Goal: Contribute content: Contribute content

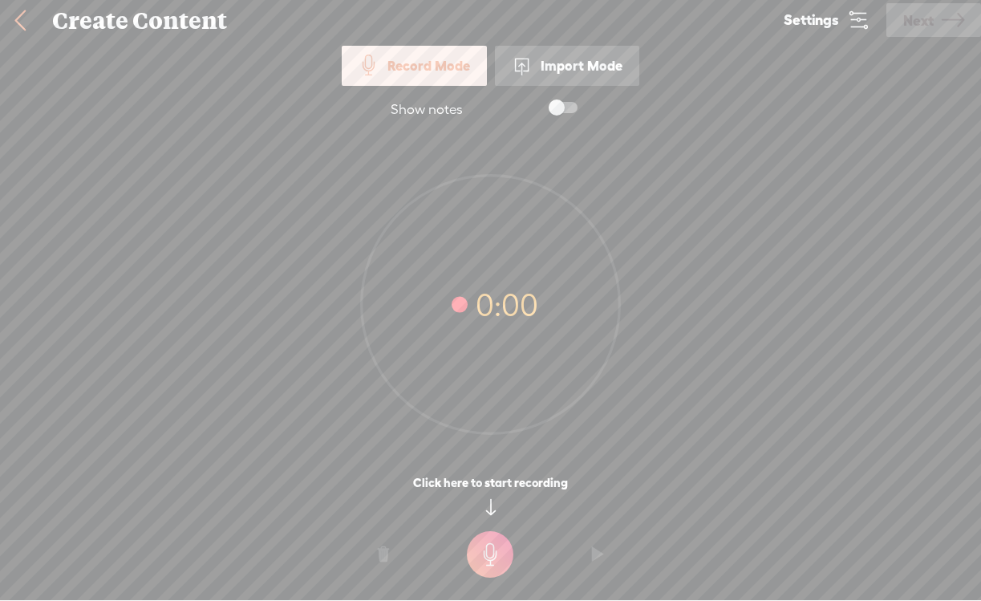
click at [835, 22] on span "Settings" at bounding box center [811, 20] width 55 height 15
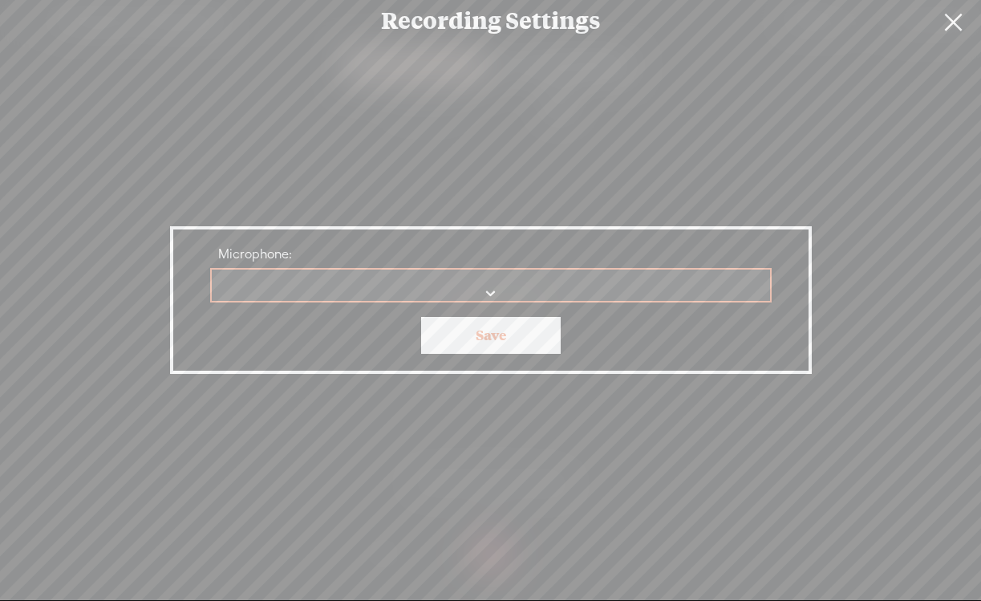
click at [486, 332] on link "Save" at bounding box center [491, 335] width 140 height 37
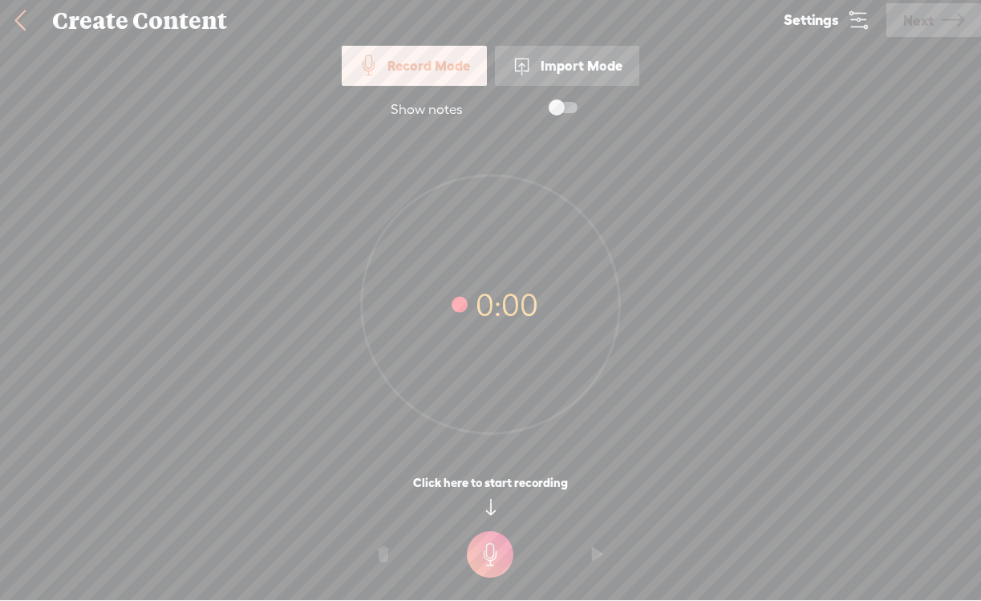
click at [23, 13] on link at bounding box center [20, 21] width 40 height 42
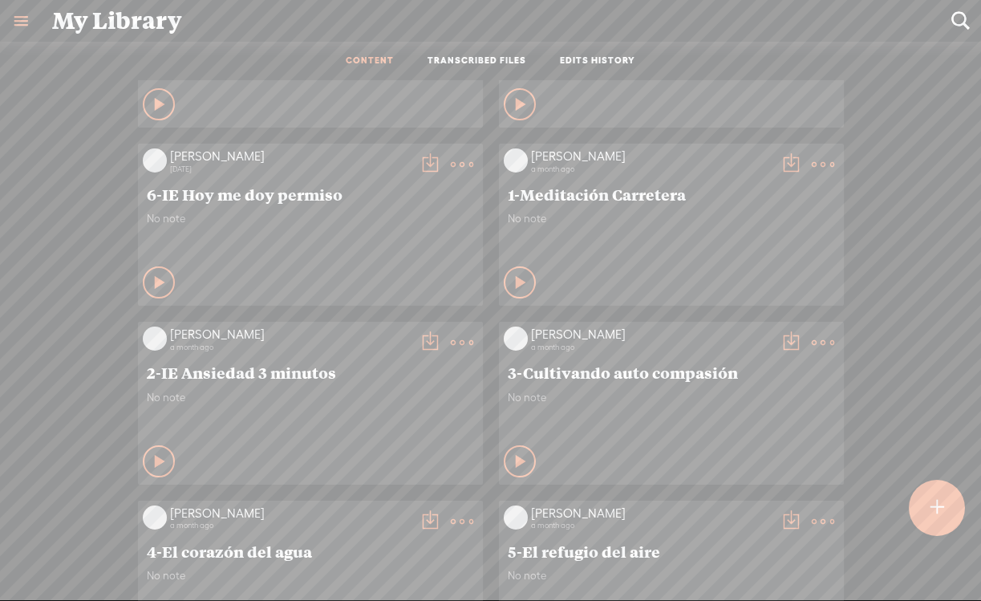
scroll to position [476, 0]
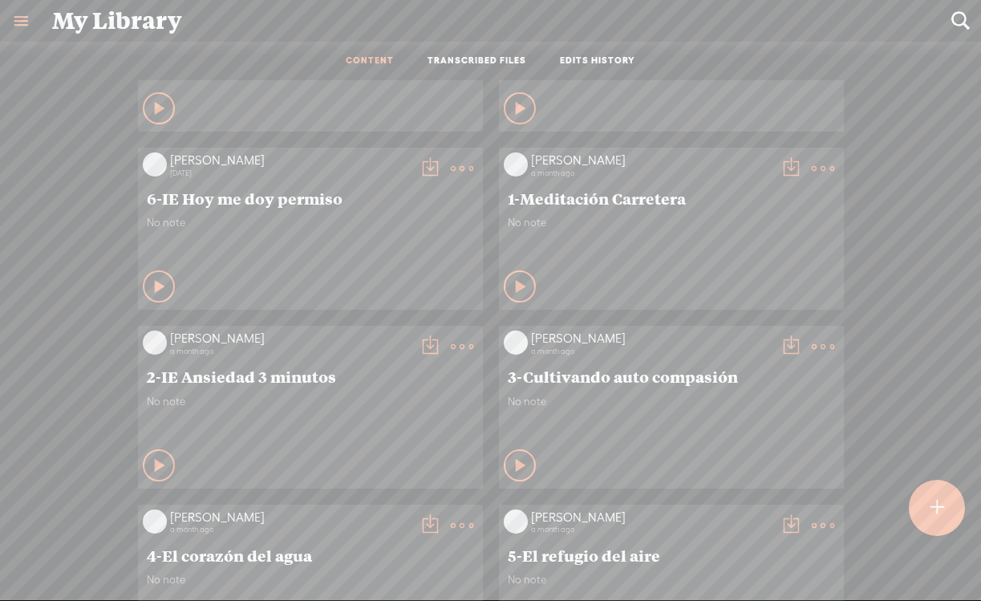
click at [157, 457] on icon at bounding box center [160, 465] width 16 height 16
click at [149, 452] on div "Stop Content" at bounding box center [159, 465] width 32 height 32
click at [463, 340] on t at bounding box center [462, 346] width 22 height 22
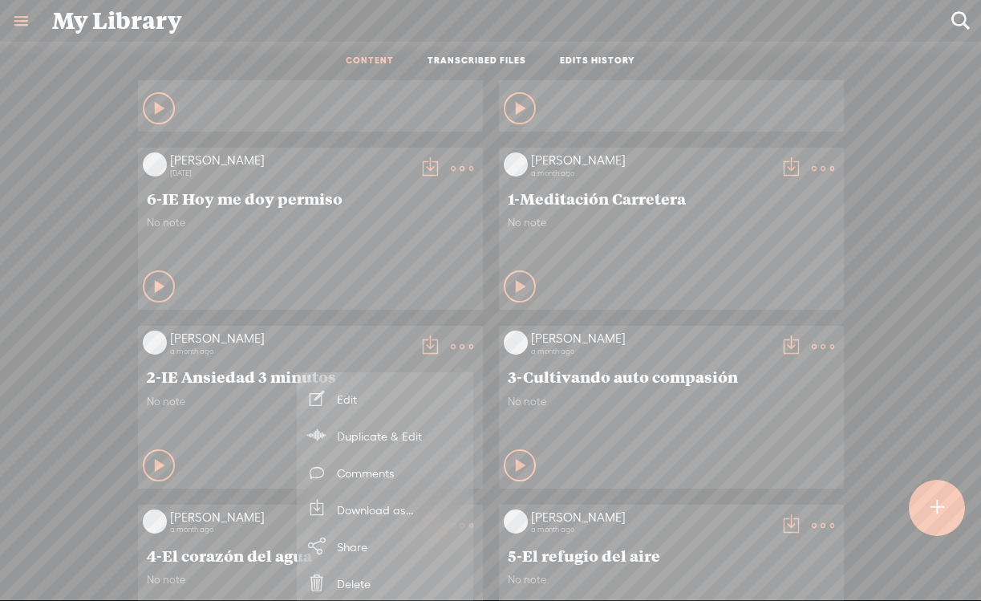
click at [380, 404] on link "Edit" at bounding box center [385, 398] width 160 height 37
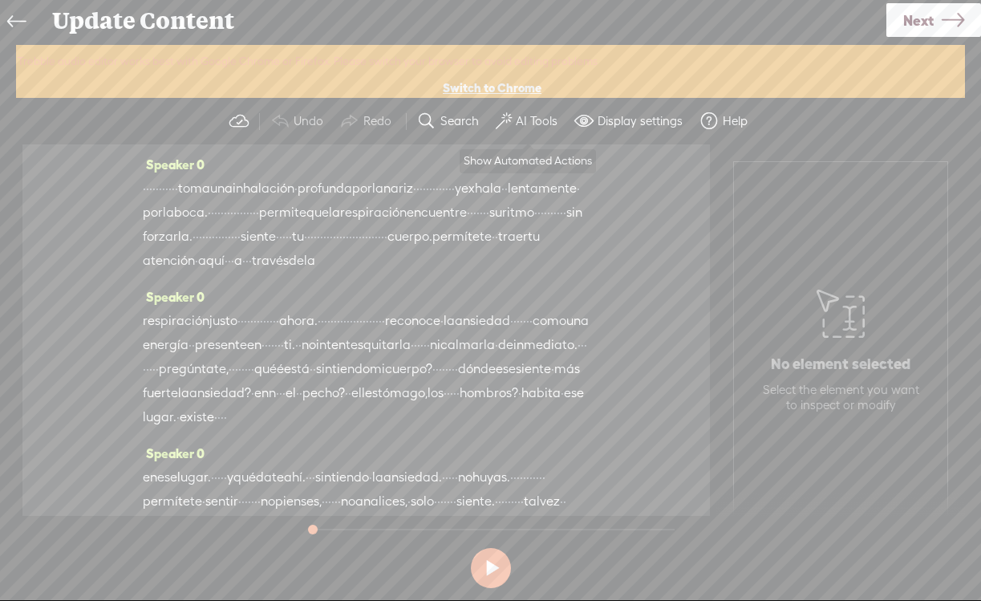
click at [522, 105] on button "AI Tools" at bounding box center [528, 121] width 79 height 32
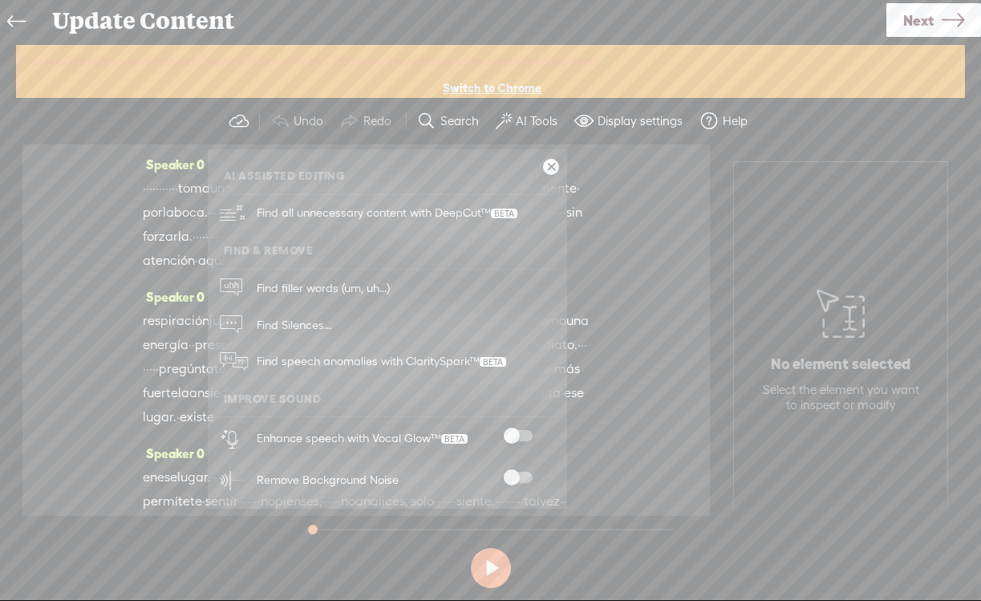
click at [618, 275] on div "Speaker 0 · · · · · · · · · · · toma una inhalación · profunda por la nariz · ·…" at bounding box center [366, 329] width 688 height 371
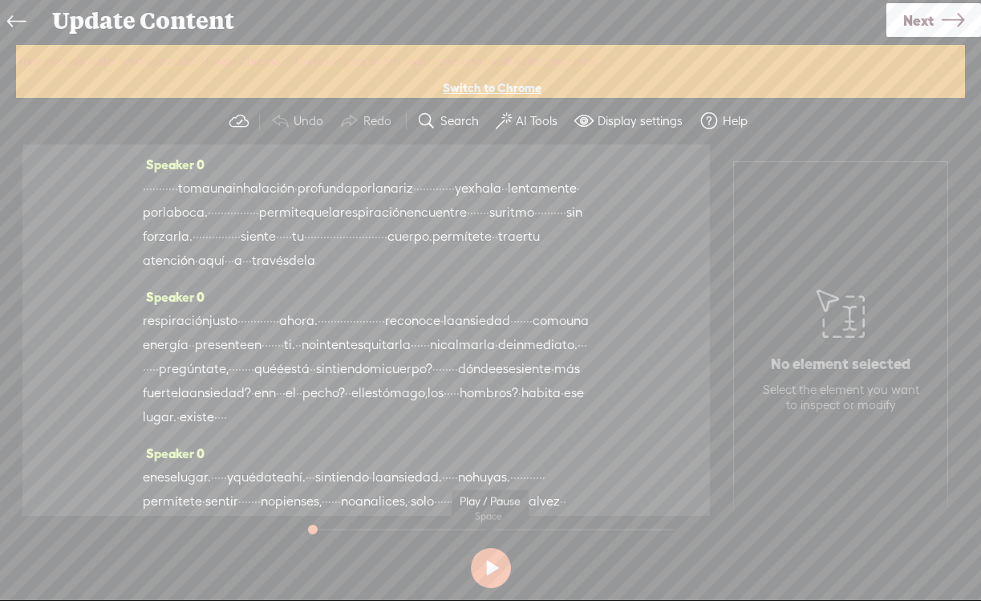
click at [497, 568] on button at bounding box center [491, 568] width 40 height 40
click at [497, 555] on button at bounding box center [491, 568] width 40 height 40
click at [512, 123] on button "AI Tools" at bounding box center [528, 121] width 79 height 32
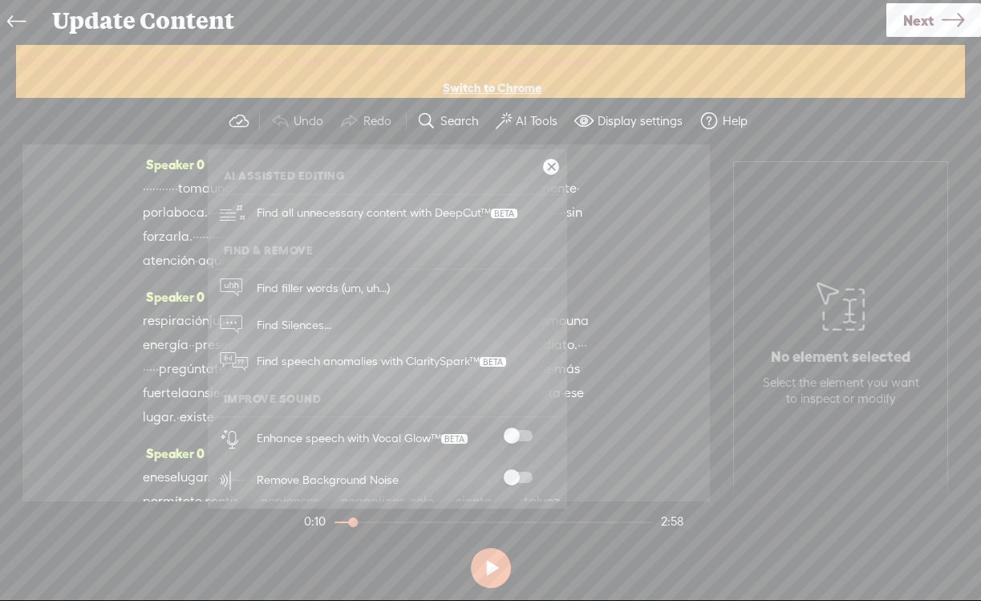
click at [513, 481] on span at bounding box center [518, 477] width 29 height 11
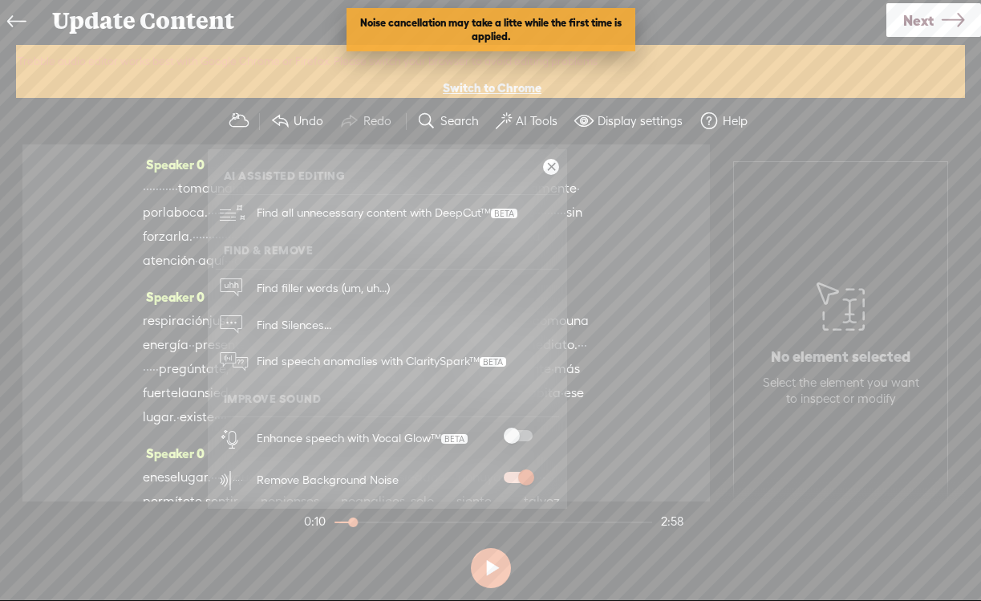
click at [673, 418] on div "Speaker 0 · · · · · · · · · · · toma una inhalación · profunda por la nariz · ·…" at bounding box center [366, 322] width 688 height 357
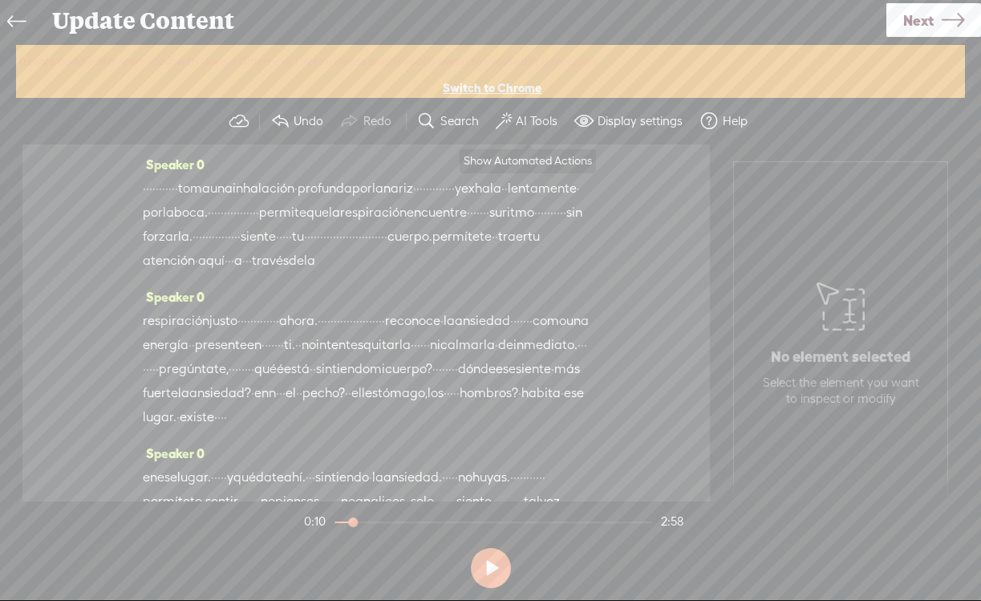
click at [511, 124] on span at bounding box center [504, 121] width 16 height 19
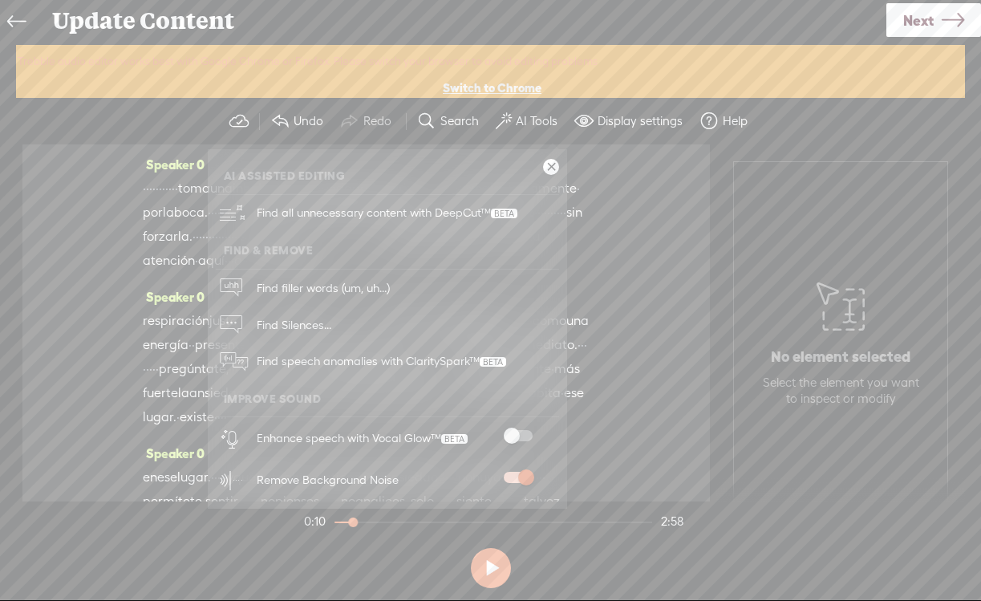
click at [605, 373] on div "Speaker 0 · · · · · · · · · · · toma una inhalación · profunda por la nariz · ·…" at bounding box center [366, 322] width 688 height 357
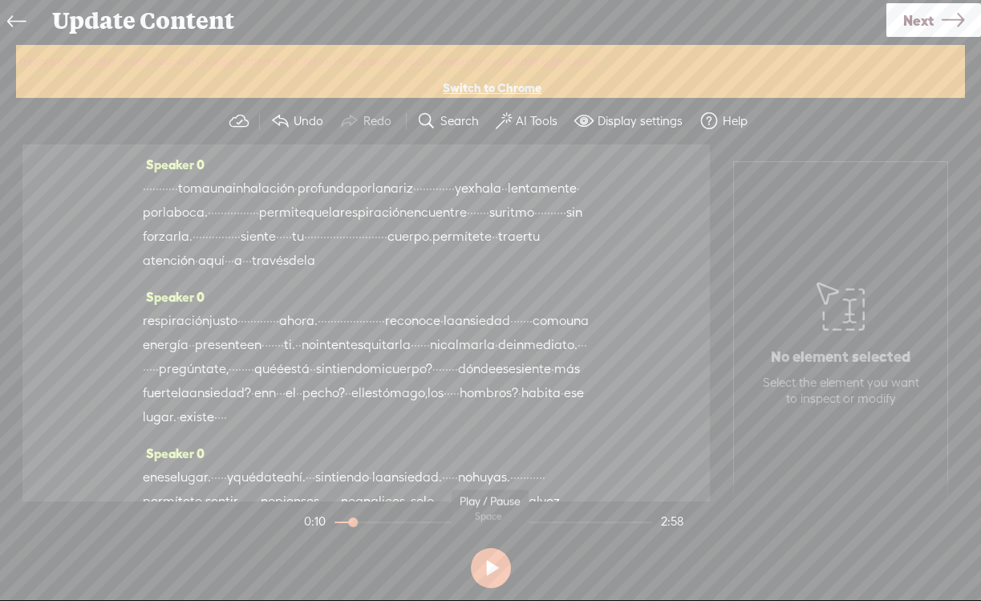
click at [489, 560] on button at bounding box center [491, 568] width 40 height 40
click at [489, 566] on button at bounding box center [491, 568] width 40 height 40
click at [159, 181] on span "·" at bounding box center [157, 189] width 3 height 24
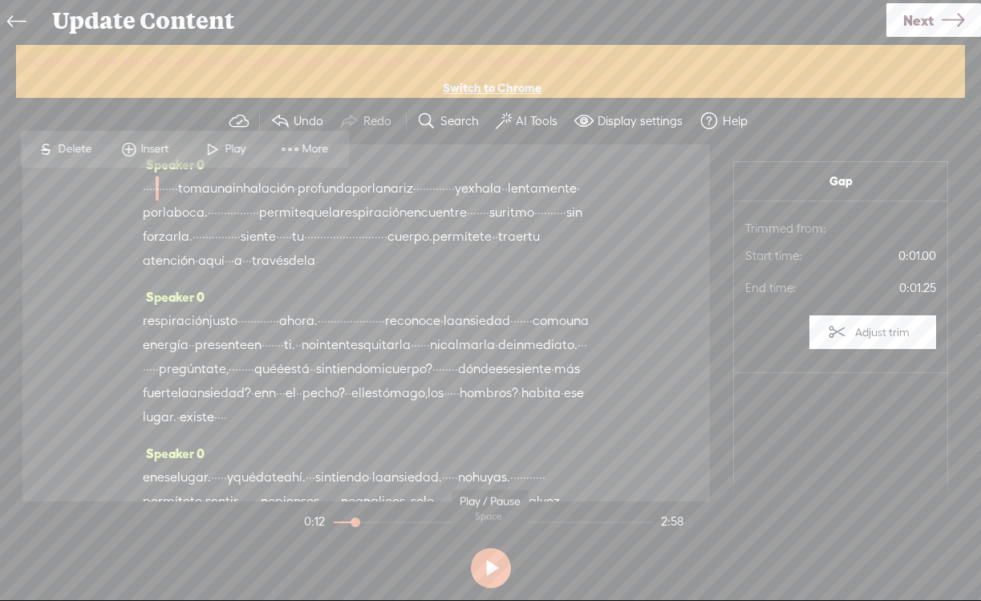
click at [493, 566] on button at bounding box center [491, 568] width 40 height 40
click at [493, 587] on button at bounding box center [491, 568] width 40 height 40
click at [428, 159] on div "Speaker 0 · · · · · · · · · · · toma una inhalación · profunda por la nariz · ·…" at bounding box center [366, 218] width 447 height 132
click at [482, 564] on button at bounding box center [491, 568] width 40 height 40
click at [487, 562] on button at bounding box center [491, 568] width 40 height 40
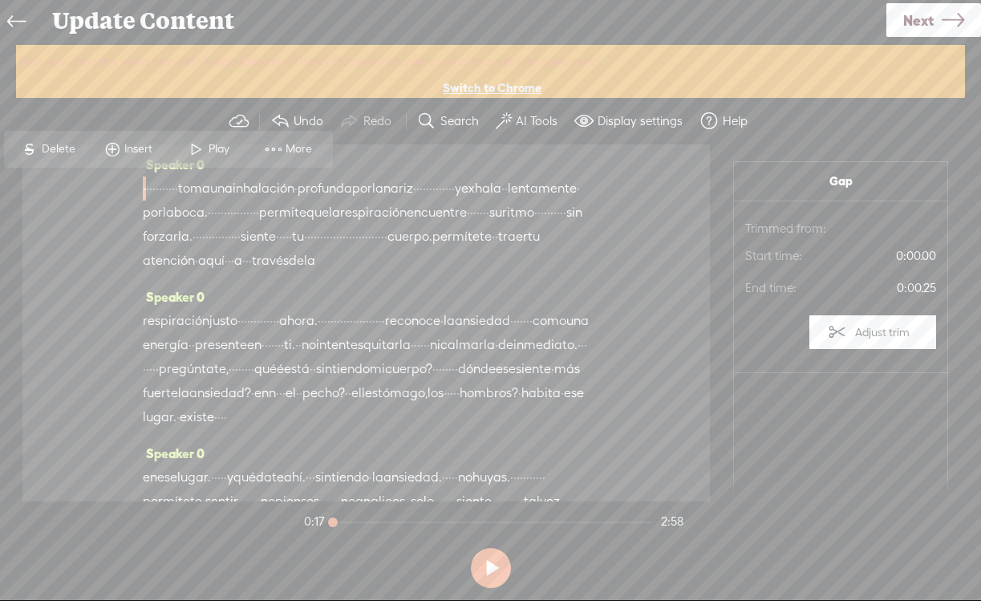
drag, startPoint x: 367, startPoint y: 522, endPoint x: 310, endPoint y: 528, distance: 57.2
click at [310, 528] on section "0:17 2:58" at bounding box center [494, 521] width 386 height 40
click at [486, 564] on button at bounding box center [491, 568] width 40 height 40
click at [487, 564] on button at bounding box center [491, 568] width 40 height 40
click at [537, 120] on label "AI Tools" at bounding box center [537, 121] width 42 height 16
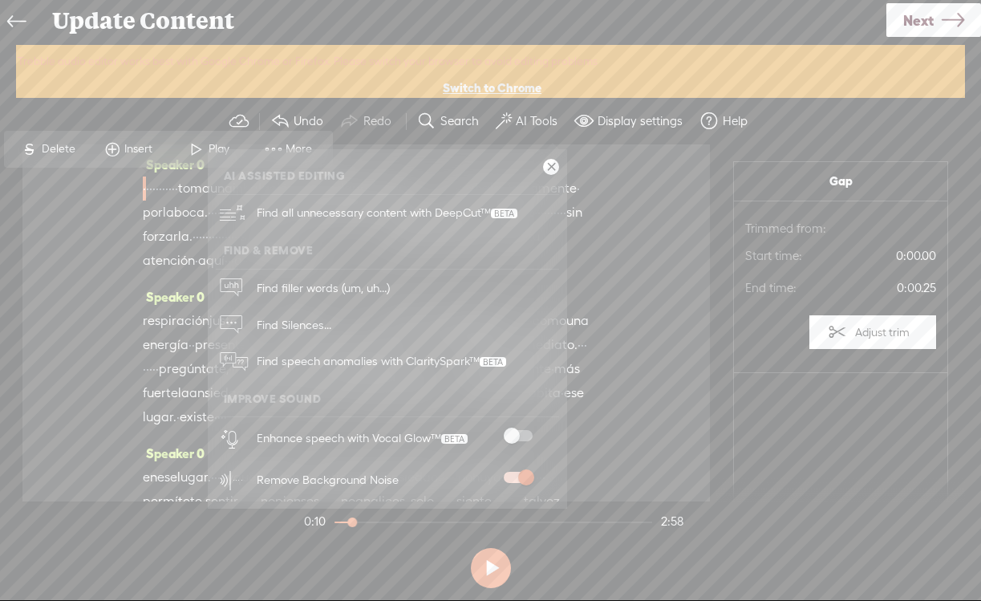
click at [666, 412] on div "Speaker 0 · · · · · · · · · · · toma una inhalación · profunda por la nariz · ·…" at bounding box center [366, 322] width 688 height 357
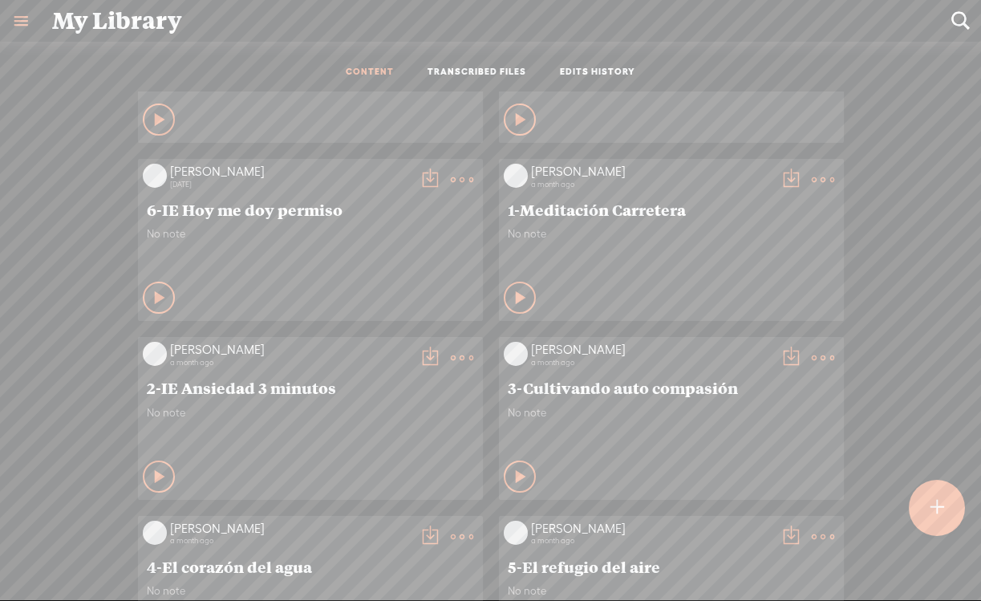
click at [152, 469] on icon at bounding box center [160, 477] width 16 height 16
click at [160, 473] on icon at bounding box center [160, 477] width 16 height 16
click at [457, 361] on t at bounding box center [462, 358] width 22 height 22
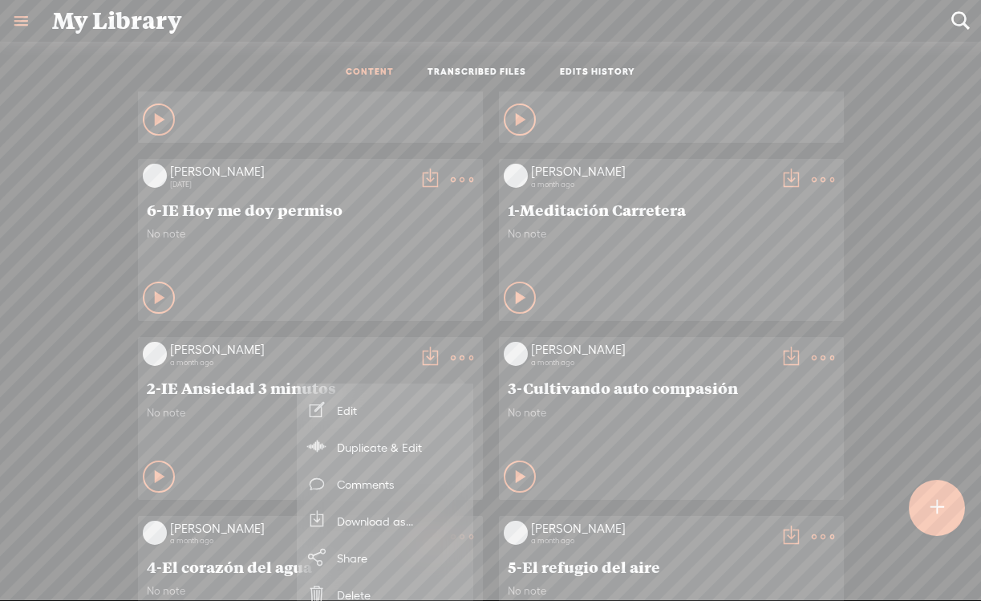
click at [394, 398] on link "Edit" at bounding box center [385, 410] width 160 height 37
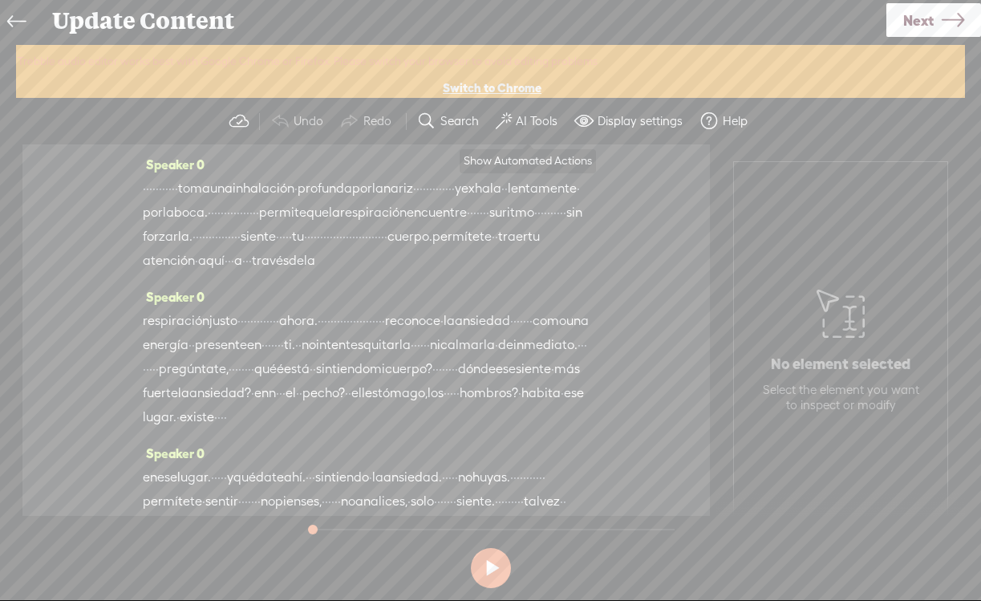
click at [543, 124] on label "AI Tools" at bounding box center [537, 121] width 42 height 16
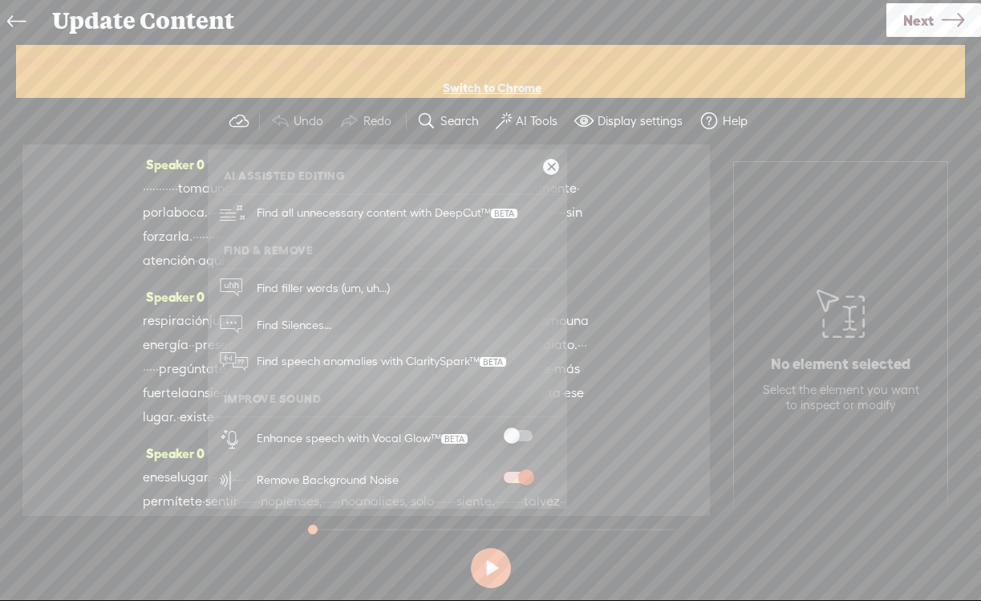
click at [632, 378] on div "Speaker 0 · · · · · · · · · · · toma una inhalación · profunda por la nariz · ·…" at bounding box center [366, 329] width 688 height 371
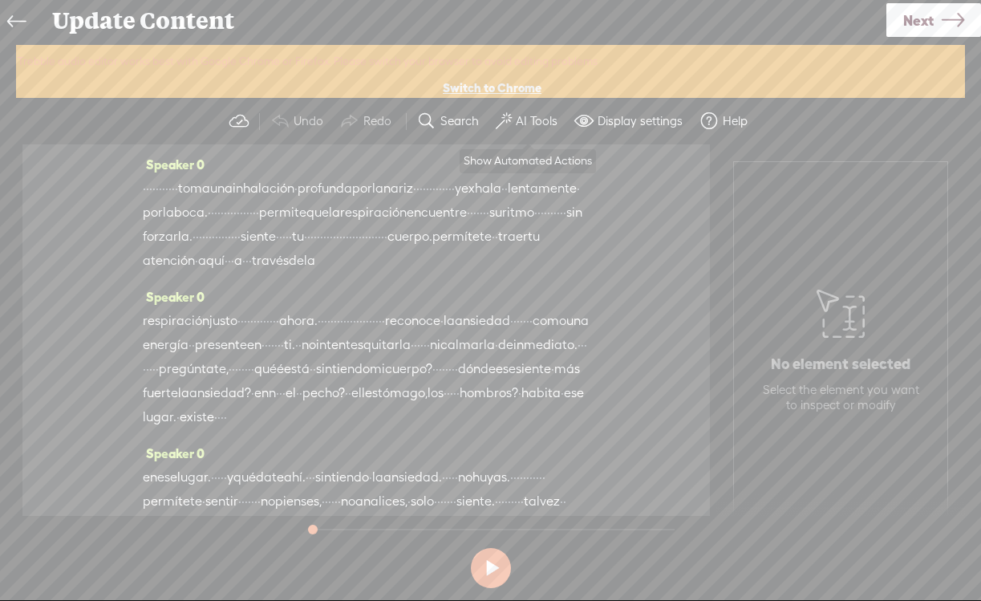
click at [534, 114] on label "AI Tools" at bounding box center [537, 121] width 42 height 16
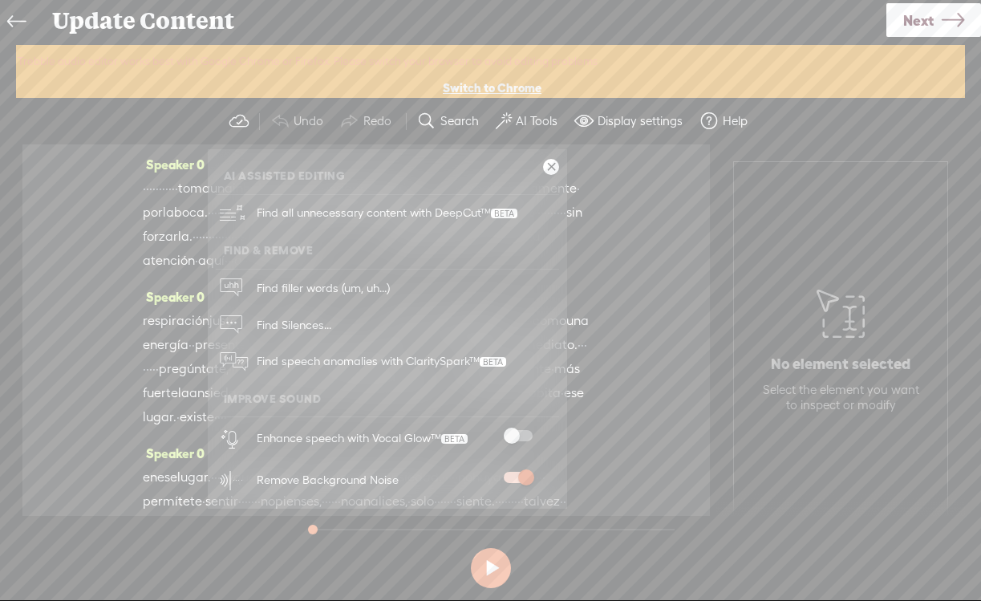
click at [509, 431] on span at bounding box center [518, 435] width 29 height 11
click at [550, 163] on link at bounding box center [551, 167] width 16 height 16
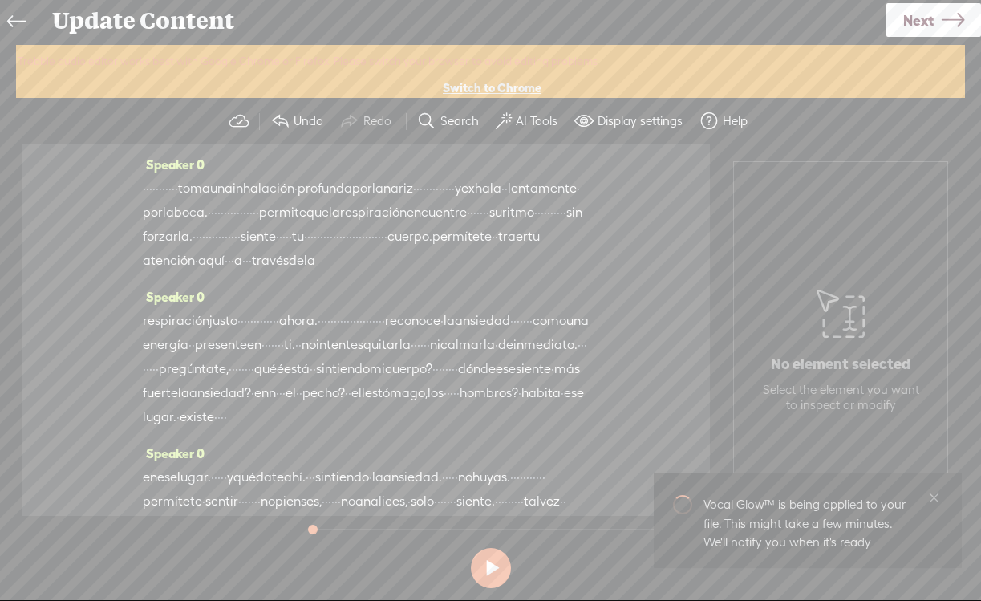
click at [14, 28] on icon at bounding box center [16, 22] width 18 height 36
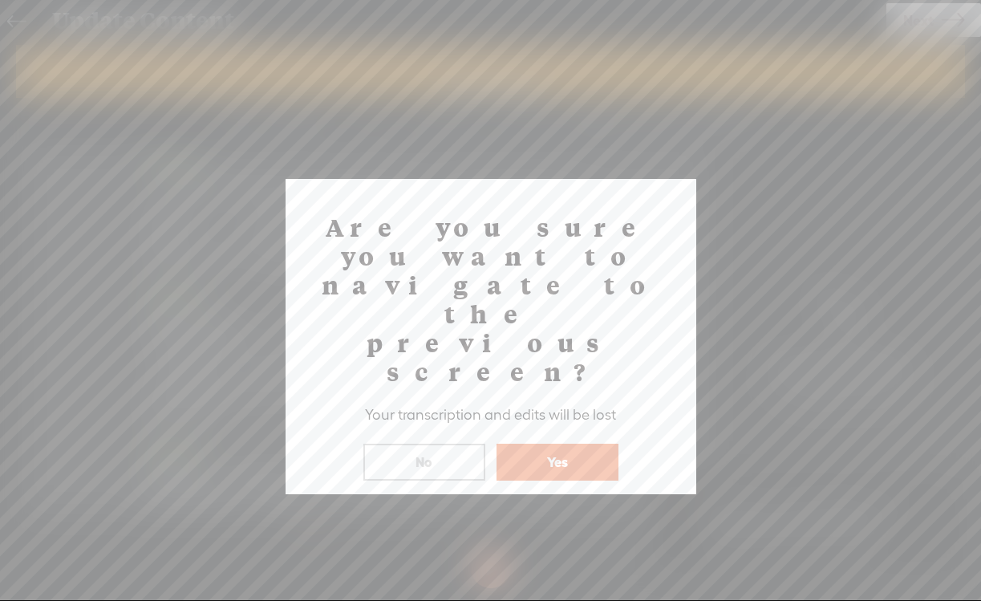
click at [562, 444] on button "Yes" at bounding box center [558, 462] width 122 height 37
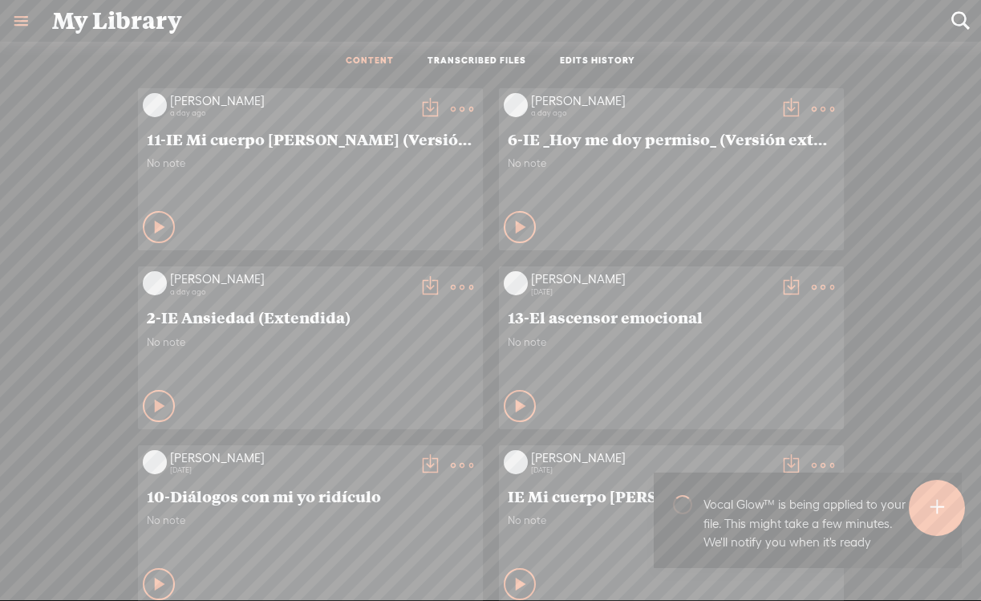
click at [26, 29] on link at bounding box center [21, 21] width 42 height 42
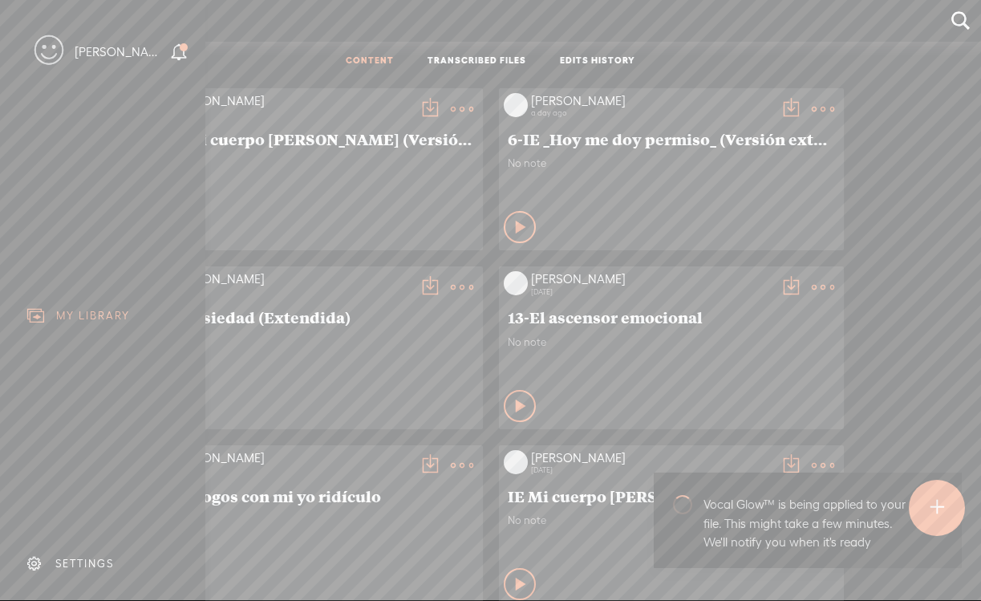
click at [105, 569] on div "SETTINGS" at bounding box center [84, 564] width 59 height 14
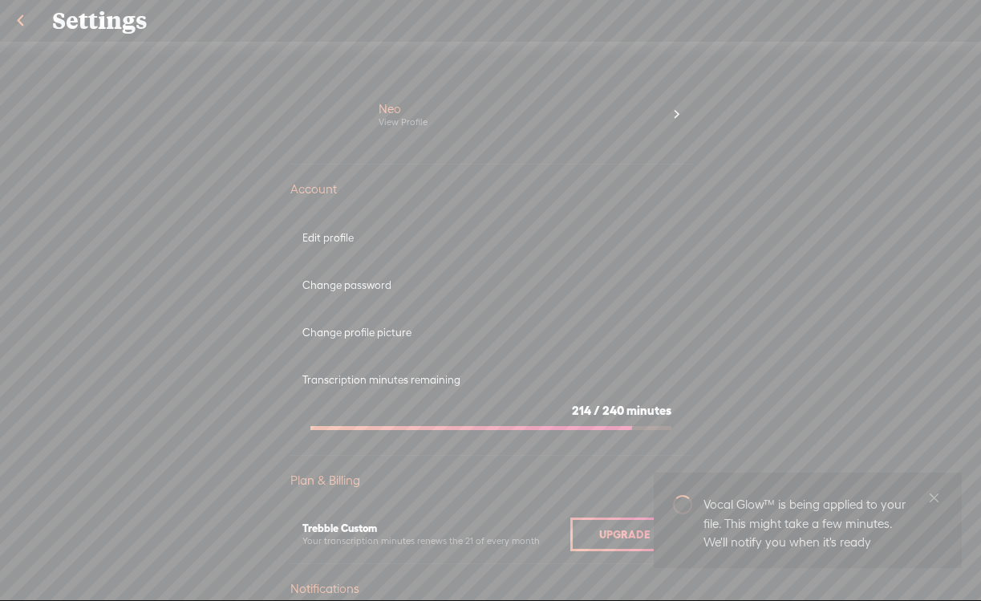
click at [30, 30] on link at bounding box center [20, 21] width 40 height 42
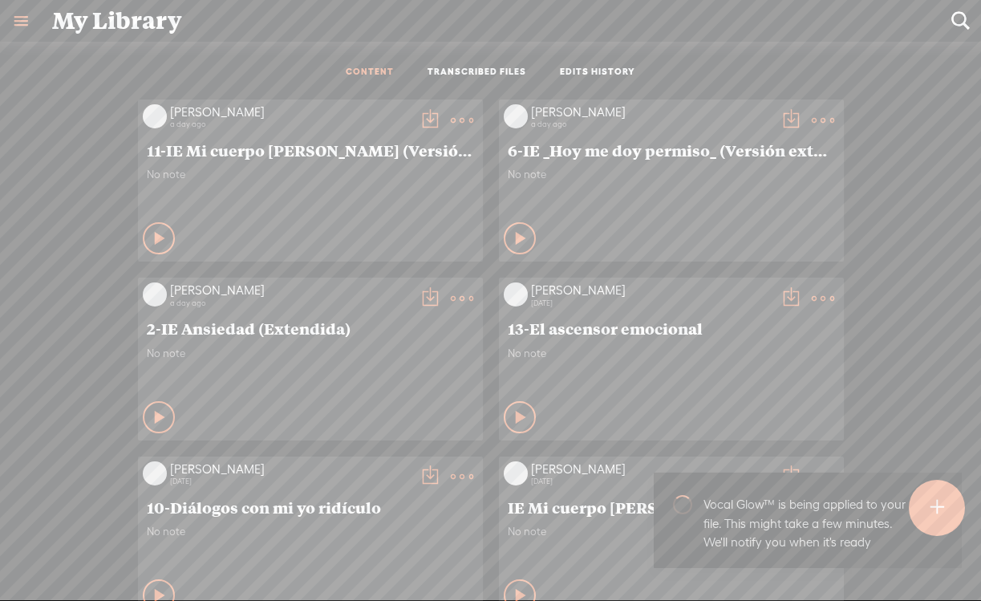
click at [460, 120] on t at bounding box center [462, 120] width 22 height 22
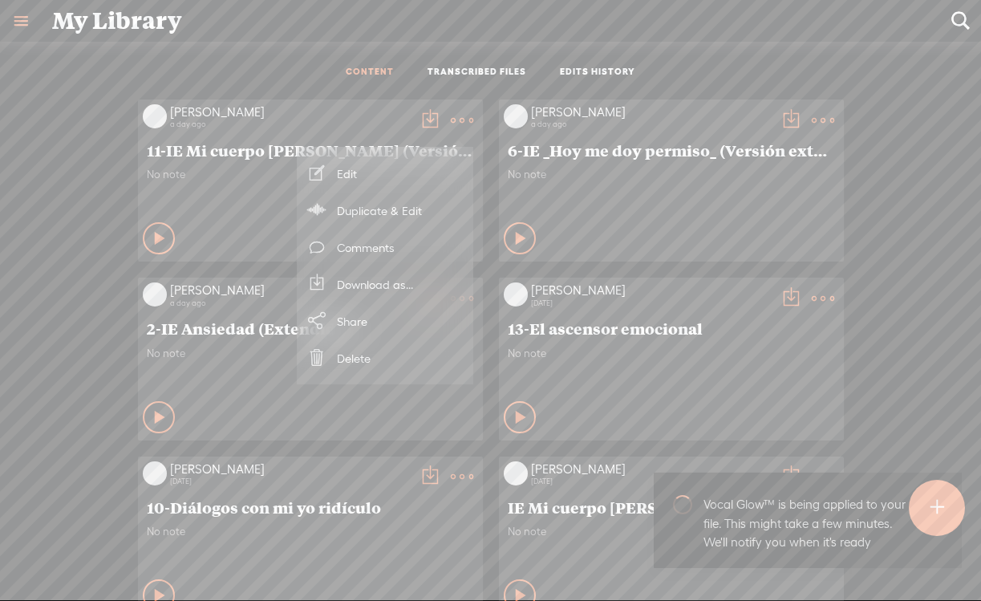
click at [236, 70] on div "CONTENT TRANSCRIBED FILES EDITS HISTORY" at bounding box center [490, 73] width 957 height 38
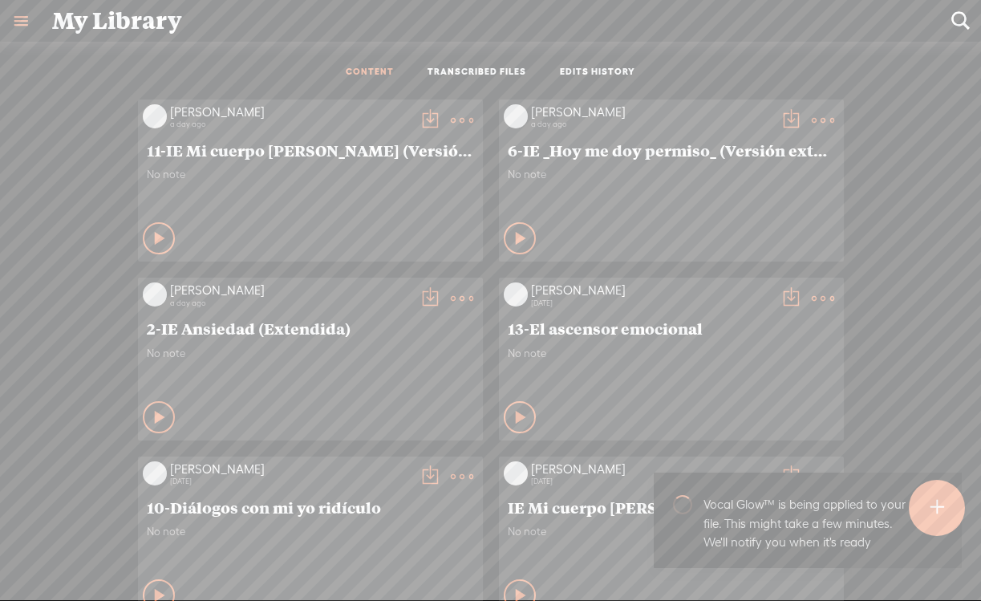
click at [453, 122] on t at bounding box center [462, 120] width 22 height 22
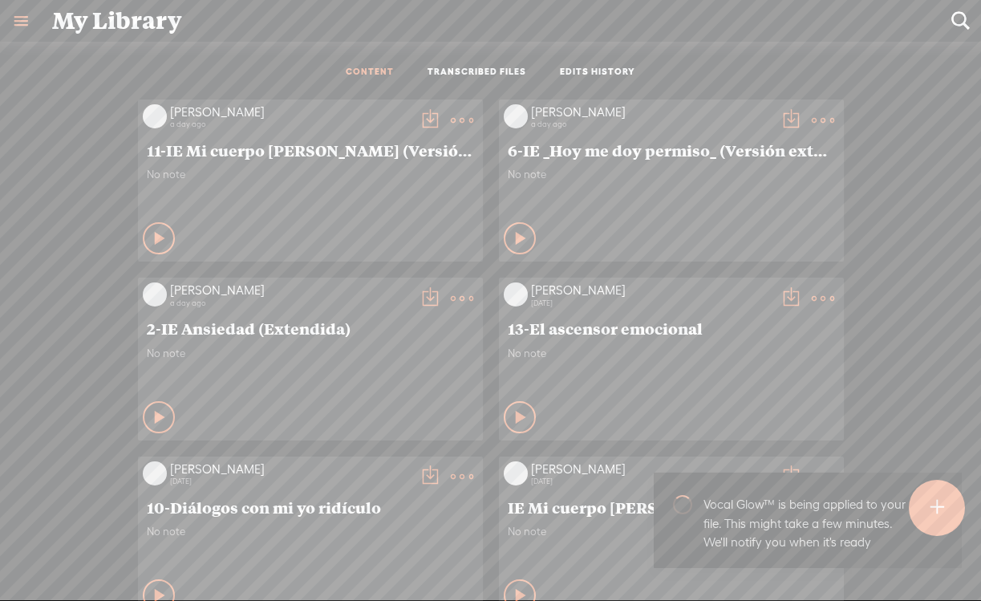
click at [453, 117] on t at bounding box center [462, 120] width 22 height 22
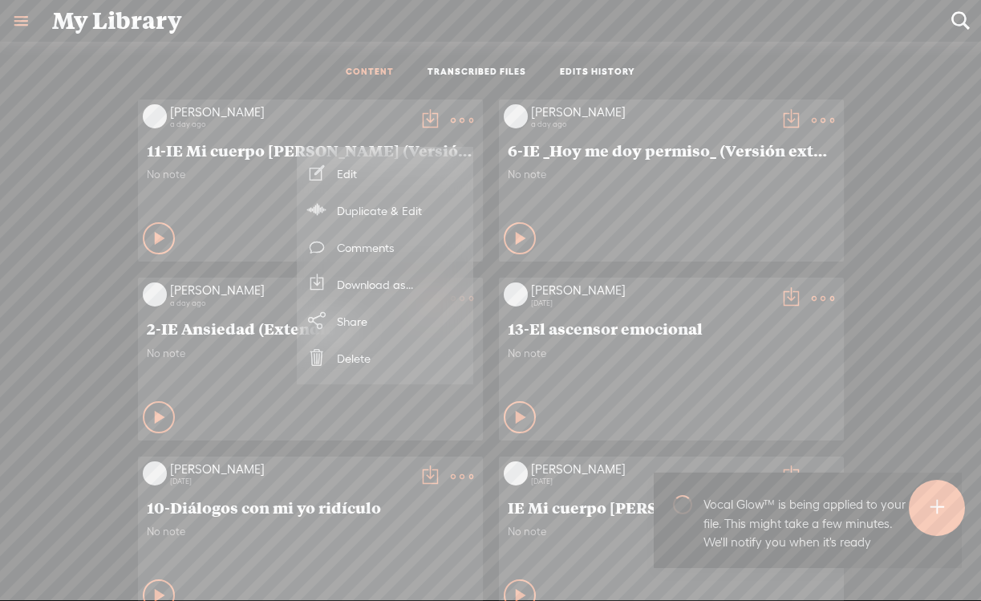
click at [386, 163] on link "Edit" at bounding box center [385, 173] width 160 height 37
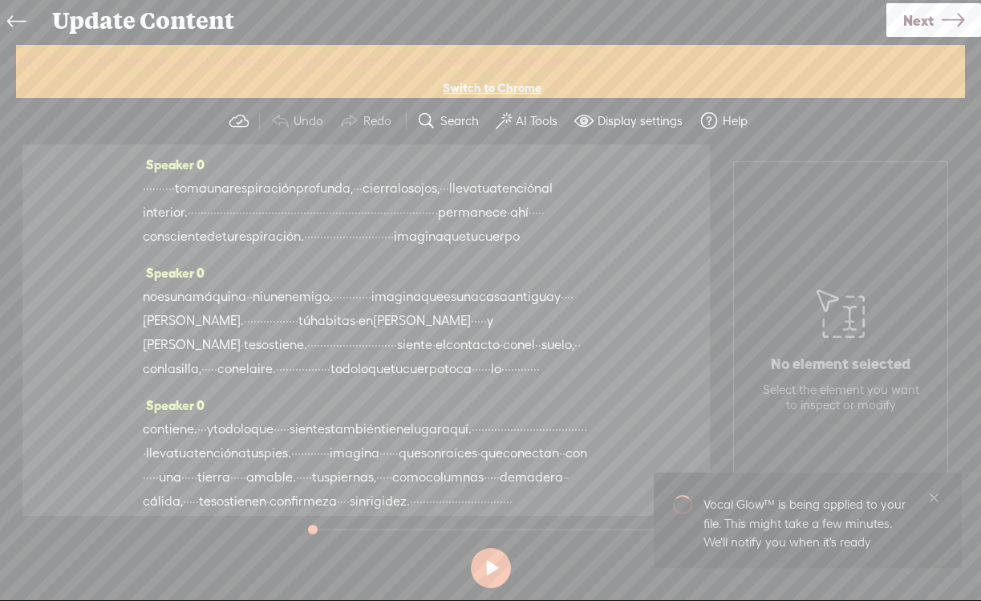
click at [532, 110] on button "AI Tools" at bounding box center [528, 121] width 79 height 32
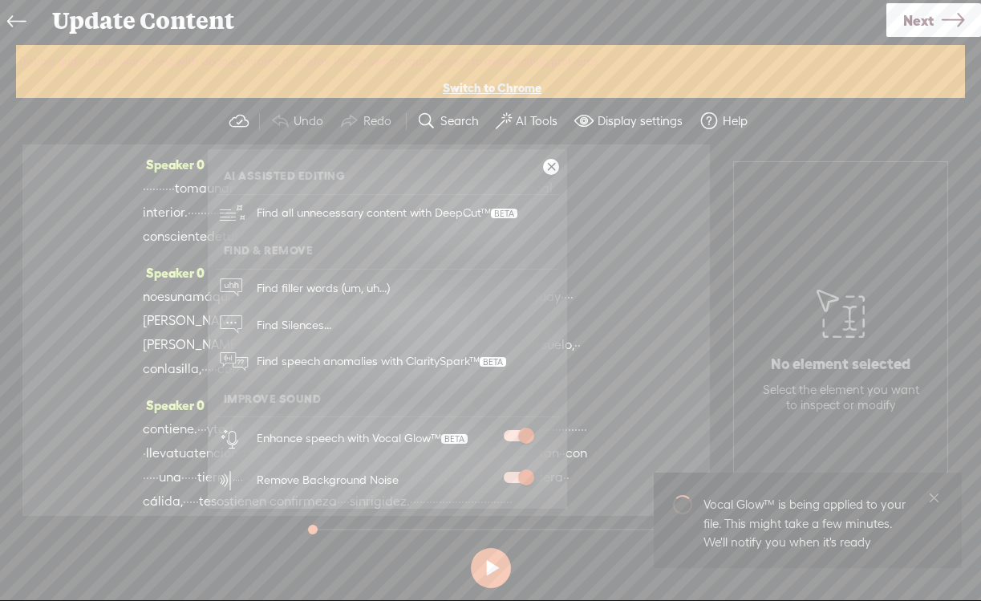
click at [644, 177] on div "Speaker 0 · · · · · · · · · · toma una respiración profunda, · · · [GEOGRAPHIC_…" at bounding box center [366, 329] width 688 height 371
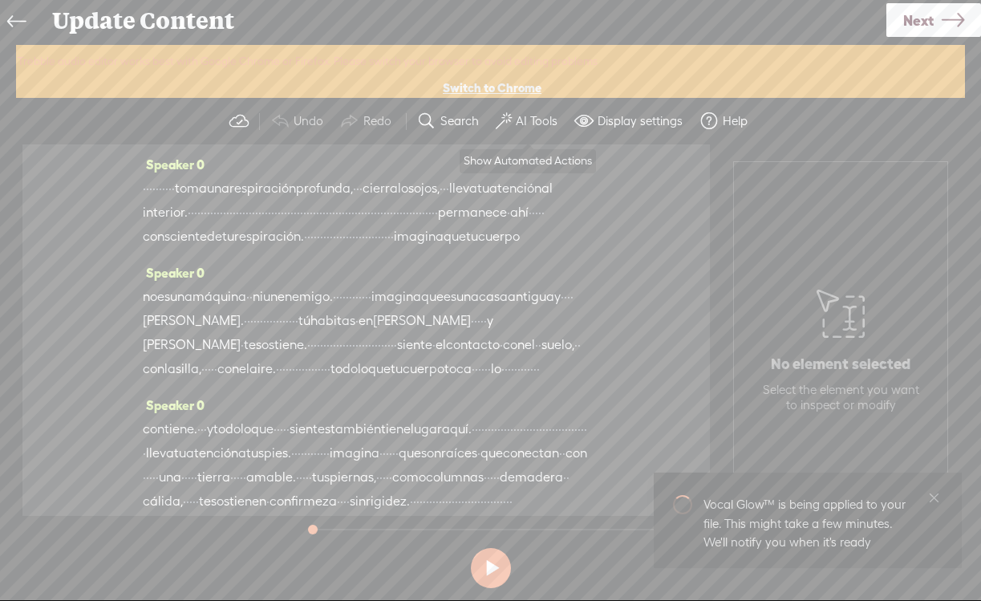
click at [544, 128] on button "AI Tools" at bounding box center [528, 121] width 79 height 32
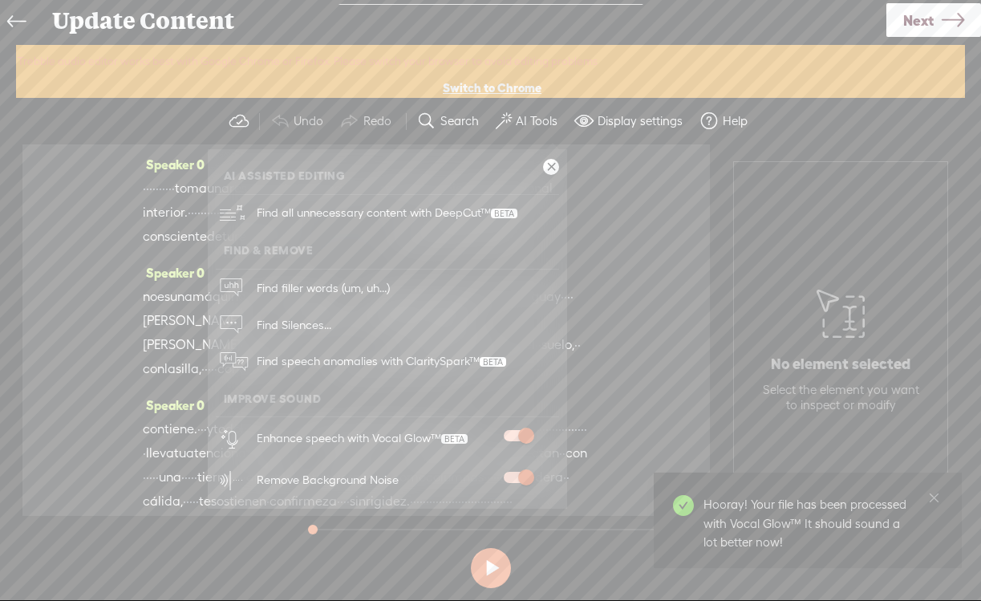
click at [644, 408] on div "Speaker 0 · · · · · · · · · · toma una respiración profunda, · · · [GEOGRAPHIC_…" at bounding box center [366, 329] width 688 height 371
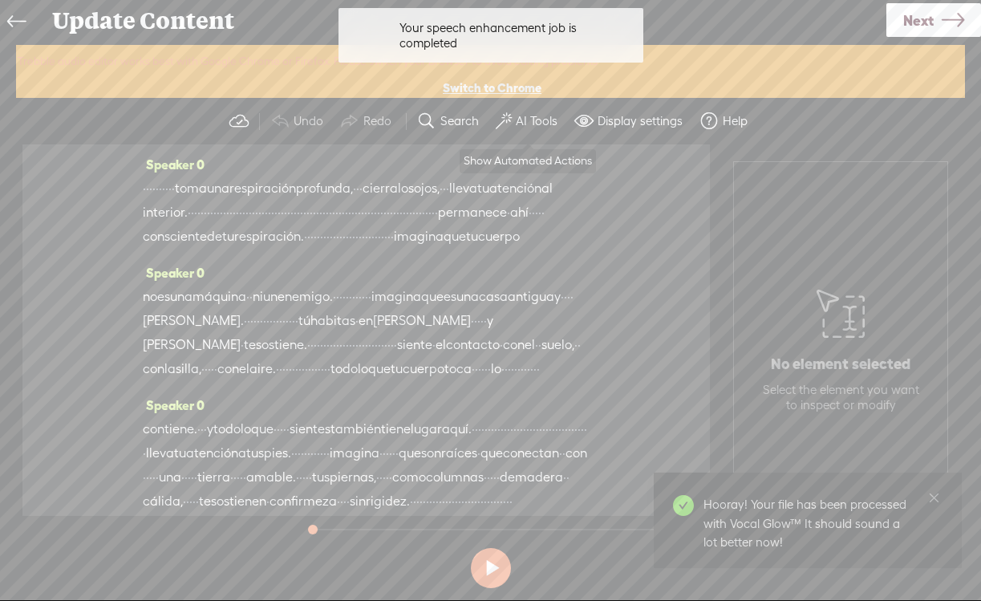
click at [549, 132] on button "AI Tools" at bounding box center [528, 121] width 79 height 32
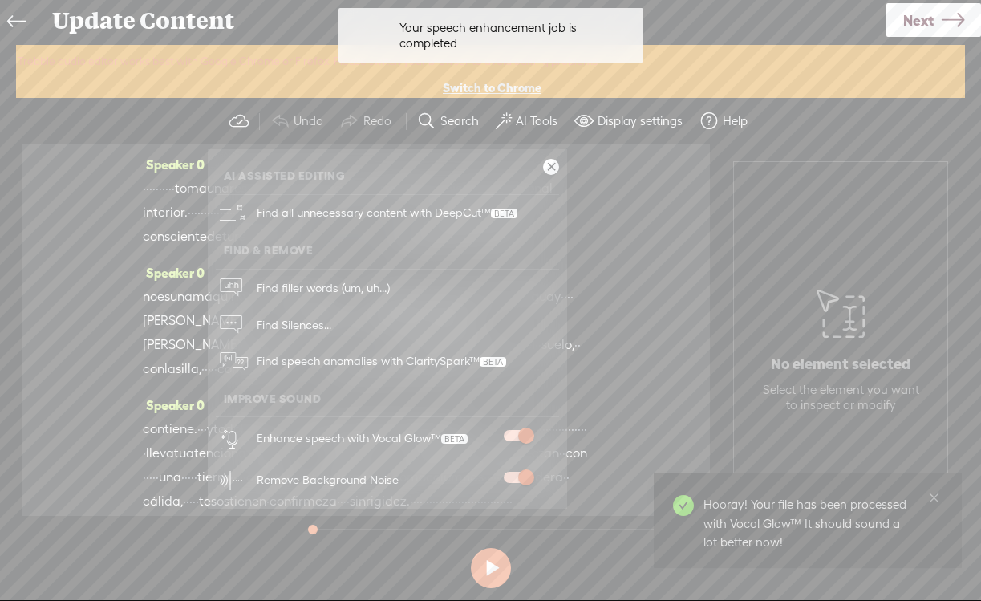
click at [599, 458] on div "Speaker 0 · · · · · · · · · · toma una respiración profunda, · · · [GEOGRAPHIC_…" at bounding box center [366, 329] width 688 height 371
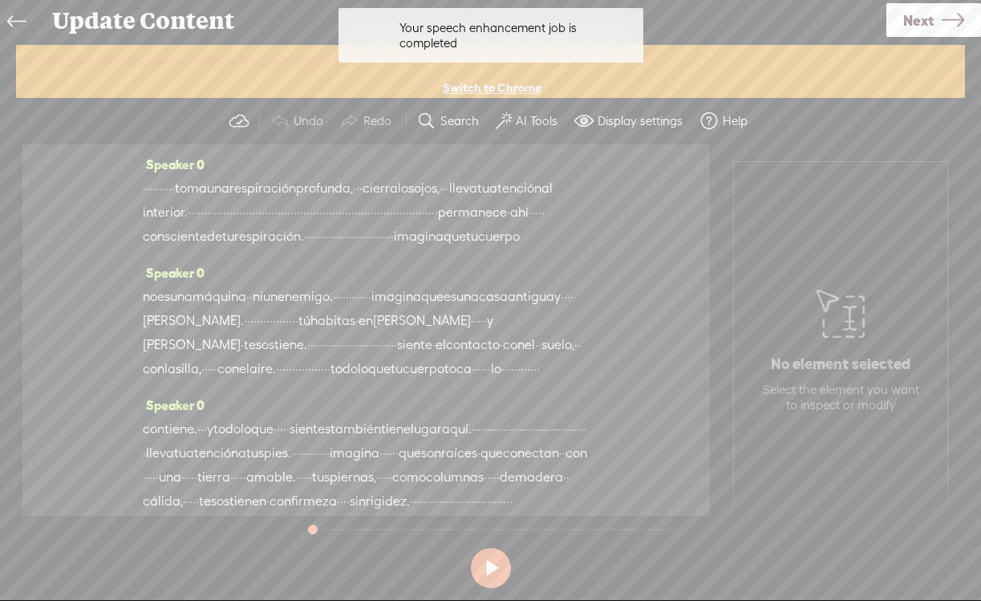
click at [538, 124] on label "AI Tools" at bounding box center [537, 121] width 42 height 16
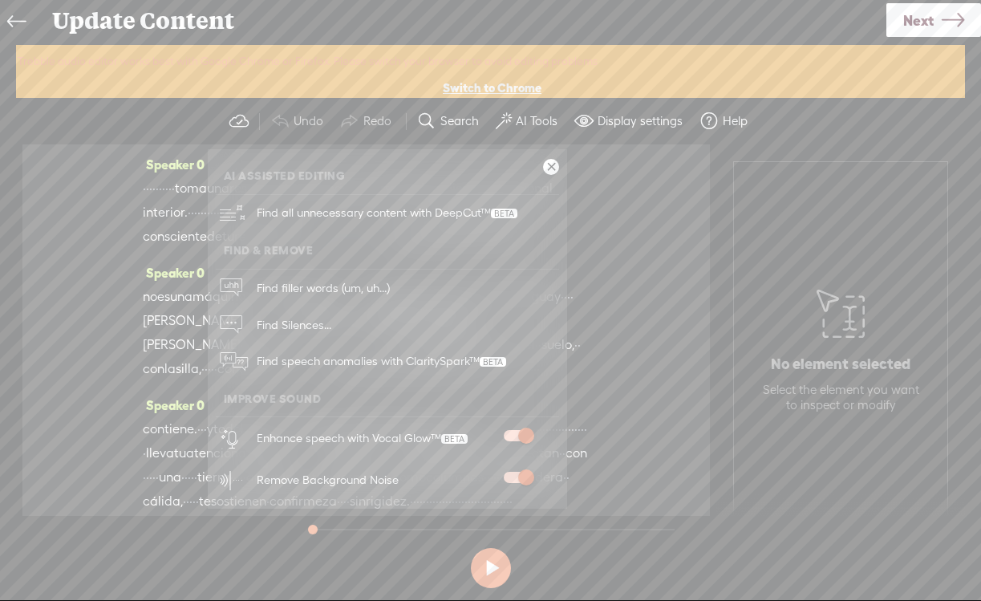
click at [702, 319] on div "Speaker 0 · · · · · · · · · · toma una respiración profunda, · · · [GEOGRAPHIC_…" at bounding box center [366, 329] width 688 height 371
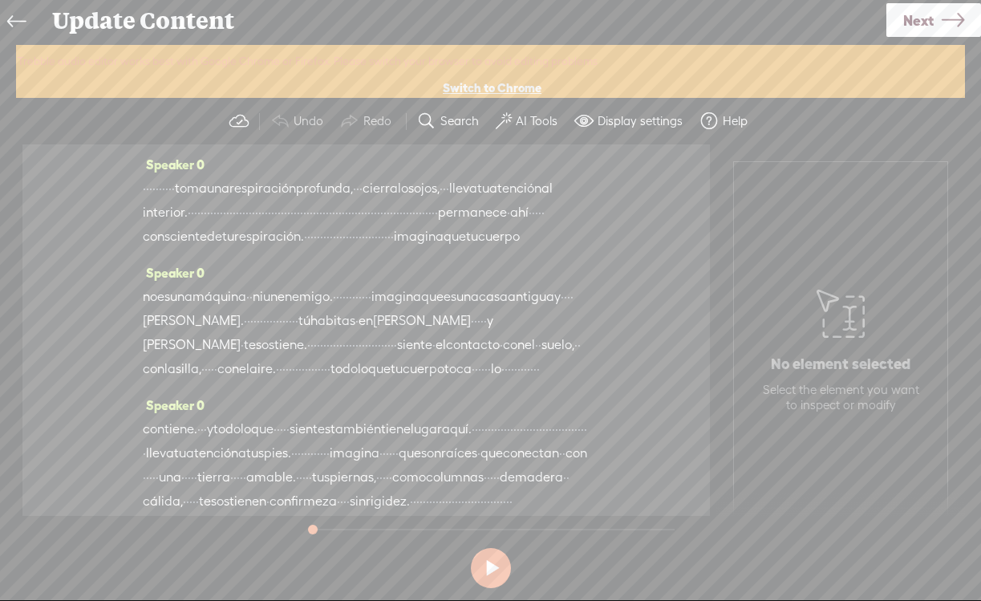
click at [534, 126] on label "AI Tools" at bounding box center [537, 121] width 42 height 16
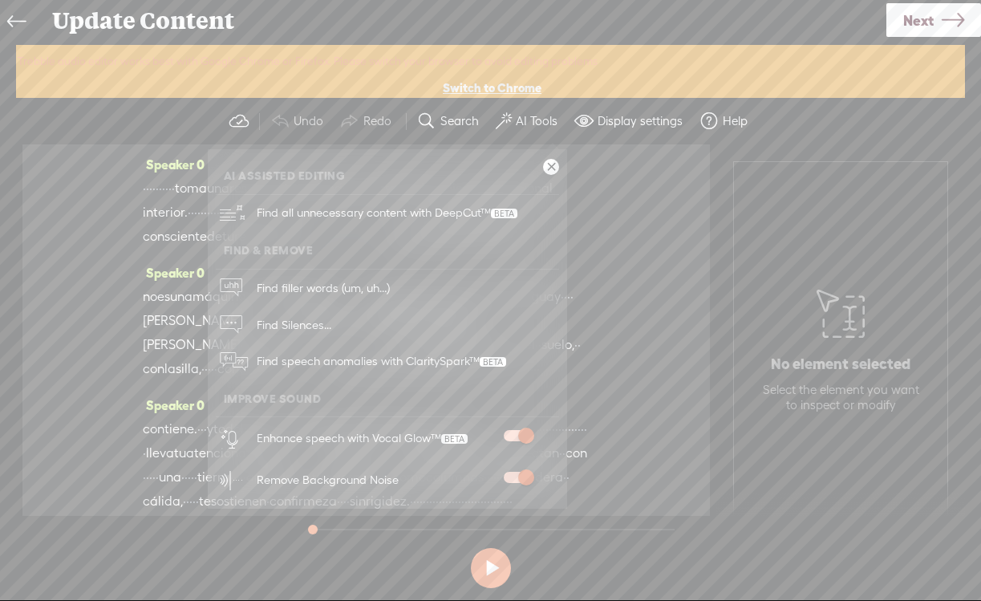
click at [555, 164] on link at bounding box center [551, 167] width 16 height 16
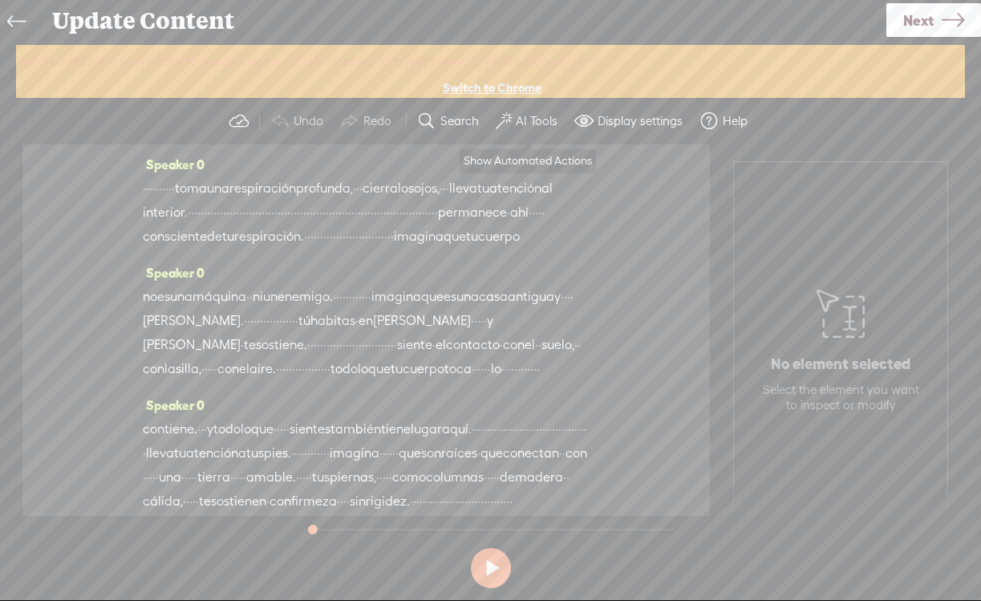
click at [545, 124] on label "AI Tools" at bounding box center [537, 121] width 42 height 16
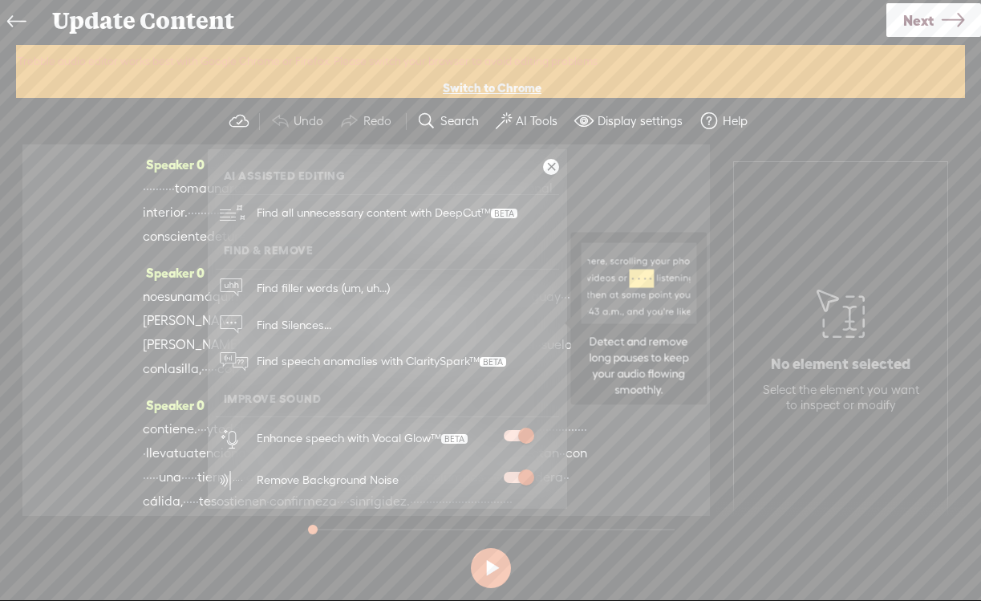
click at [301, 317] on span "Find Silences..." at bounding box center [294, 324] width 86 height 36
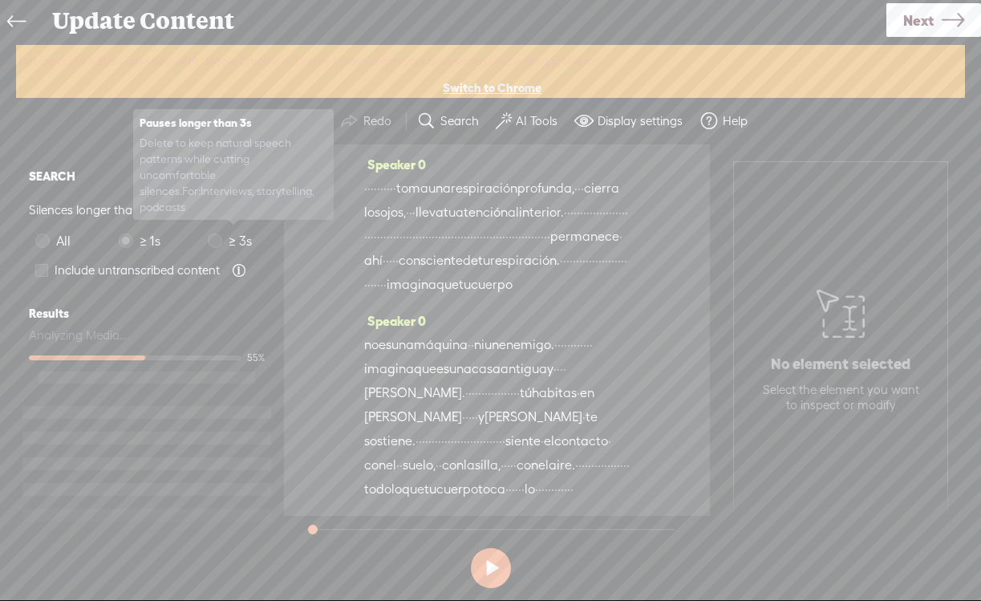
click at [211, 241] on span at bounding box center [215, 240] width 14 height 14
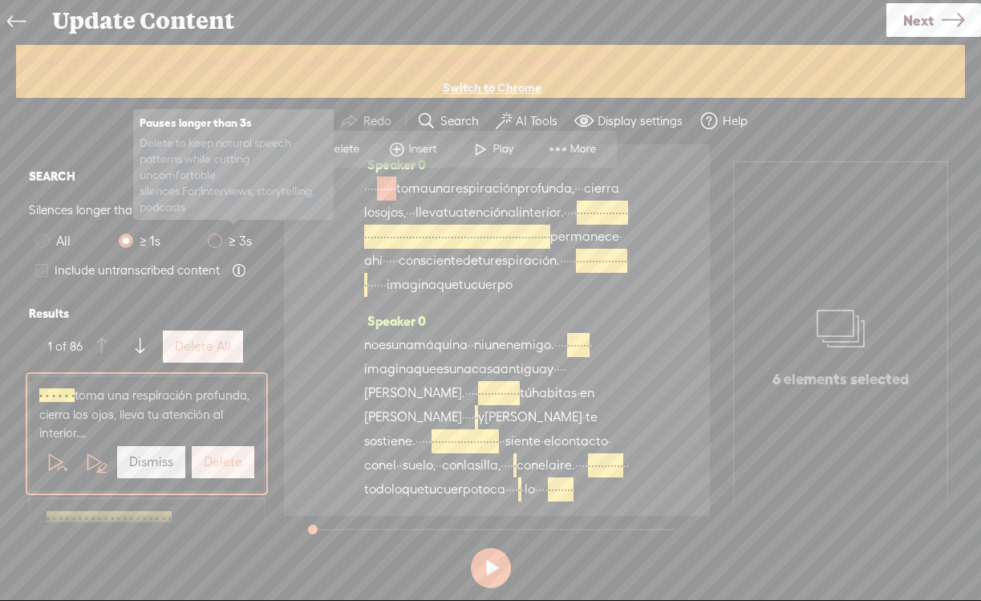
click at [211, 241] on span at bounding box center [215, 240] width 14 height 14
click at [211, 241] on input "≥ 3s" at bounding box center [215, 240] width 14 height 14
radio input "true"
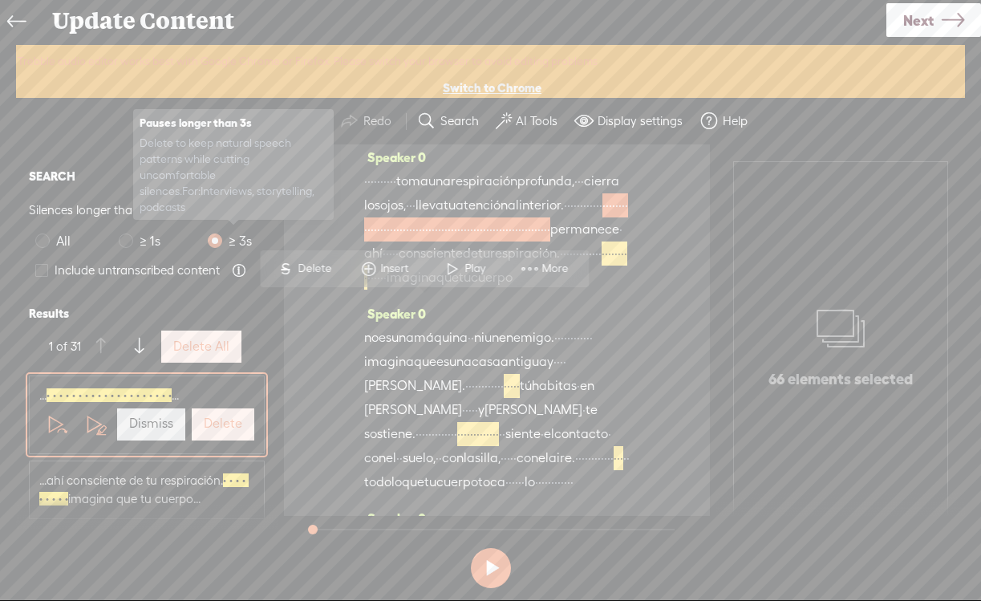
scroll to position [8, 0]
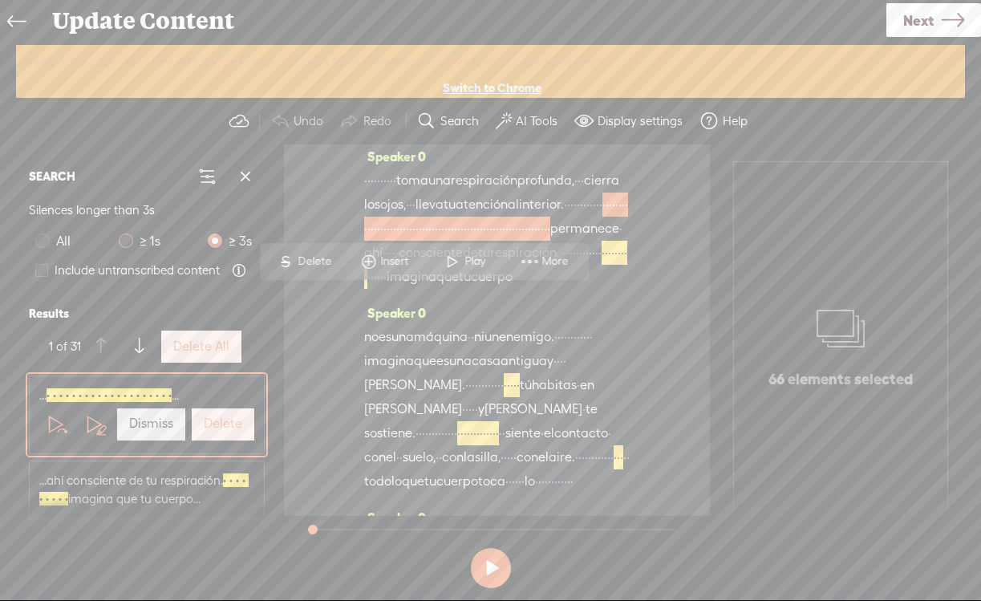
click at [144, 240] on span "≥ 1s" at bounding box center [150, 241] width 34 height 20
click at [133, 240] on input "≥ 1s" at bounding box center [126, 240] width 14 height 14
radio input "true"
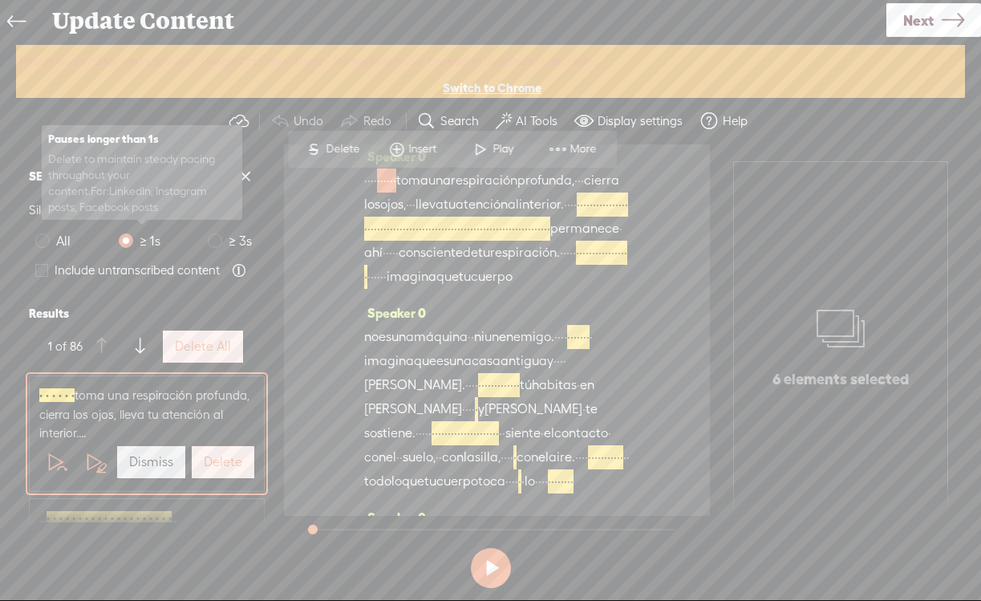
scroll to position [0, 0]
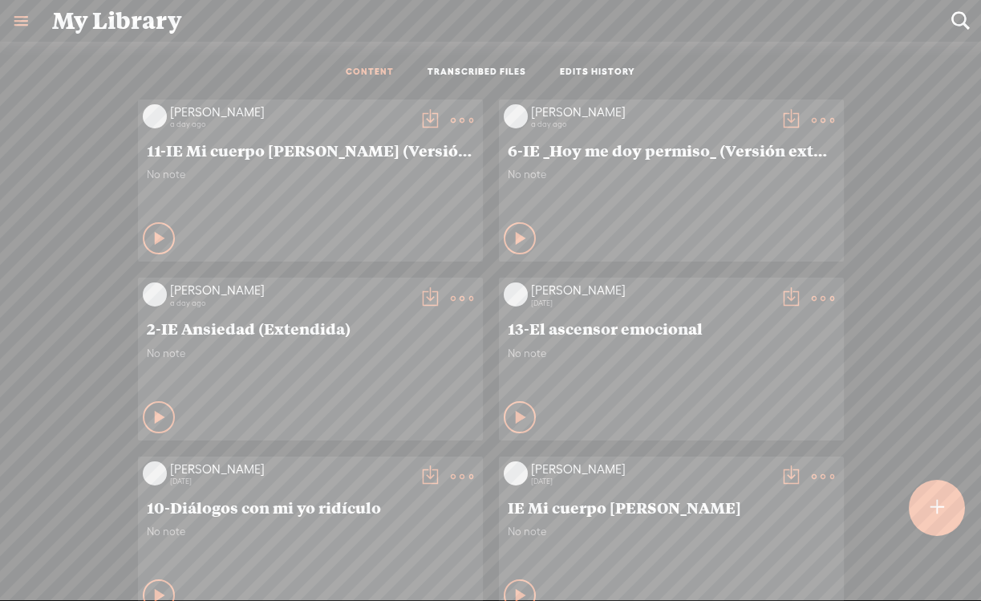
click at [167, 418] on div "Play Content" at bounding box center [159, 417] width 32 height 32
click at [168, 407] on div "Stop Content Private" at bounding box center [310, 417] width 335 height 37
click at [167, 412] on div "Stop Content" at bounding box center [159, 417] width 32 height 32
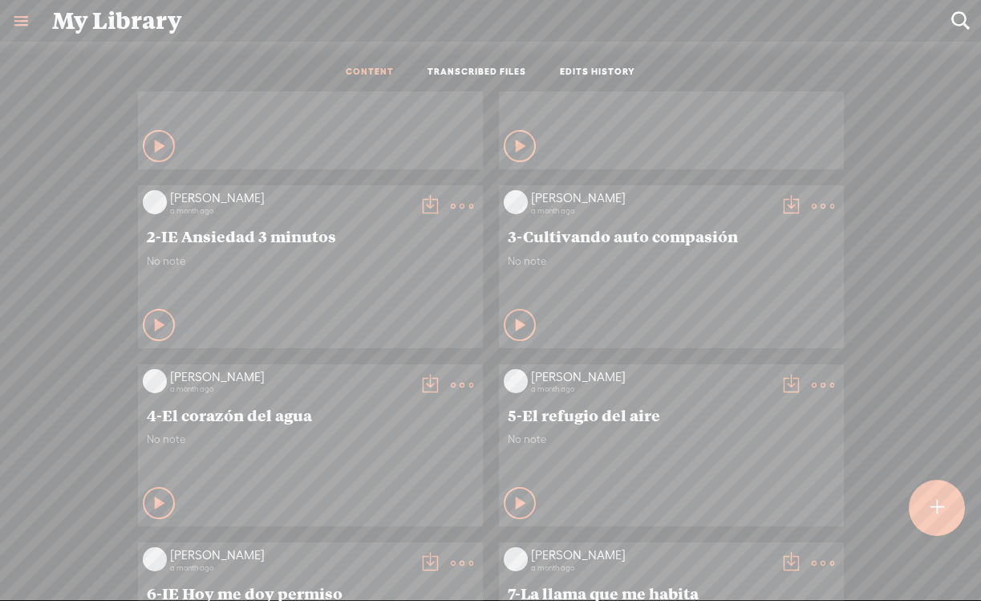
scroll to position [649, 0]
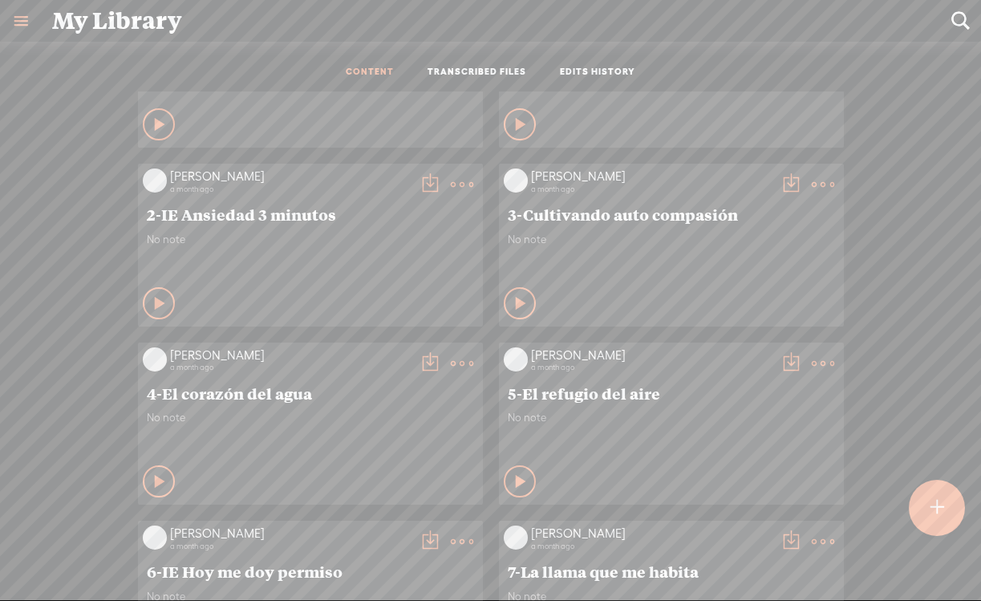
click at [461, 188] on t at bounding box center [462, 184] width 22 height 22
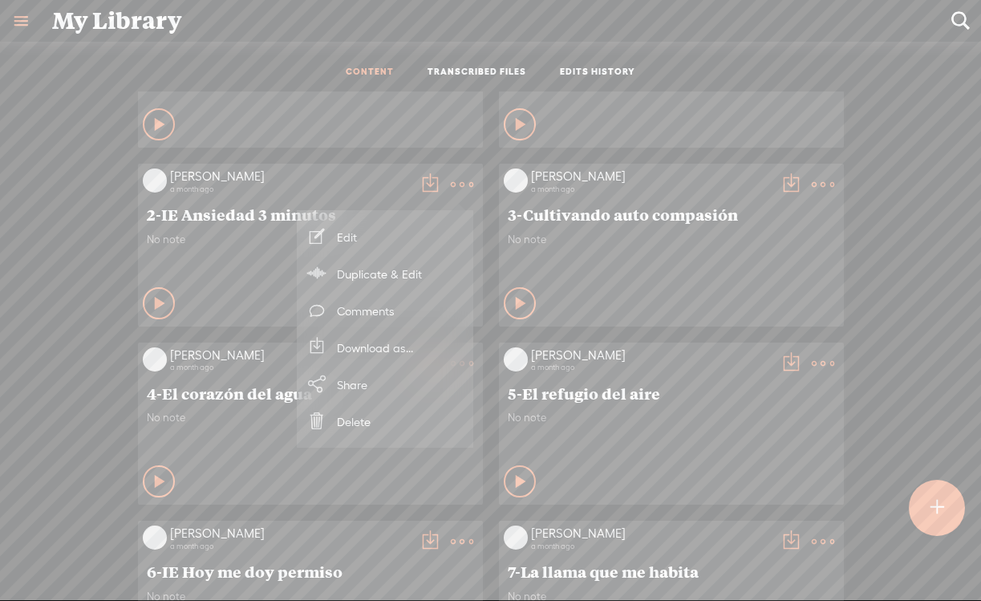
click at [412, 233] on link "Edit" at bounding box center [385, 236] width 160 height 37
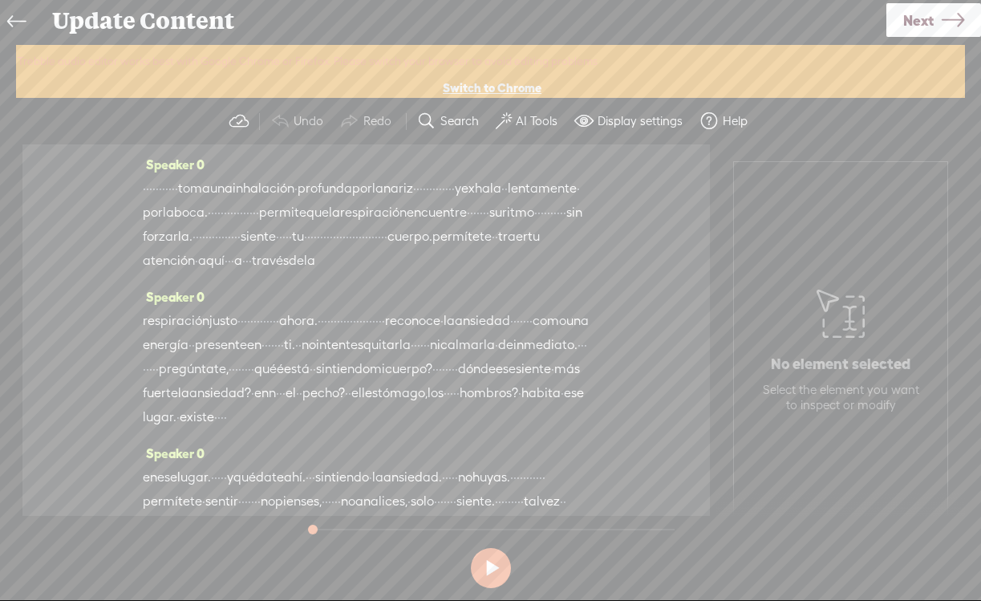
click at [539, 128] on button "AI Tools" at bounding box center [528, 121] width 79 height 32
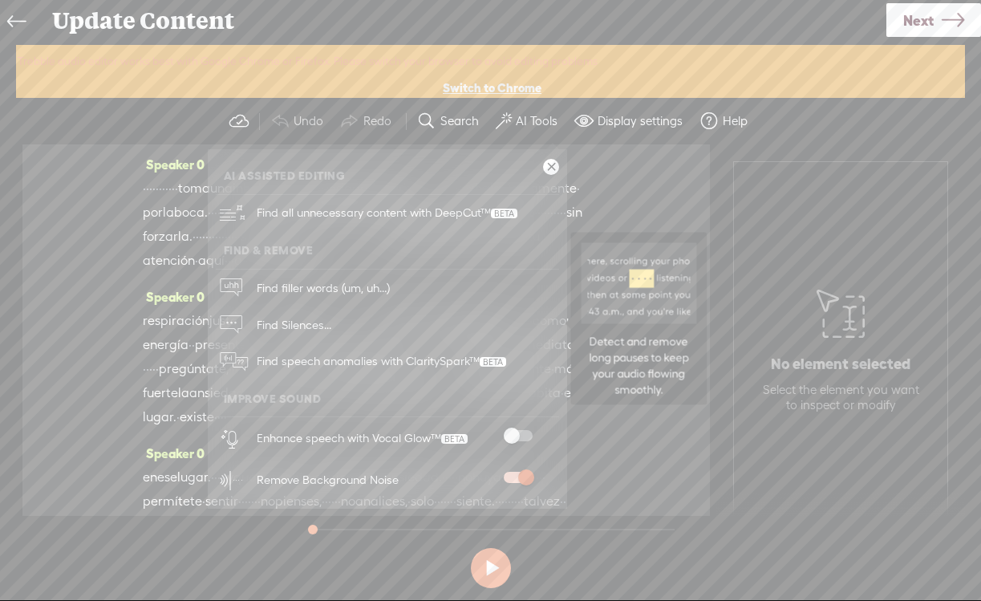
click at [331, 318] on span "Find Silences..." at bounding box center [294, 324] width 86 height 36
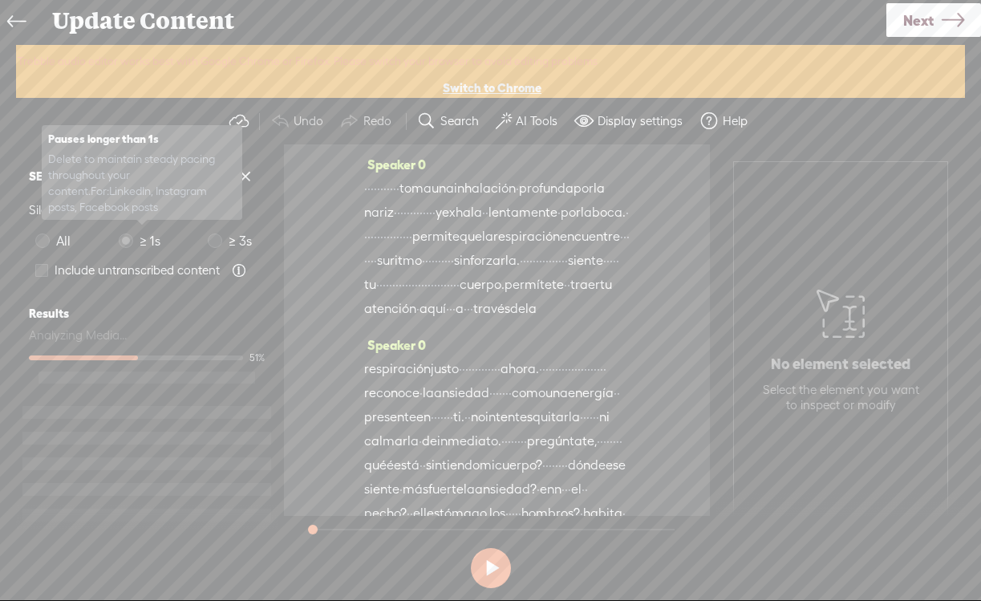
click at [138, 241] on span "≥ 1s" at bounding box center [150, 241] width 34 height 20
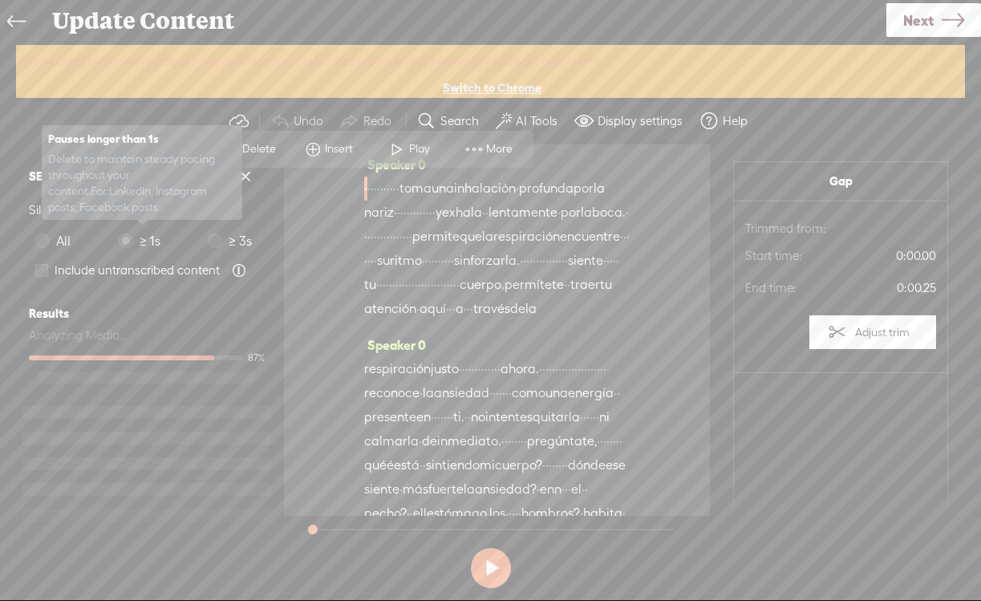
click at [128, 241] on span at bounding box center [126, 240] width 14 height 14
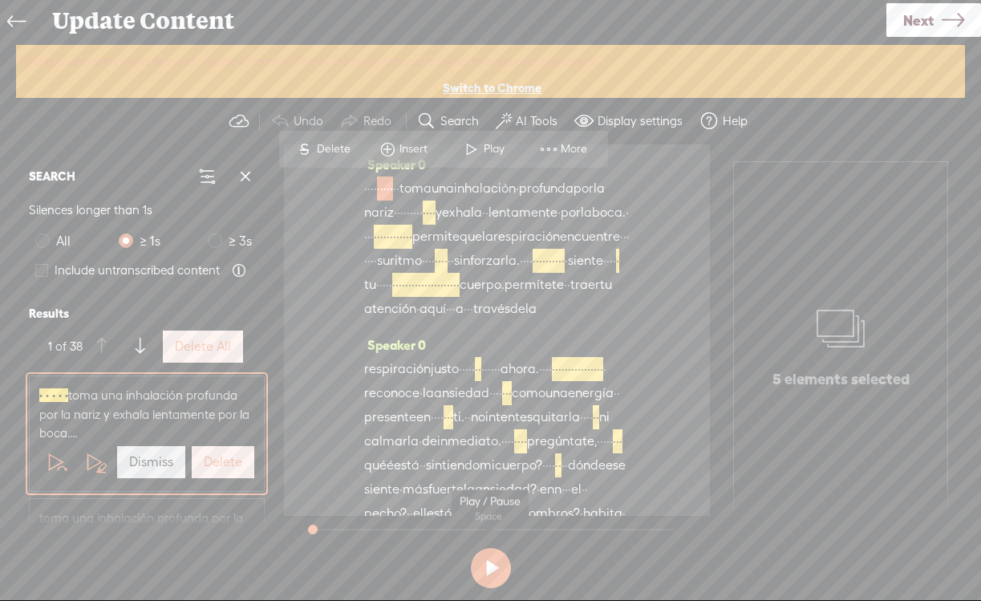
click at [495, 572] on button at bounding box center [491, 568] width 40 height 40
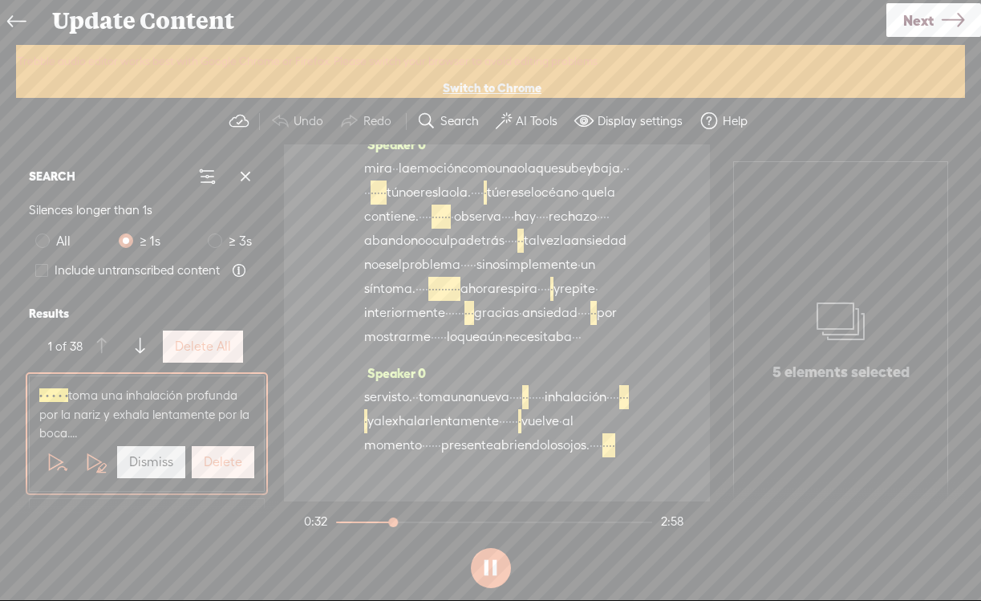
scroll to position [1041, 0]
click at [416, 449] on span "momento" at bounding box center [393, 445] width 58 height 24
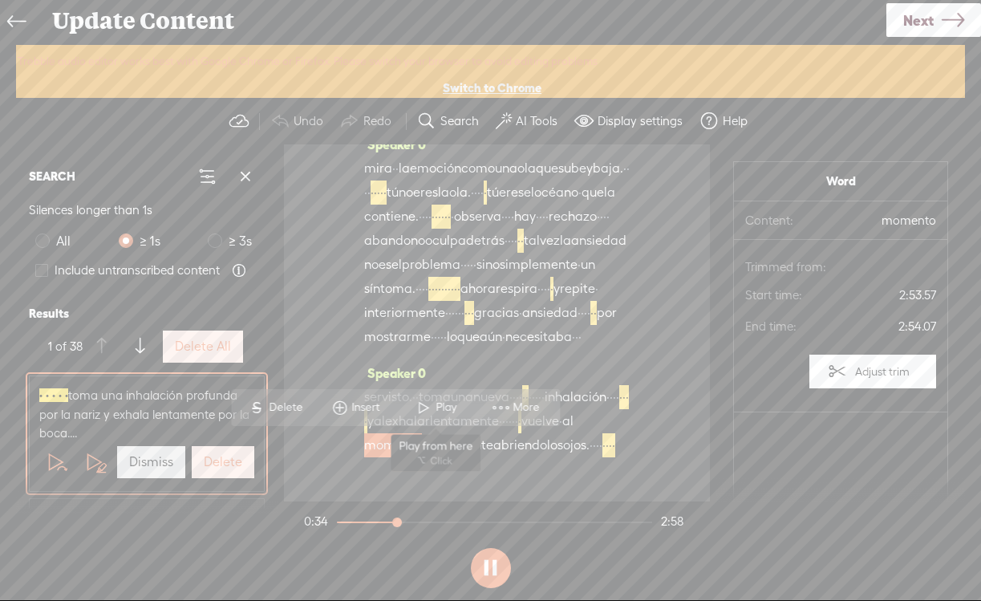
click at [434, 410] on span at bounding box center [424, 407] width 24 height 29
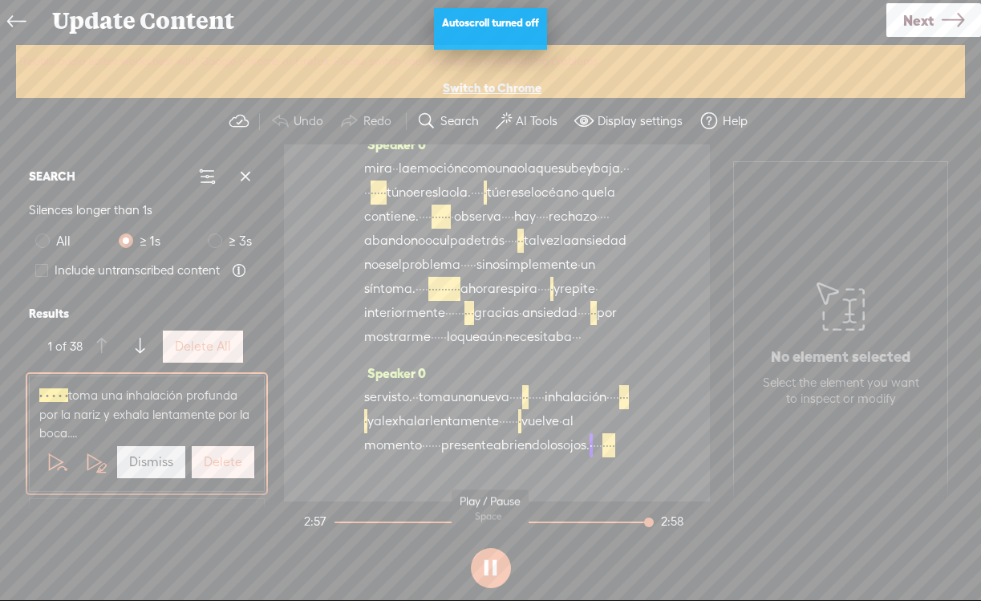
click at [509, 563] on button at bounding box center [491, 568] width 40 height 40
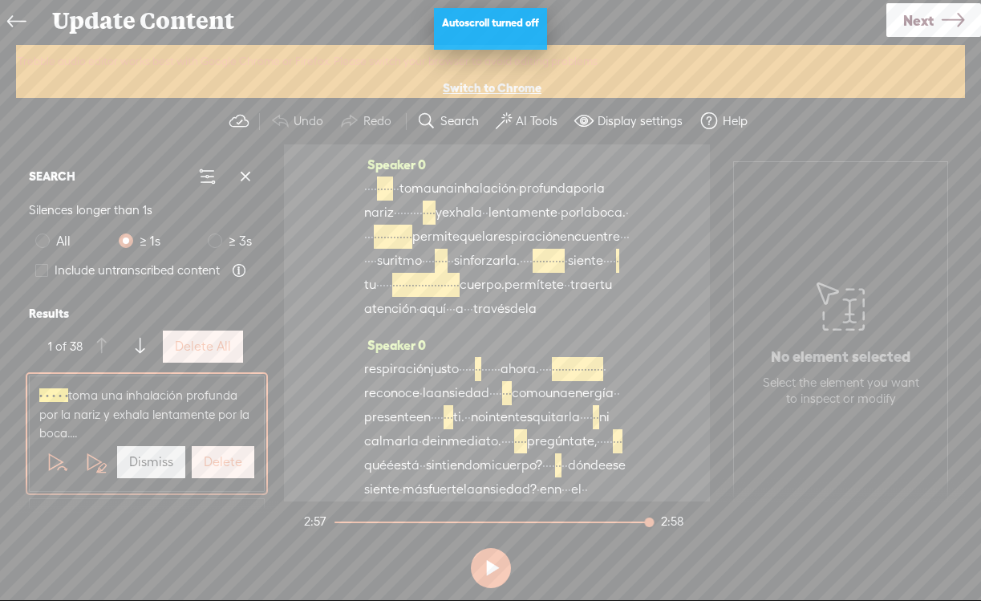
scroll to position [0, 0]
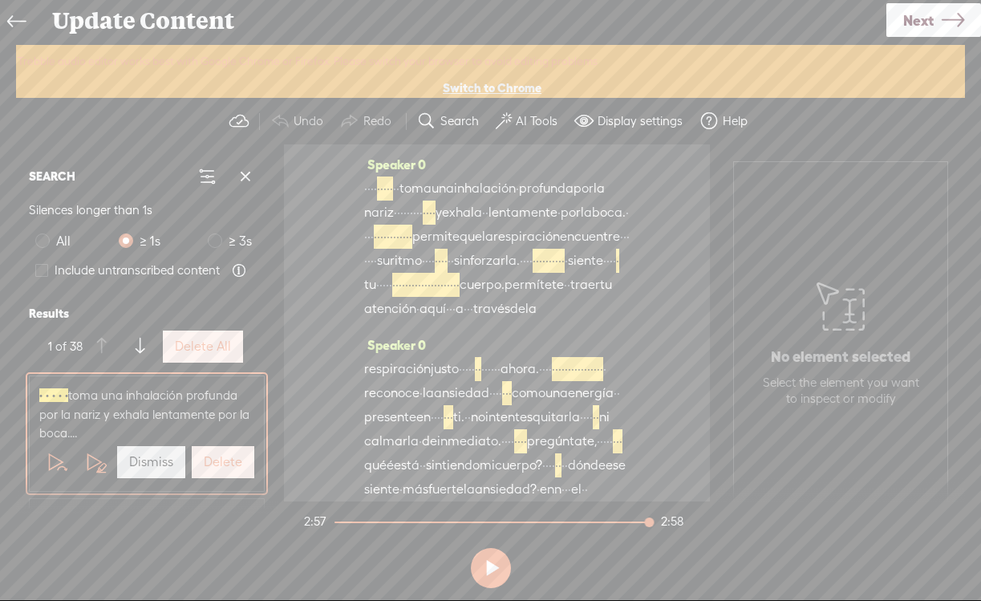
click at [371, 177] on span "·" at bounding box center [368, 189] width 3 height 24
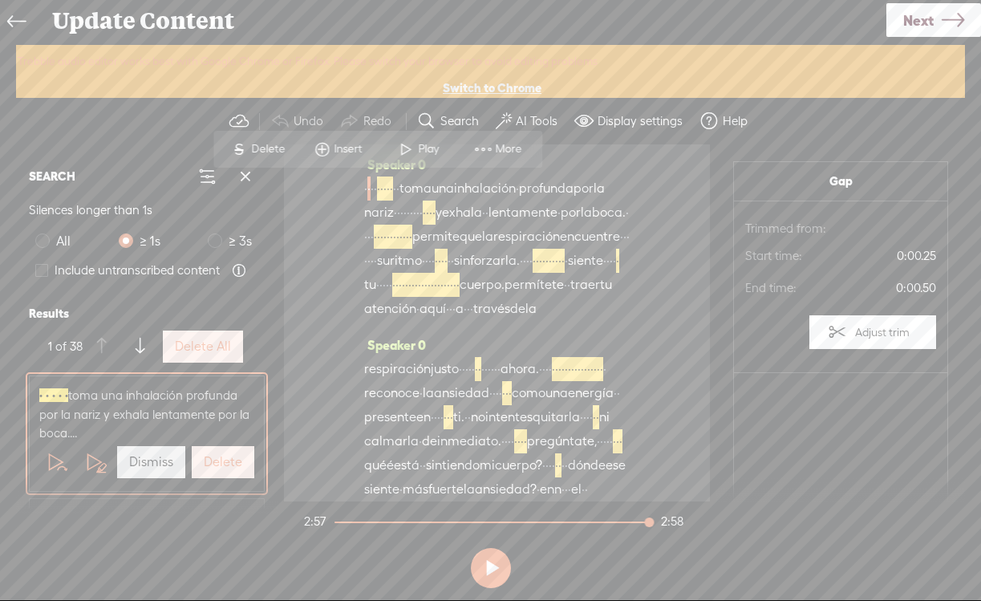
click at [402, 158] on span at bounding box center [406, 149] width 24 height 29
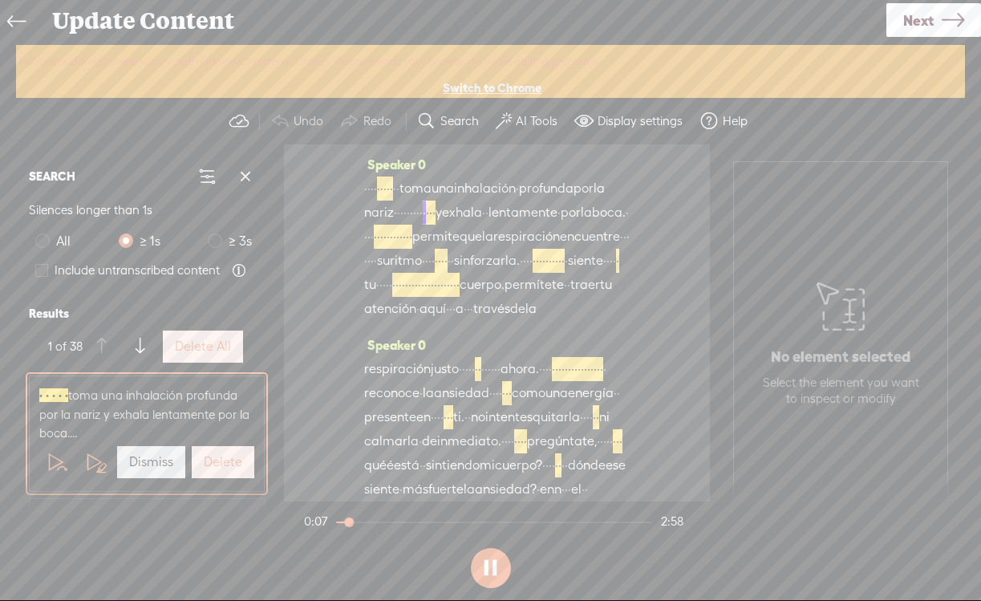
click at [486, 550] on button at bounding box center [491, 568] width 40 height 40
click at [49, 272] on div "Include untranscribed content" at bounding box center [146, 270] width 223 height 39
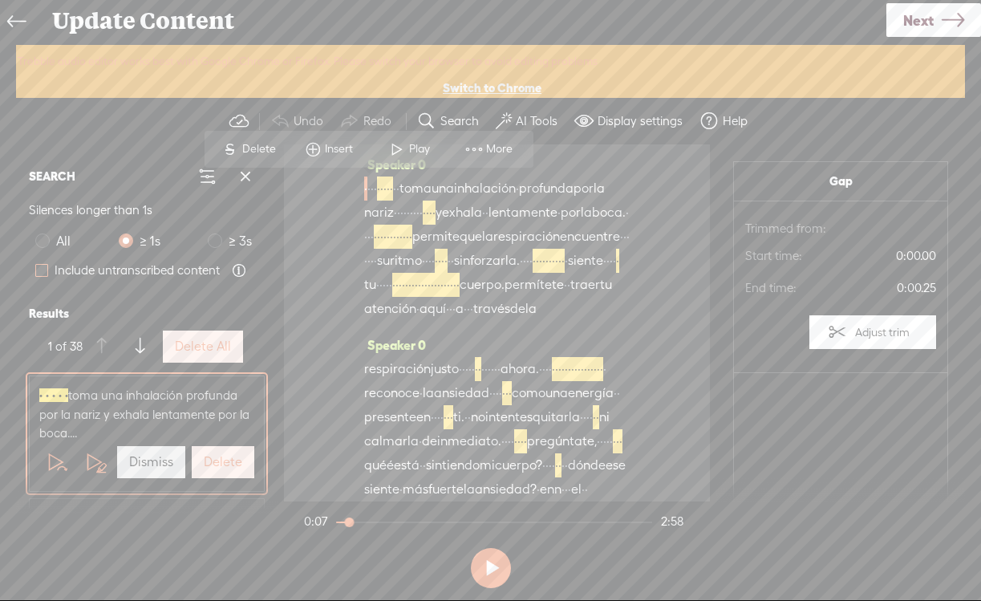
click at [46, 272] on span at bounding box center [41, 270] width 13 height 13
click at [46, 272] on input "Include untranscribed content" at bounding box center [41, 270] width 13 height 13
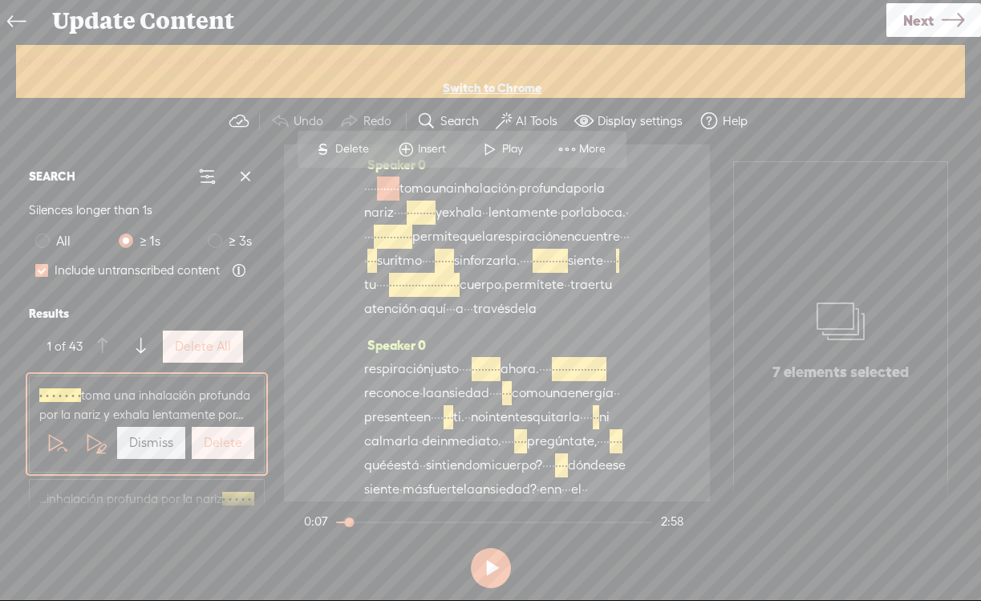
click at [502, 152] on span "Play" at bounding box center [514, 149] width 25 height 16
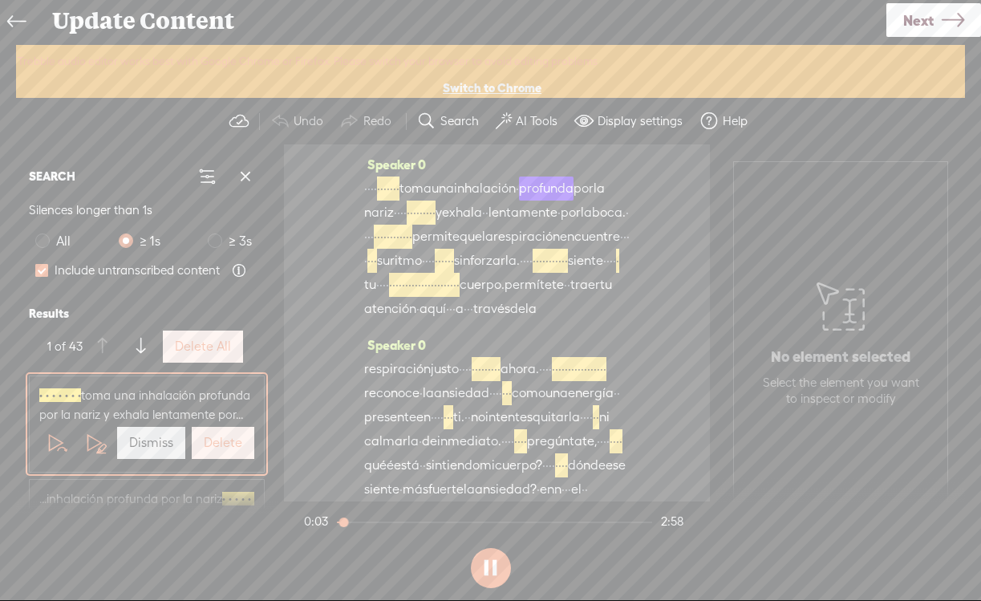
click at [491, 564] on button at bounding box center [491, 568] width 40 height 40
click at [40, 278] on label at bounding box center [41, 270] width 13 height 36
click at [40, 277] on input "Include untranscribed content" at bounding box center [41, 270] width 13 height 13
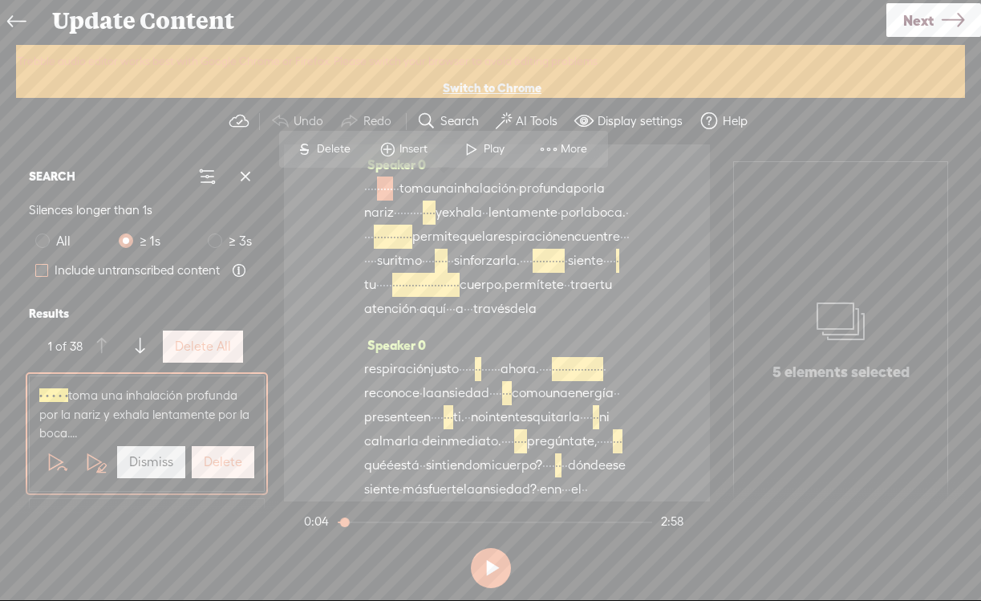
click at [40, 270] on span at bounding box center [41, 270] width 13 height 13
click at [40, 270] on input "Include untranscribed content" at bounding box center [41, 270] width 13 height 13
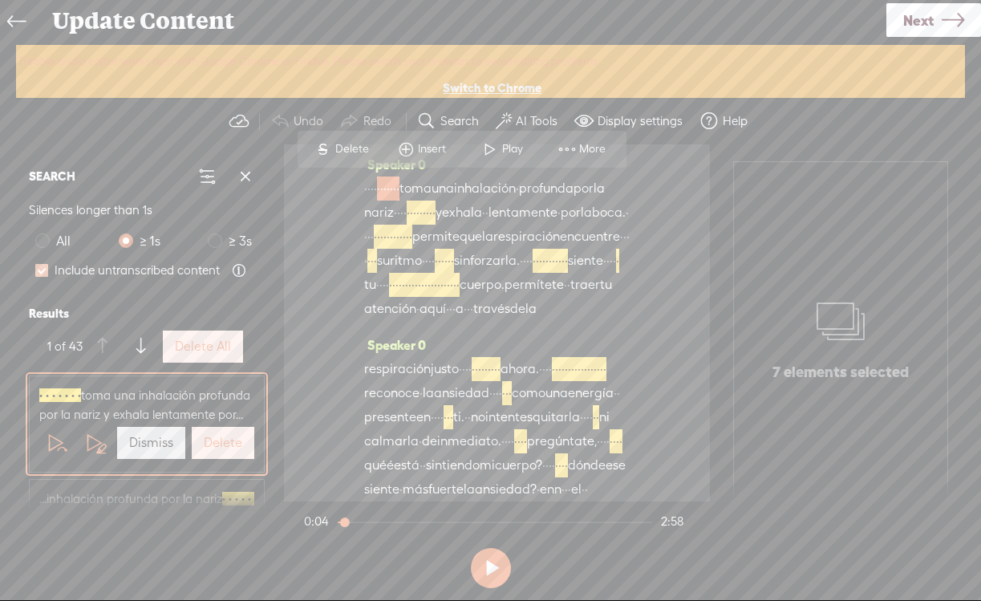
click at [40, 270] on span at bounding box center [41, 270] width 13 height 13
click at [40, 270] on input "Include untranscribed content" at bounding box center [41, 270] width 13 height 13
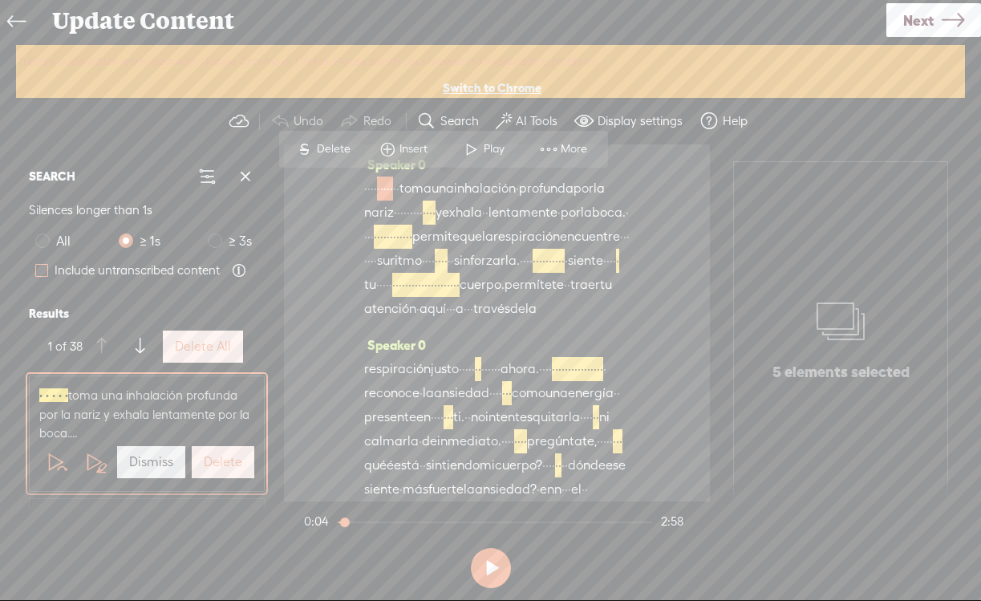
click at [40, 270] on span at bounding box center [41, 270] width 13 height 13
click at [40, 270] on input "Include untranscribed content" at bounding box center [41, 270] width 13 height 13
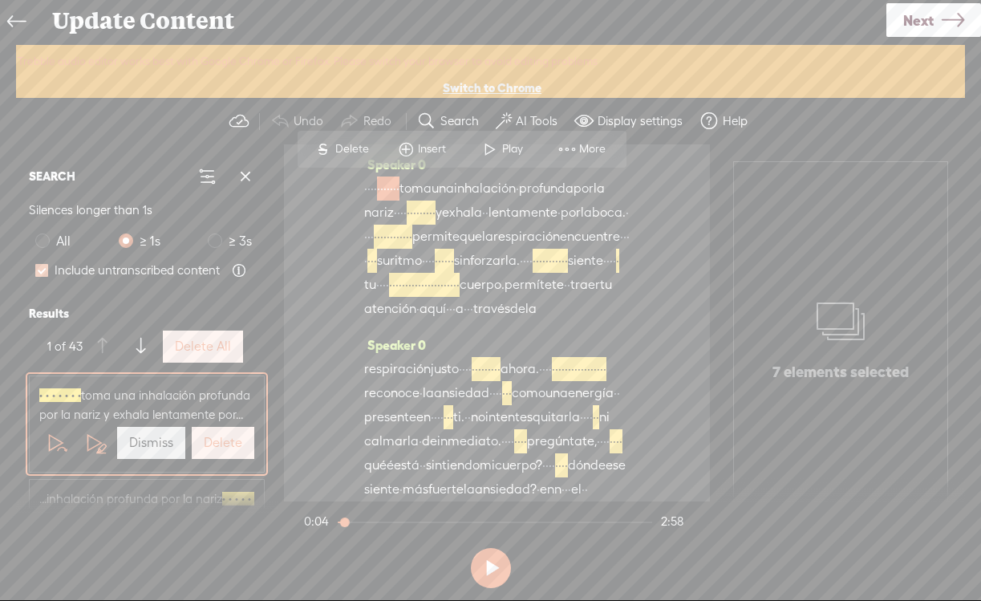
click at [40, 270] on span at bounding box center [41, 270] width 13 height 13
click at [40, 270] on input "Include untranscribed content" at bounding box center [41, 270] width 13 height 13
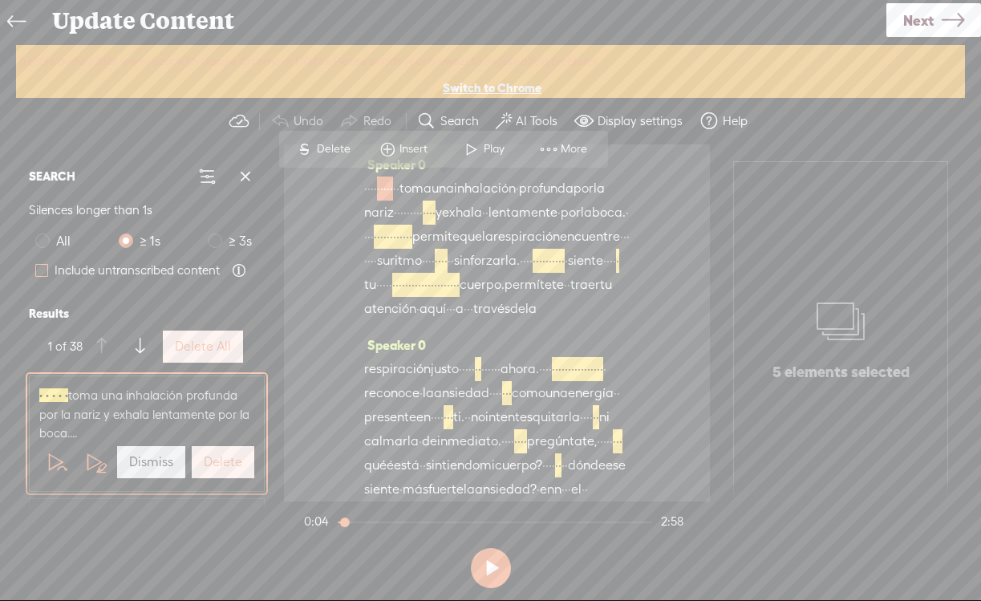
click at [40, 270] on span at bounding box center [41, 270] width 13 height 13
click at [40, 270] on input "Include untranscribed content" at bounding box center [41, 270] width 13 height 13
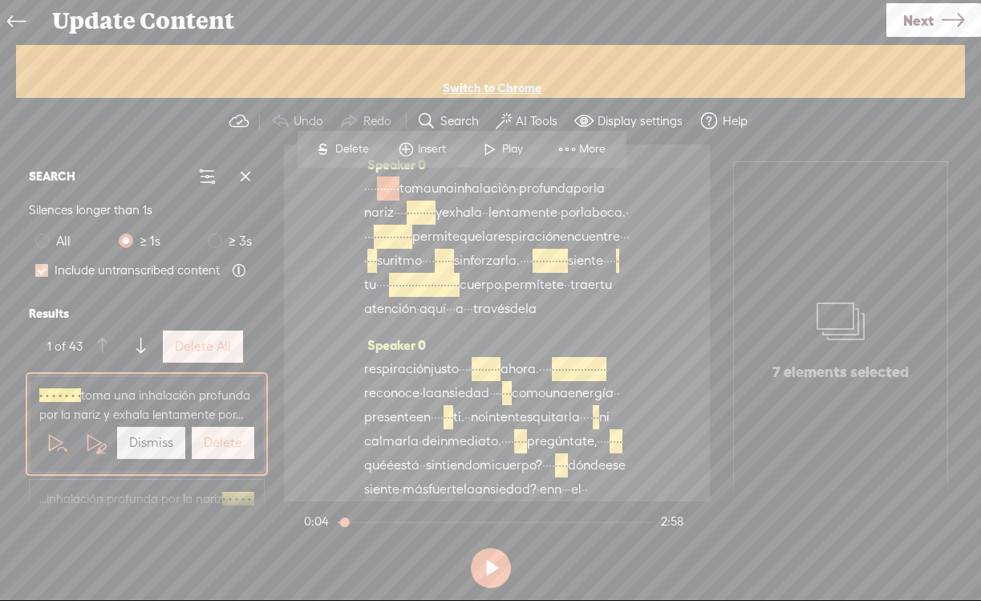
click at [40, 270] on span at bounding box center [41, 270] width 13 height 13
click at [40, 270] on input "Include untranscribed content" at bounding box center [41, 270] width 13 height 13
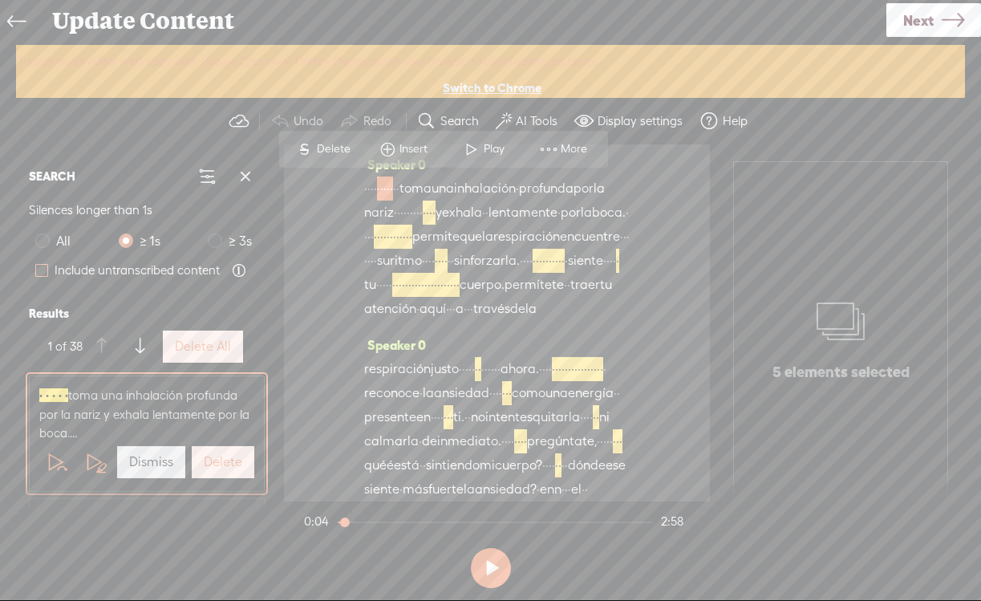
click at [40, 270] on span at bounding box center [41, 270] width 13 height 13
click at [40, 270] on input "Include untranscribed content" at bounding box center [41, 270] width 13 height 13
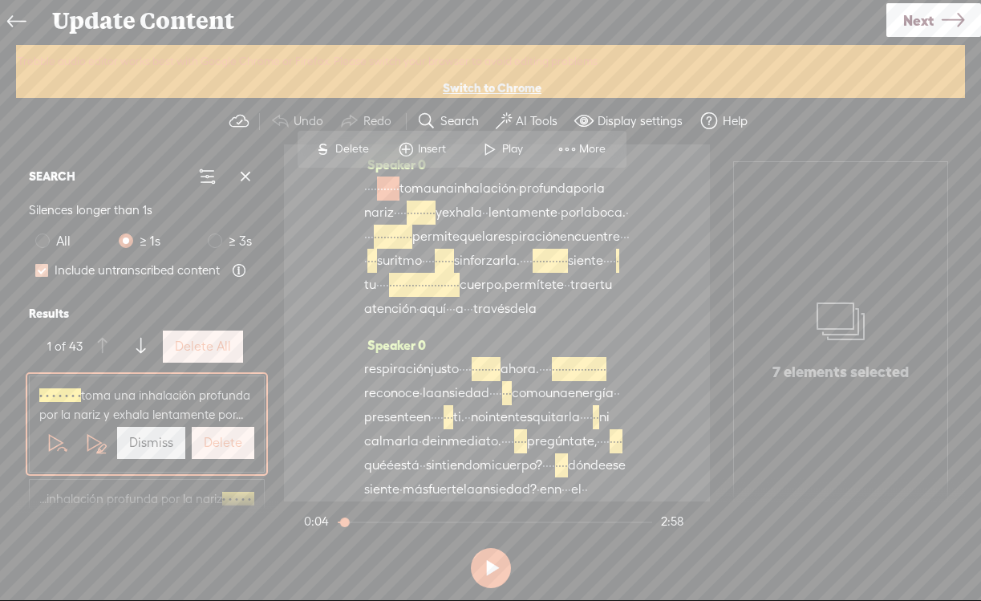
click at [40, 270] on span at bounding box center [41, 270] width 13 height 13
click at [40, 270] on input "Include untranscribed content" at bounding box center [41, 270] width 13 height 13
checkbox input "false"
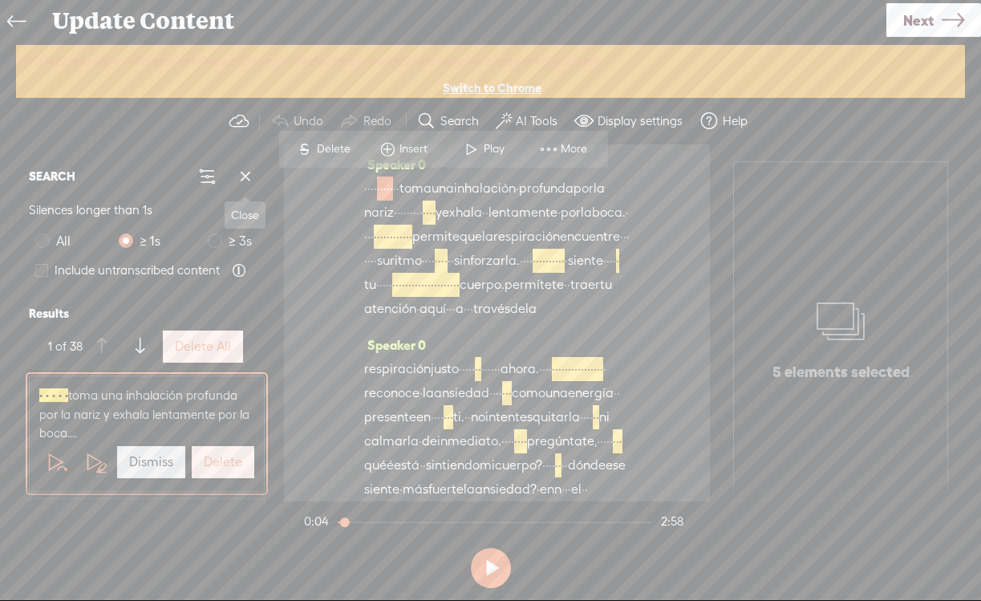
click at [230, 170] on button at bounding box center [245, 176] width 32 height 32
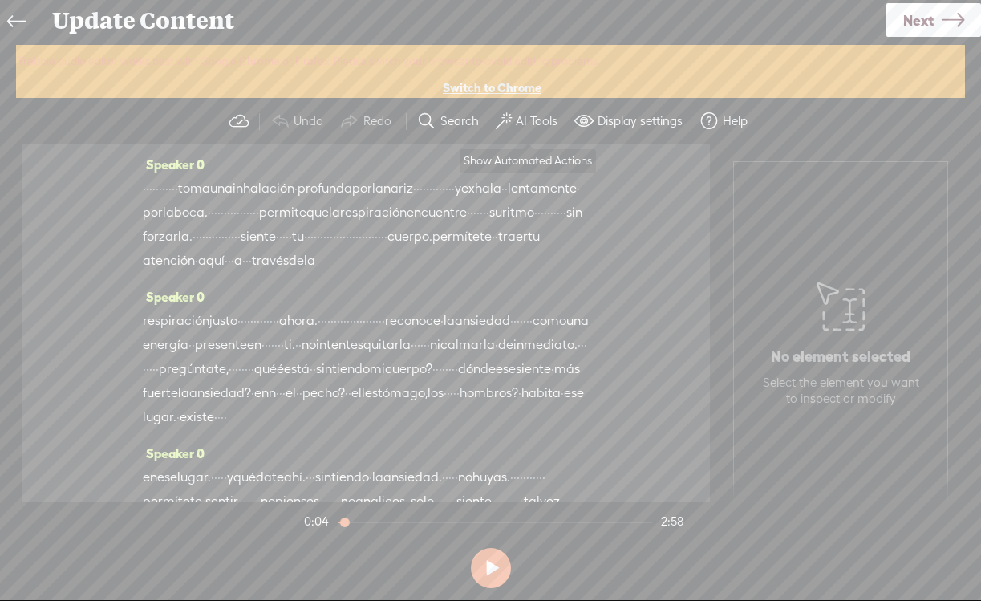
click at [546, 125] on label "AI Tools" at bounding box center [537, 121] width 42 height 16
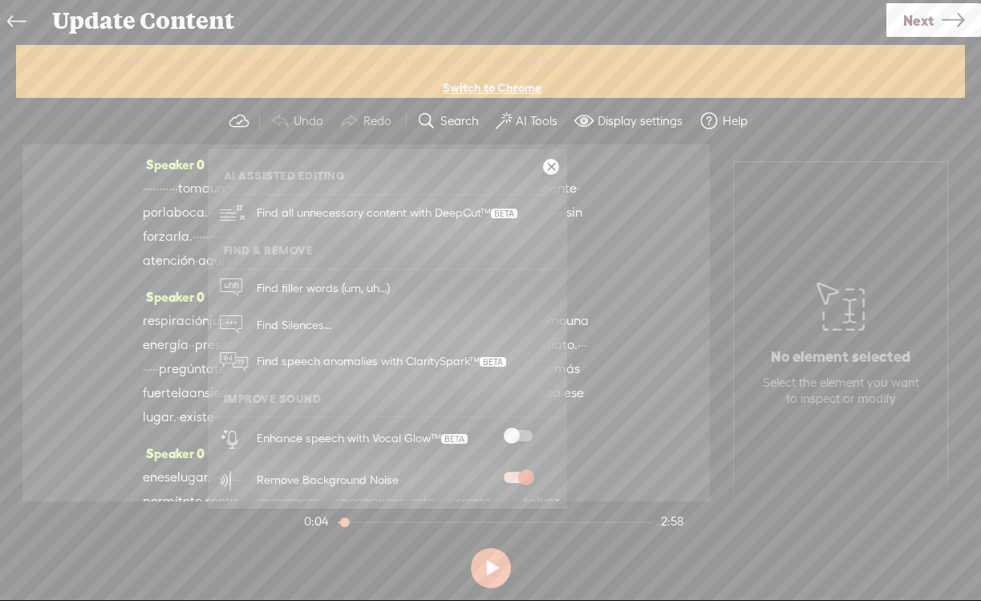
click at [518, 473] on span at bounding box center [518, 477] width 29 height 11
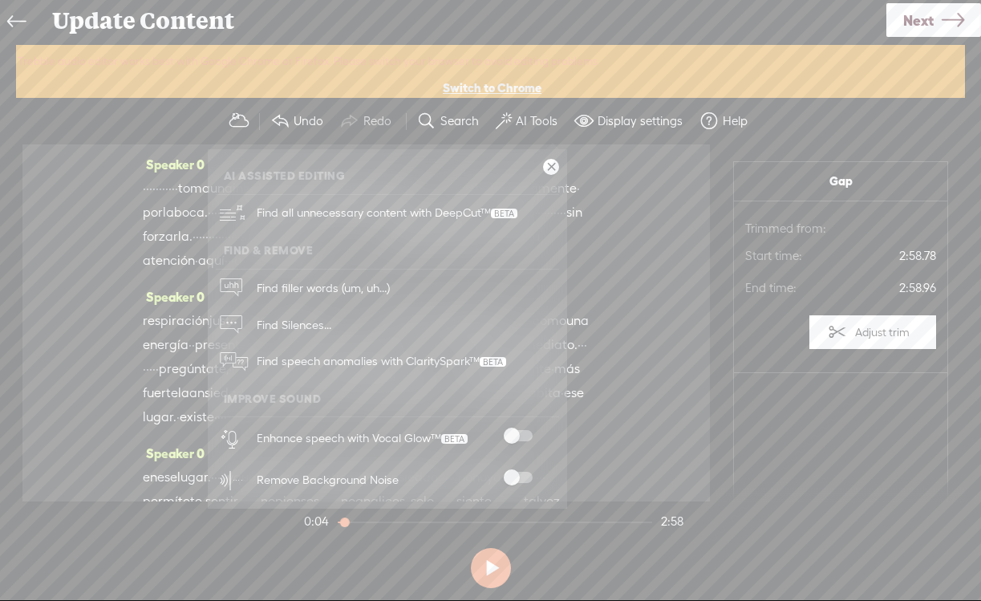
click at [518, 473] on span at bounding box center [518, 477] width 29 height 11
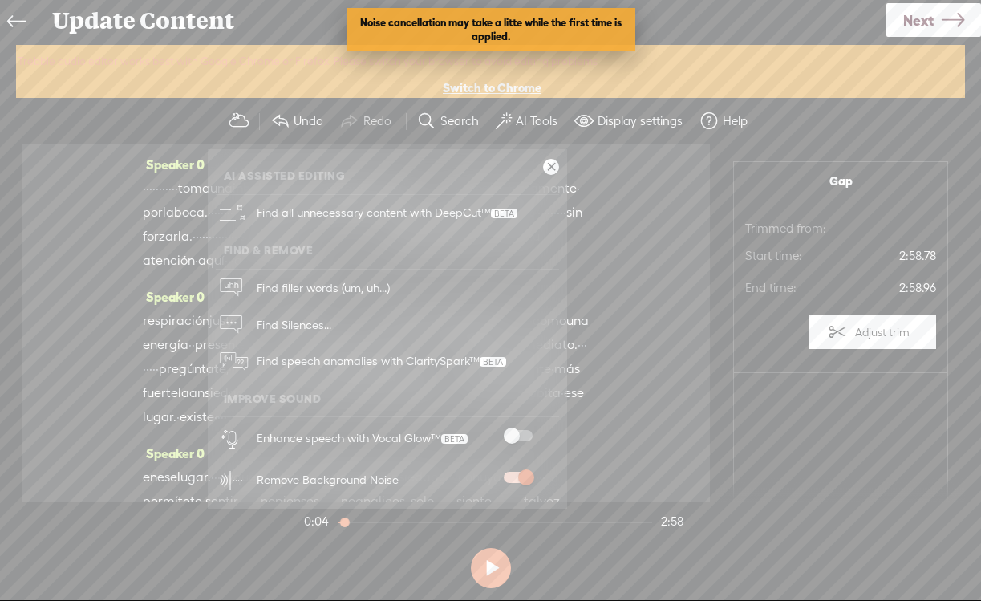
click at [546, 174] on ul "AI Assisted Editing Find all unnecessary content with DeepCut™ Find & Remove Fi…" at bounding box center [387, 328] width 359 height 343
click at [550, 160] on link at bounding box center [551, 167] width 16 height 16
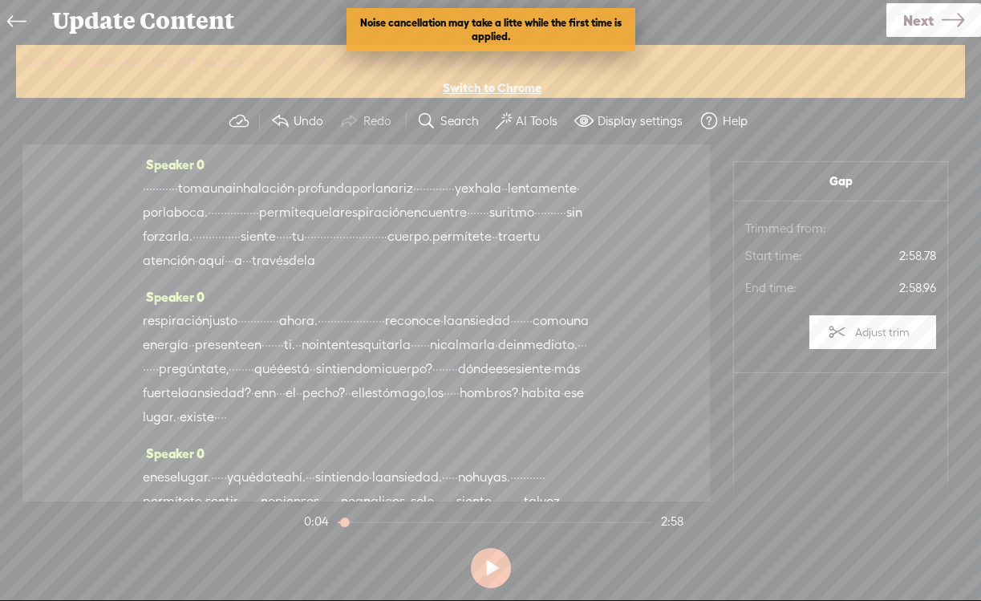
click at [156, 194] on span "·" at bounding box center [153, 189] width 3 height 24
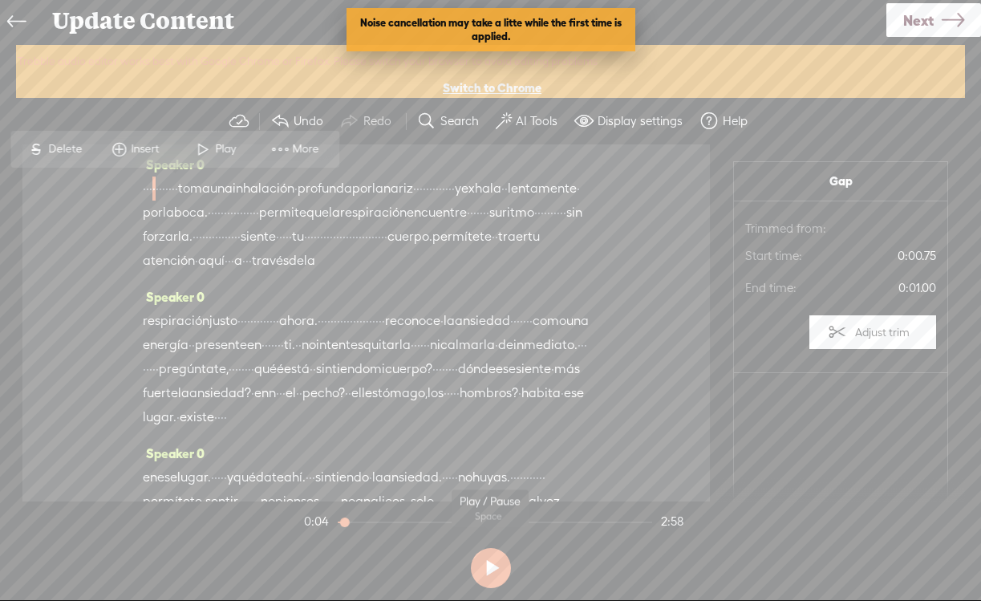
click at [494, 567] on button at bounding box center [491, 568] width 40 height 40
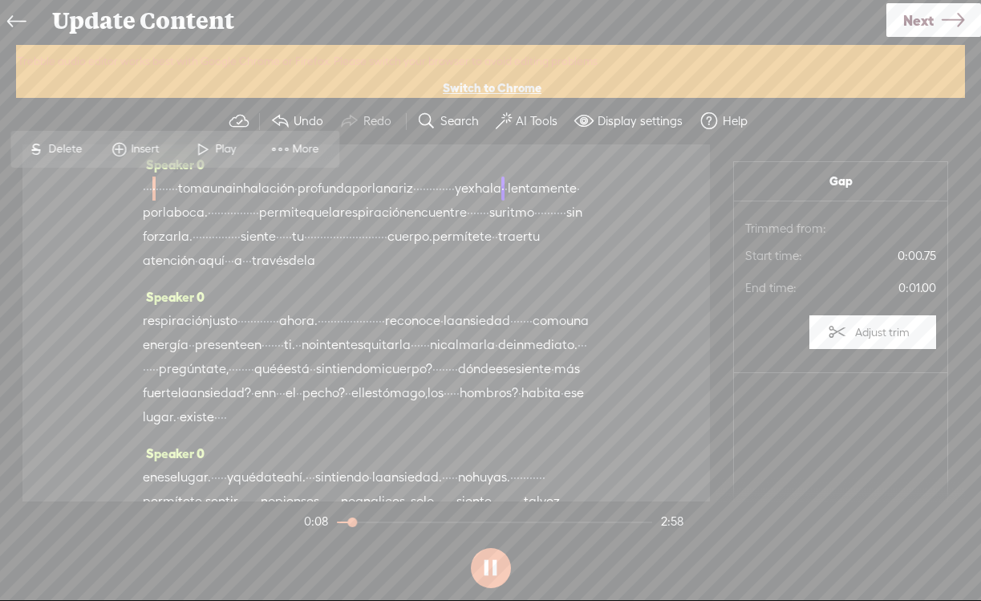
click at [149, 197] on span "·" at bounding box center [147, 189] width 3 height 24
click at [504, 564] on button at bounding box center [491, 568] width 40 height 40
drag, startPoint x: 352, startPoint y: 526, endPoint x: 288, endPoint y: 532, distance: 64.4
click at [288, 532] on div "Trebble audio editor works best with Google Chrome or Firefox. Please switch yo…" at bounding box center [490, 320] width 949 height 550
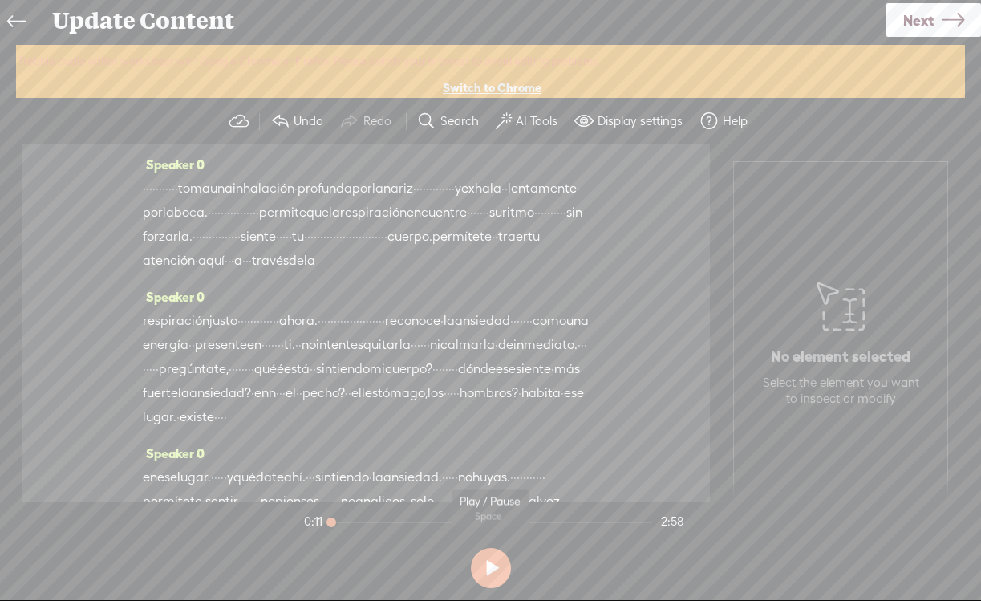
click at [476, 568] on button at bounding box center [491, 568] width 40 height 40
click at [506, 578] on button at bounding box center [491, 568] width 40 height 40
click at [518, 121] on label "AI Tools" at bounding box center [537, 121] width 42 height 16
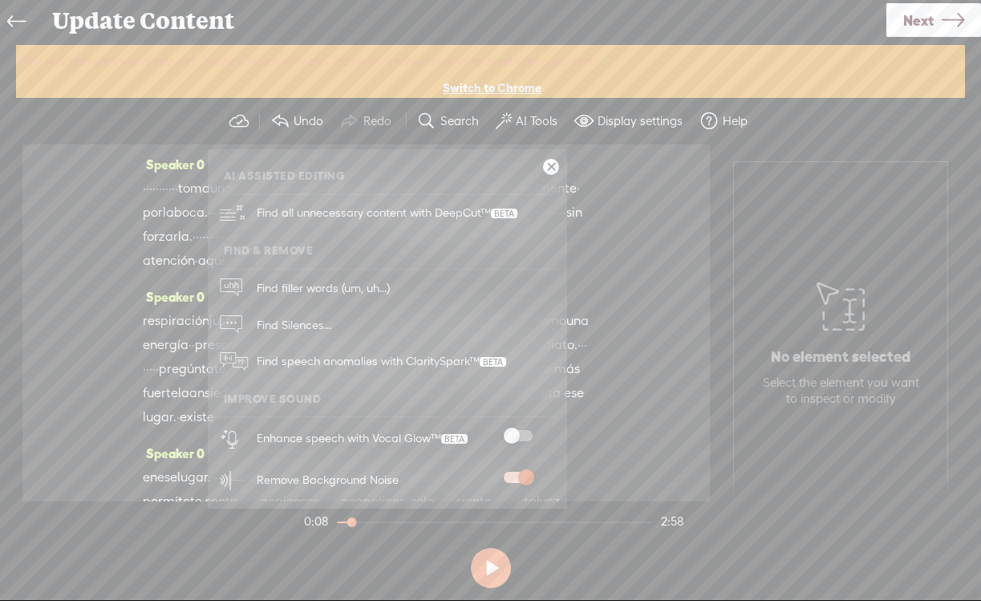
click at [518, 430] on span at bounding box center [518, 435] width 29 height 11
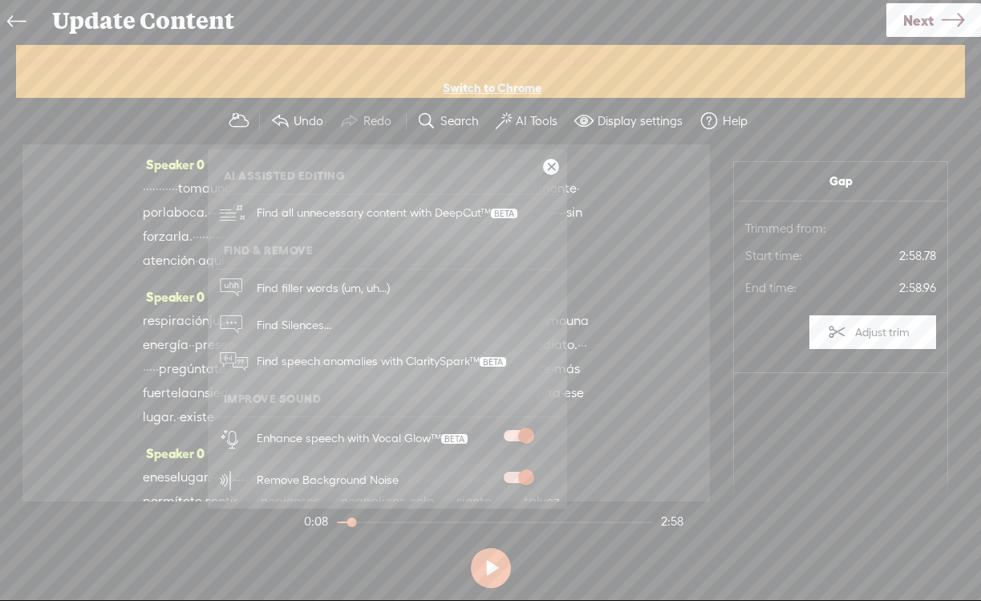
click at [637, 408] on div "Speaker 0 · · · · · · · · · · · toma una inhalación · profunda por la nariz · ·…" at bounding box center [366, 322] width 688 height 357
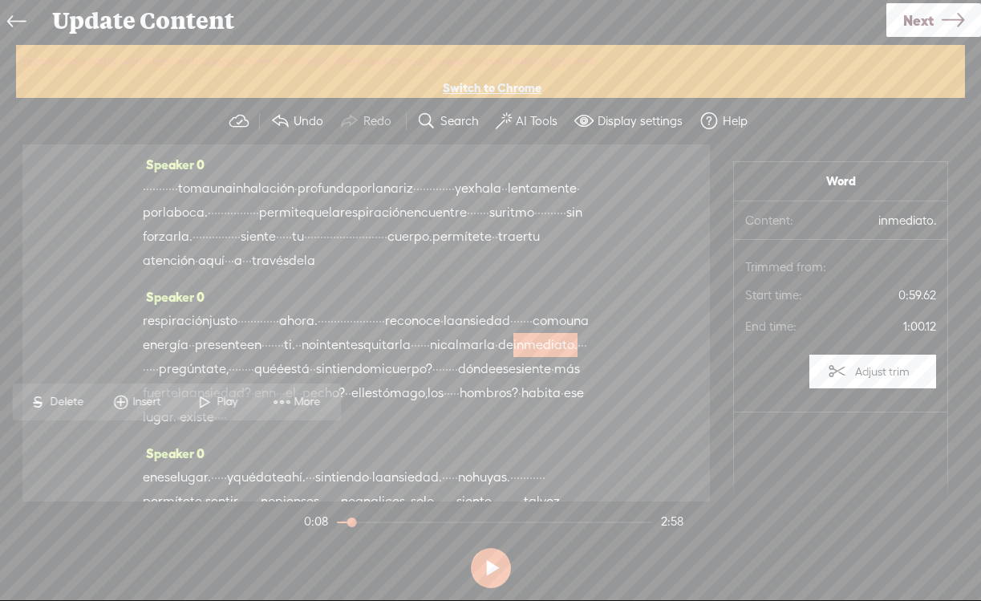
click at [178, 190] on span "·" at bounding box center [176, 189] width 3 height 24
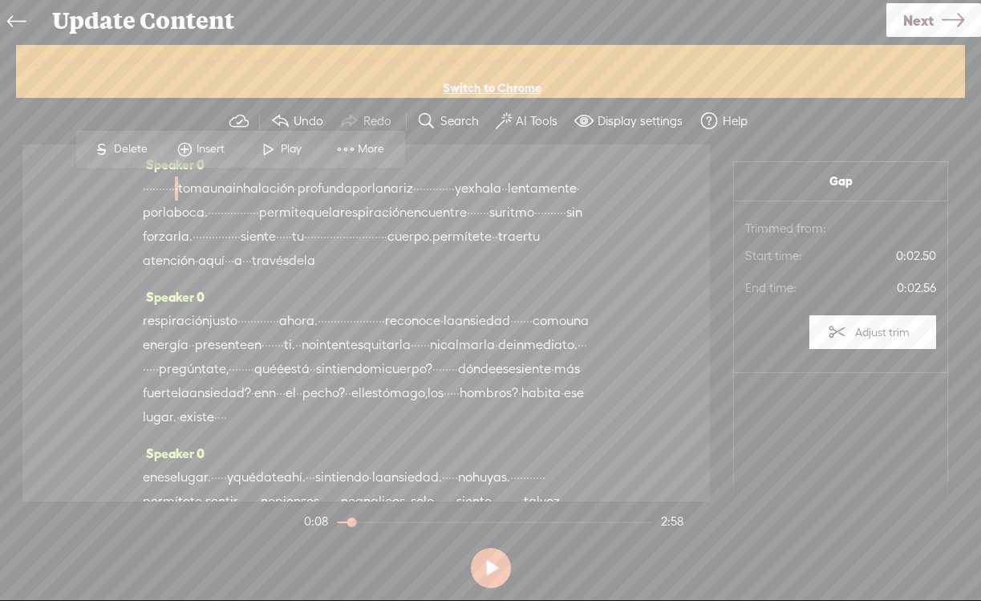
click at [484, 571] on button at bounding box center [491, 568] width 40 height 40
click at [359, 528] on div at bounding box center [353, 523] width 37 height 37
drag, startPoint x: 360, startPoint y: 528, endPoint x: 322, endPoint y: 528, distance: 38.5
click at [322, 528] on div at bounding box center [338, 523] width 37 height 37
click at [497, 564] on button at bounding box center [491, 568] width 40 height 40
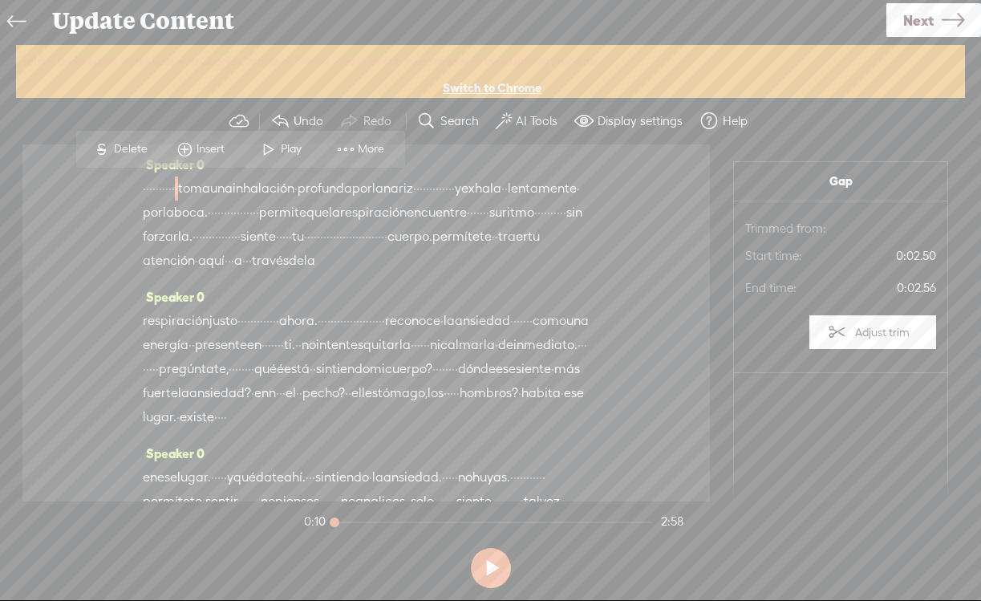
drag, startPoint x: 360, startPoint y: 524, endPoint x: 315, endPoint y: 527, distance: 45.8
click at [315, 526] on section "0:10 2:58" at bounding box center [494, 521] width 386 height 40
click at [484, 562] on button at bounding box center [491, 568] width 40 height 40
click at [493, 564] on button at bounding box center [491, 568] width 40 height 40
click at [168, 185] on span "·" at bounding box center [166, 189] width 3 height 24
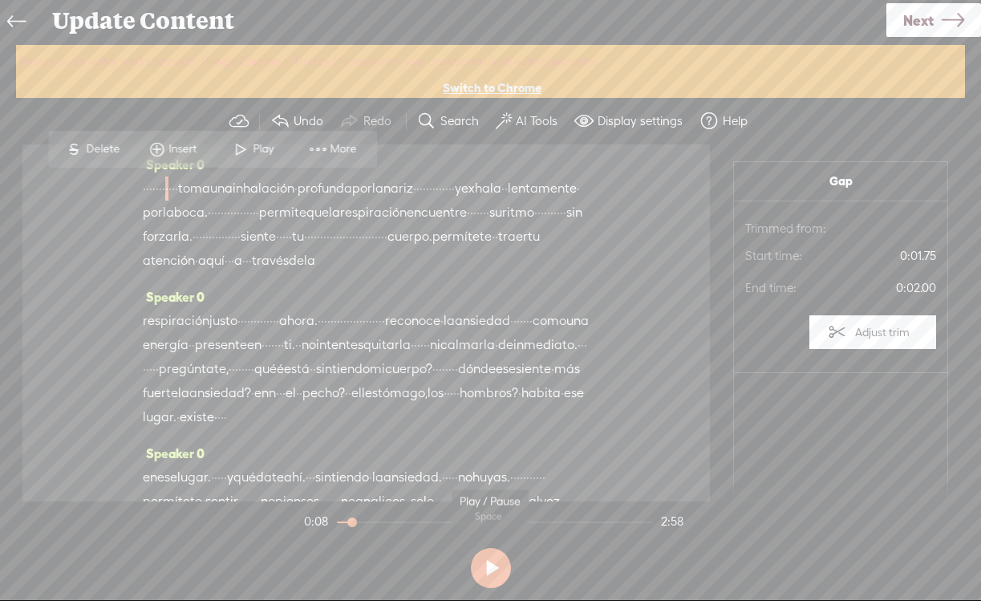
click at [493, 568] on button at bounding box center [491, 568] width 40 height 40
click at [483, 558] on button at bounding box center [491, 568] width 40 height 40
drag, startPoint x: 354, startPoint y: 529, endPoint x: 313, endPoint y: 520, distance: 41.9
click at [313, 520] on section "0:11 2:58" at bounding box center [494, 521] width 386 height 40
click at [477, 554] on button at bounding box center [491, 568] width 40 height 40
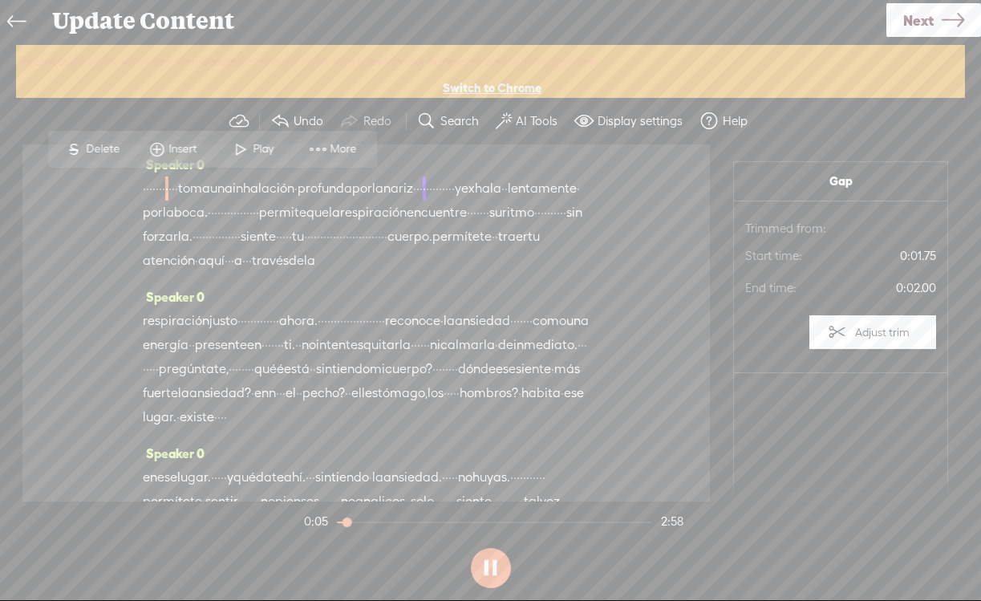
click at [477, 554] on button at bounding box center [491, 568] width 40 height 40
click at [528, 119] on label "AI Tools" at bounding box center [537, 121] width 42 height 16
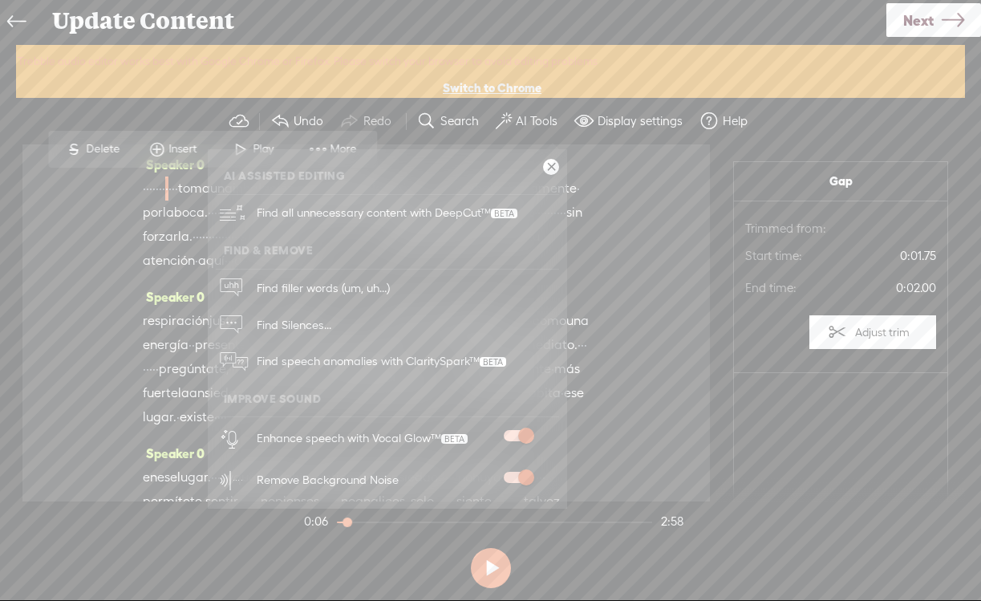
click at [519, 430] on span at bounding box center [518, 435] width 29 height 11
click at [520, 477] on span at bounding box center [518, 477] width 29 height 11
click at [509, 439] on span at bounding box center [518, 435] width 29 height 11
click at [651, 385] on div "Speaker 0 · · · · · · · · · · · toma una inhalación · profunda por la nariz · ·…" at bounding box center [366, 322] width 688 height 357
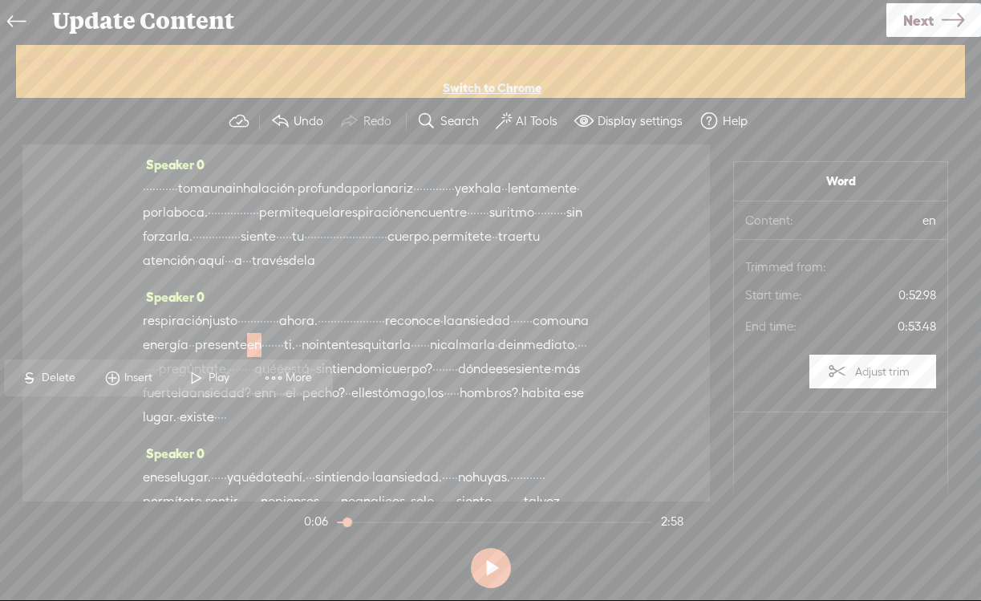
click at [146, 192] on span "·" at bounding box center [144, 189] width 3 height 24
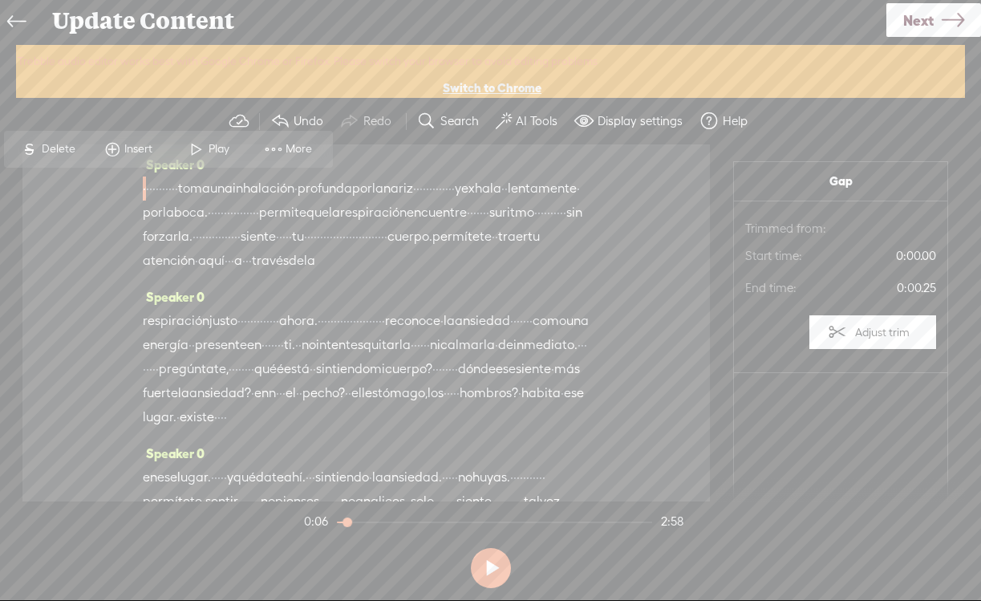
click at [486, 574] on button at bounding box center [491, 568] width 40 height 40
click at [490, 568] on button at bounding box center [491, 568] width 40 height 40
drag, startPoint x: 348, startPoint y: 523, endPoint x: 324, endPoint y: 524, distance: 24.1
click at [324, 524] on div at bounding box center [338, 523] width 37 height 37
click at [487, 569] on button at bounding box center [491, 568] width 40 height 40
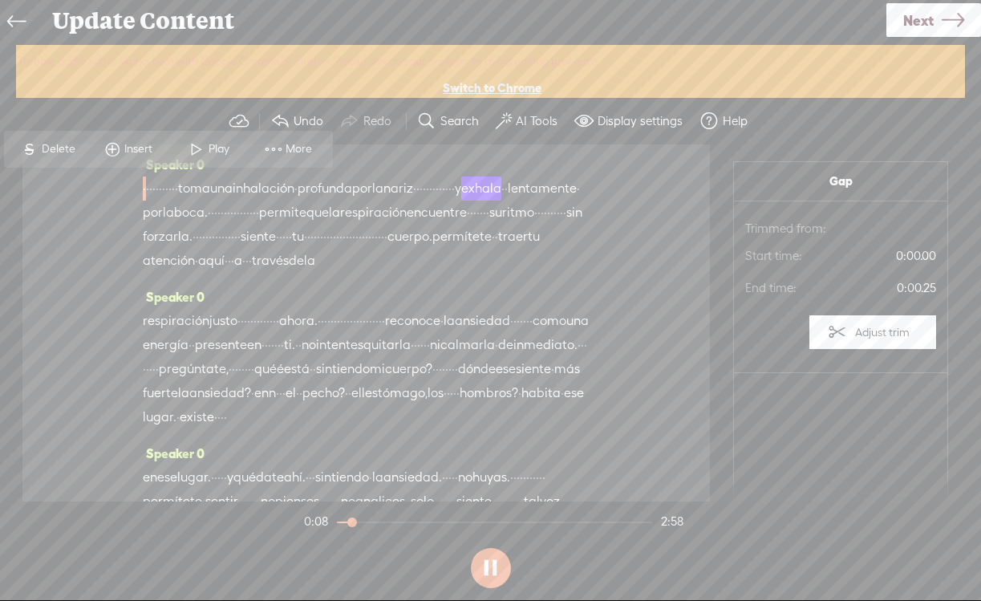
click at [494, 571] on button at bounding box center [491, 568] width 40 height 40
click at [141, 186] on div "Speaker 0 · · · · · · · · · · · toma una inhalación · profunda por la nariz · ·…" at bounding box center [366, 322] width 688 height 357
click at [527, 128] on label "AI Tools" at bounding box center [537, 121] width 42 height 16
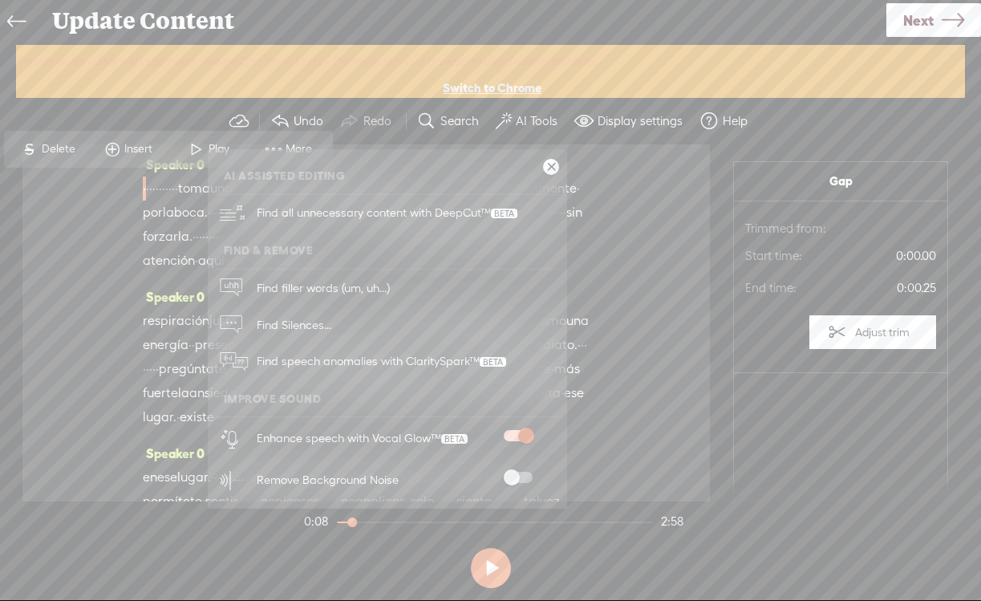
click at [628, 393] on div "Speaker 0 · · · · · · · · · · · toma una inhalación · profunda por la nariz · ·…" at bounding box center [366, 322] width 688 height 357
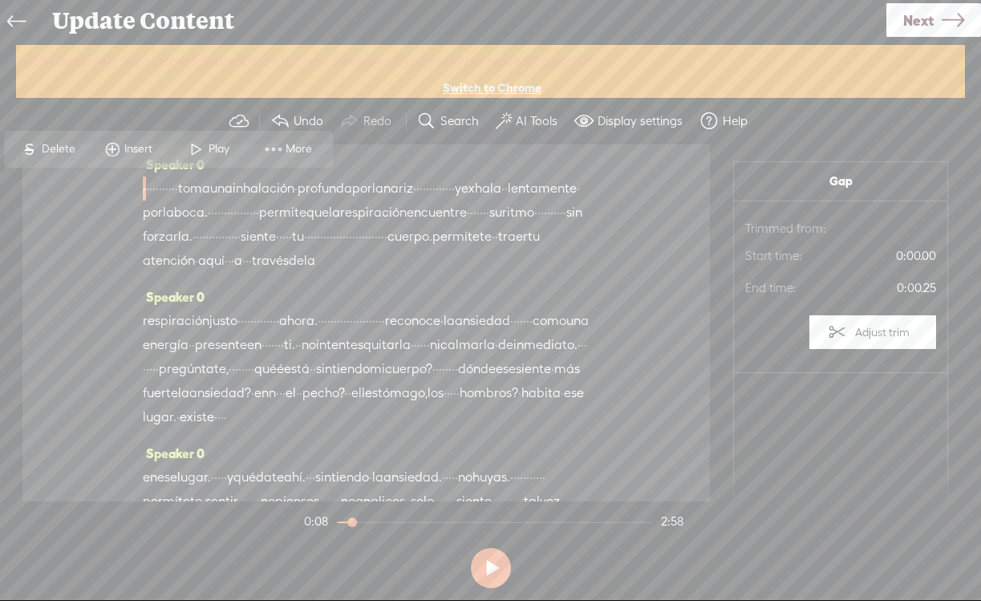
click at [496, 560] on button at bounding box center [491, 568] width 40 height 40
drag, startPoint x: 354, startPoint y: 523, endPoint x: 320, endPoint y: 523, distance: 33.7
click at [320, 523] on div at bounding box center [338, 523] width 37 height 37
click at [480, 559] on button at bounding box center [491, 568] width 40 height 40
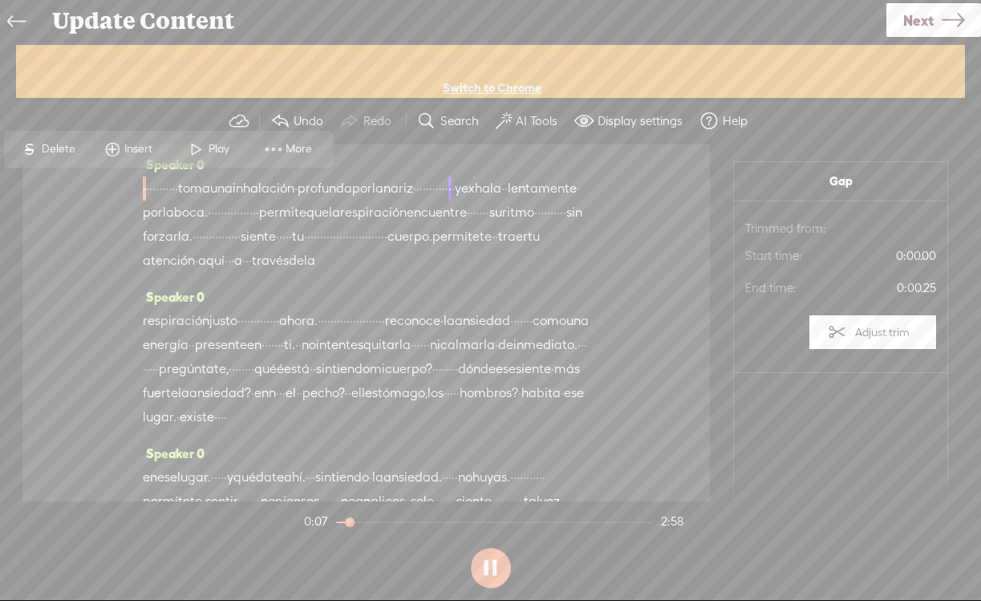
click at [481, 558] on button at bounding box center [491, 568] width 40 height 40
click at [509, 116] on span at bounding box center [504, 121] width 16 height 19
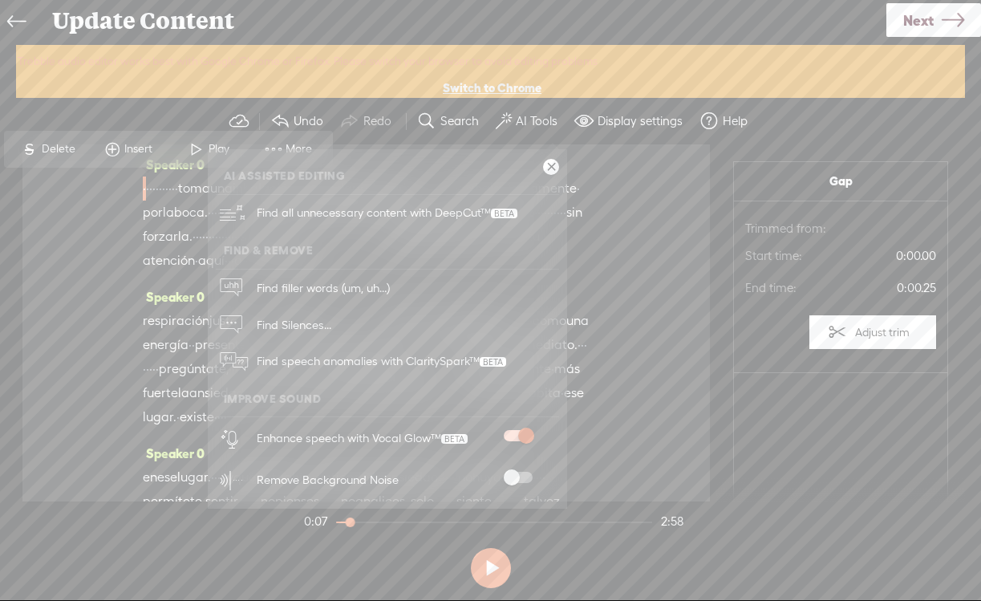
click at [513, 473] on span at bounding box center [518, 477] width 29 height 11
click at [624, 366] on div "Speaker 0 · · · · · · · · · · · toma una inhalación · profunda por la nariz · ·…" at bounding box center [366, 322] width 688 height 357
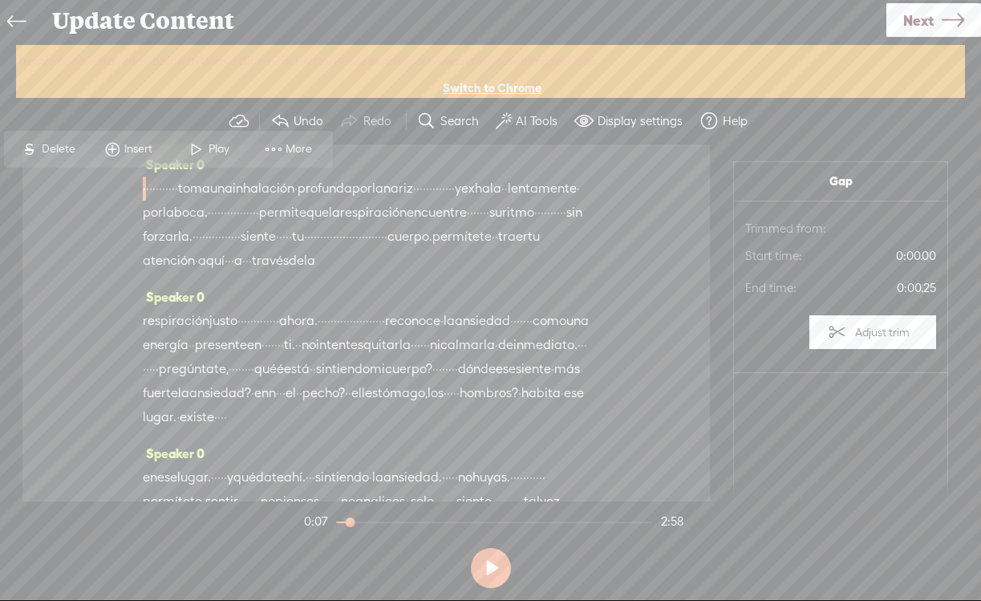
click at [919, 28] on span "Next" at bounding box center [918, 20] width 30 height 41
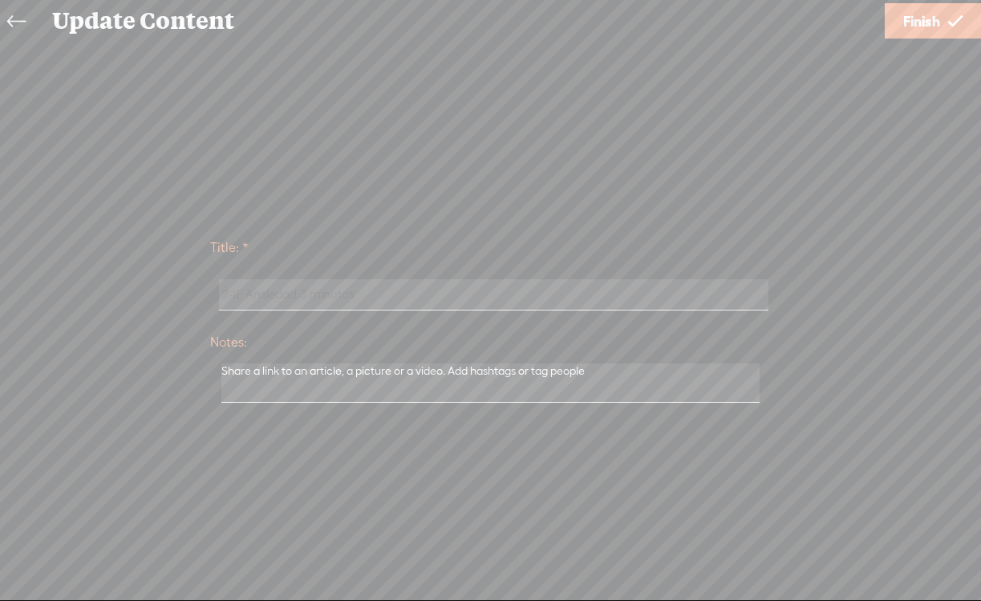
click at [919, 28] on span "Finish" at bounding box center [921, 21] width 37 height 41
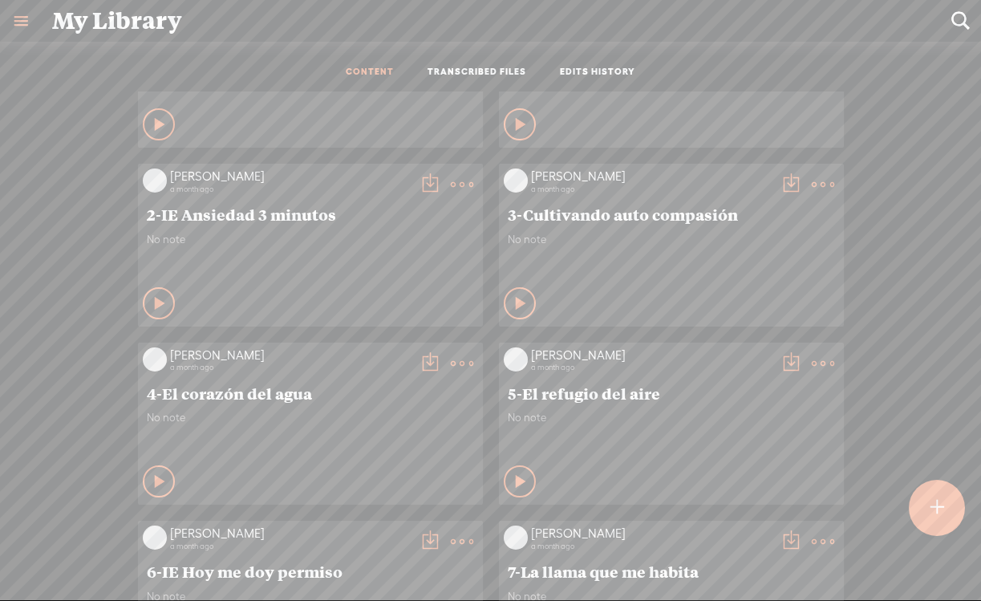
click at [426, 187] on t at bounding box center [430, 184] width 22 height 22
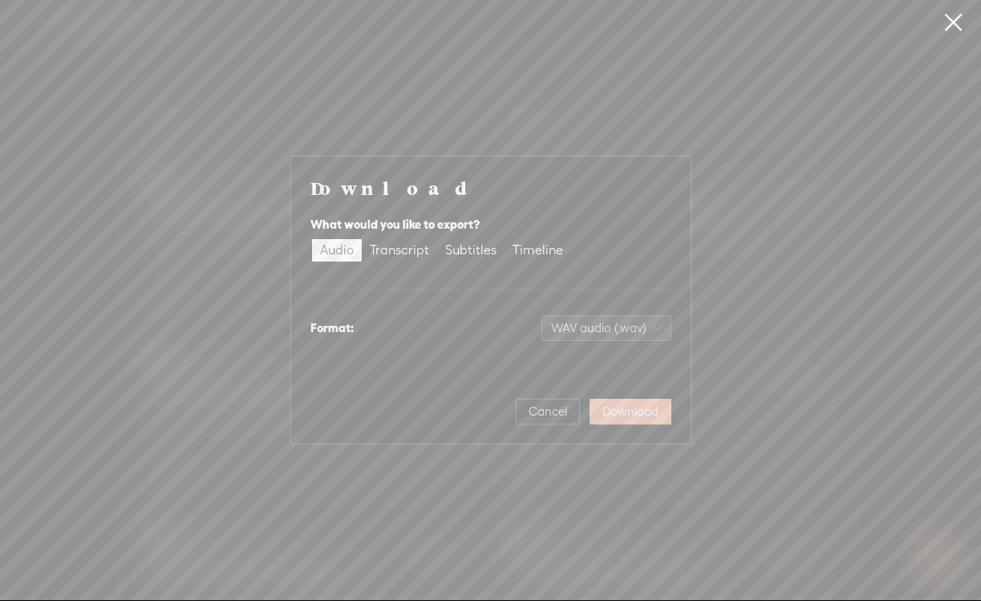
click at [627, 412] on span "Download" at bounding box center [631, 412] width 56 height 16
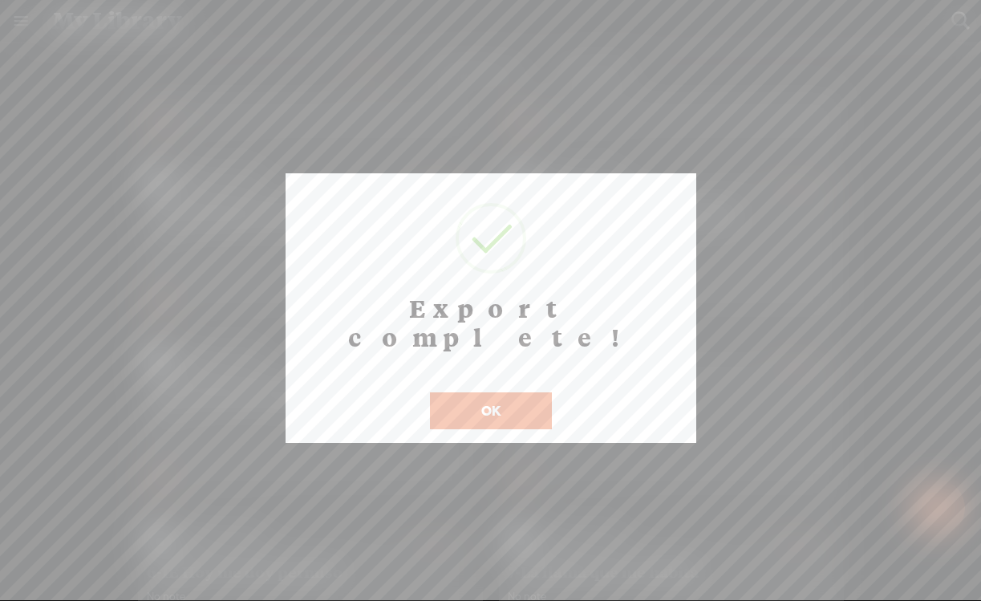
click at [504, 392] on button "OK" at bounding box center [491, 410] width 122 height 37
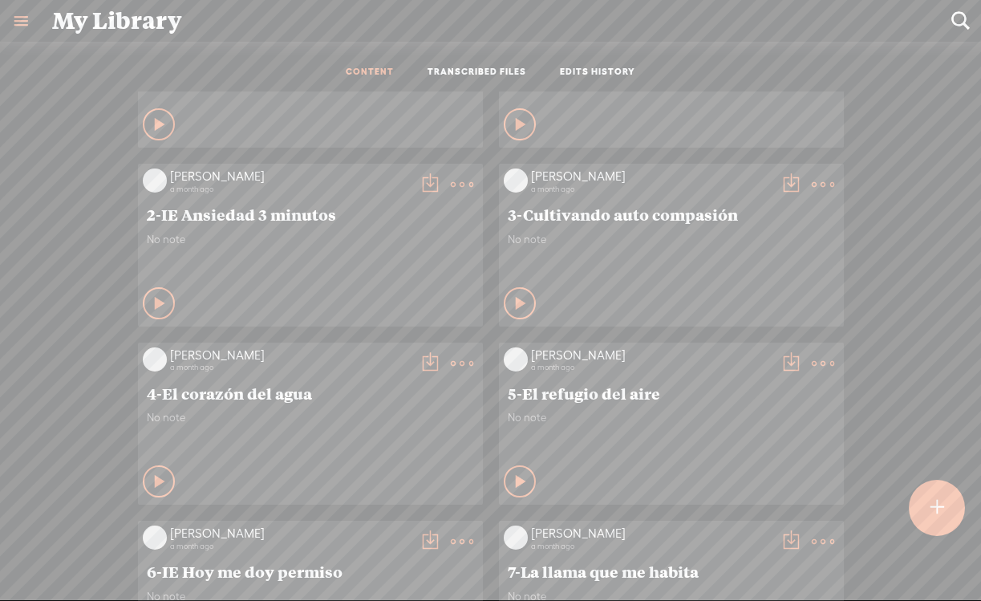
click at [446, 185] on icon at bounding box center [462, 184] width 32 height 32
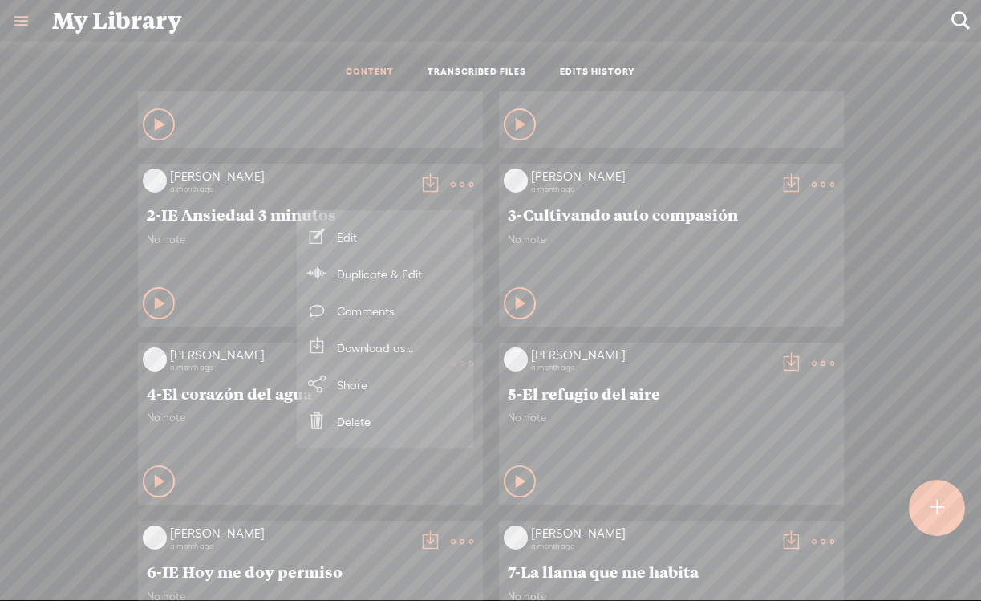
click at [372, 232] on link "Edit" at bounding box center [385, 236] width 160 height 37
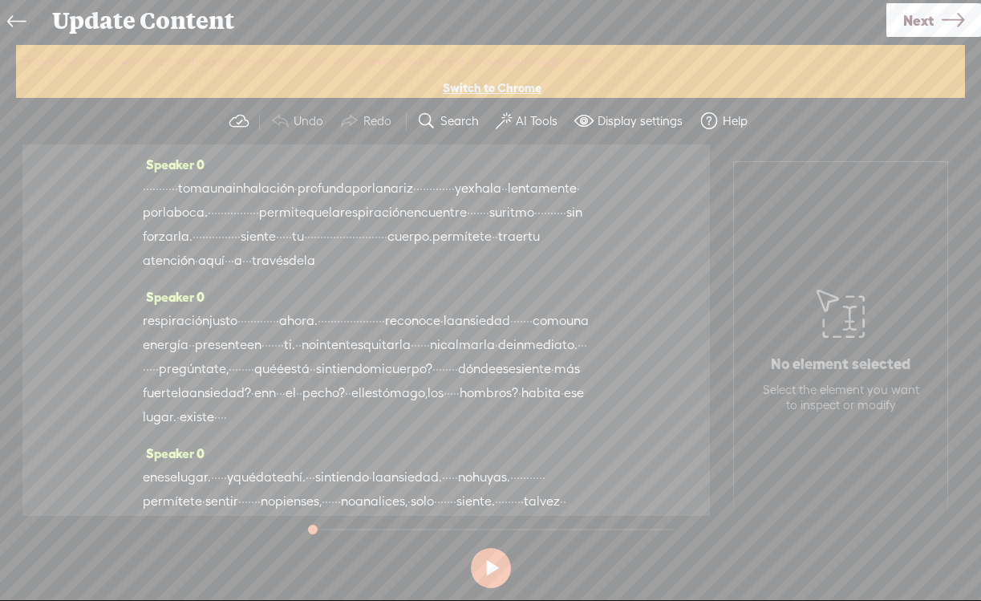
click at [517, 113] on label "AI Tools" at bounding box center [537, 121] width 42 height 16
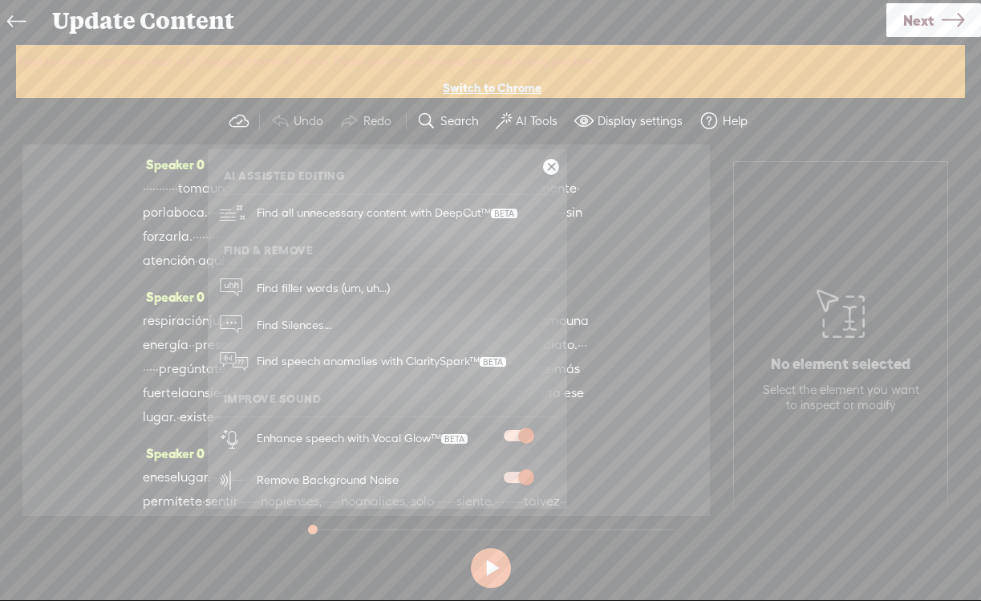
click at [523, 424] on div "Enhance speech with Vocal Glow™" at bounding box center [405, 438] width 308 height 42
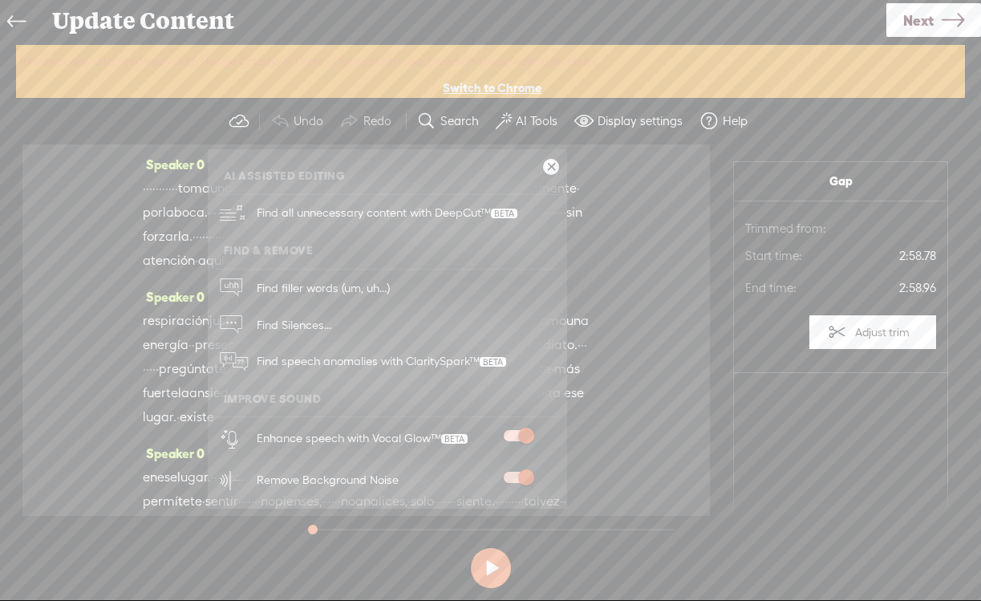
click at [523, 431] on span at bounding box center [518, 435] width 29 height 11
click at [531, 472] on span at bounding box center [518, 477] width 29 height 11
click at [548, 156] on div "AI Assisted Editing Find all unnecessary content with DeepCut™ Find & Remove Fi…" at bounding box center [387, 328] width 359 height 359
click at [548, 164] on link at bounding box center [551, 167] width 16 height 16
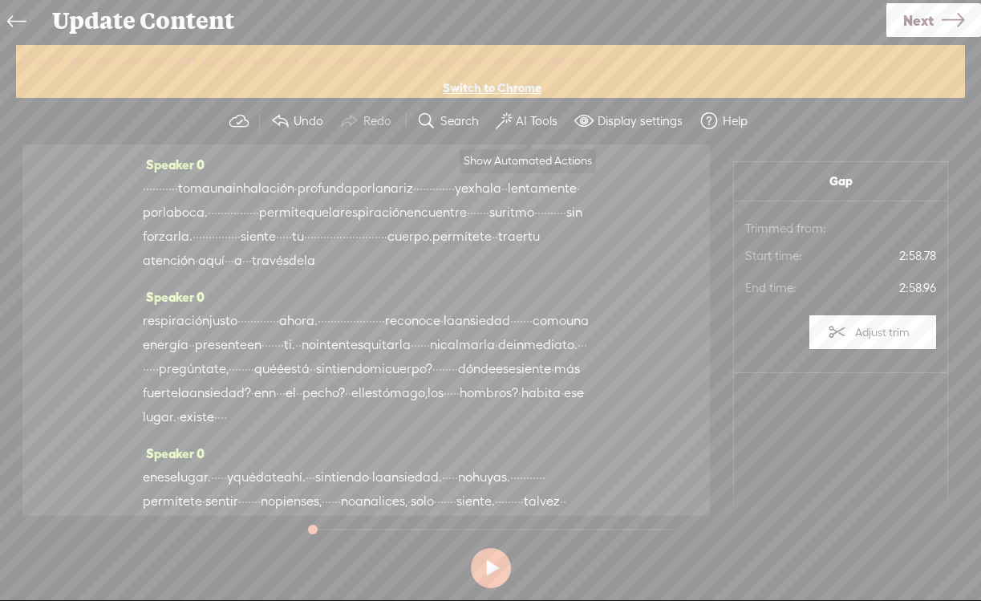
click at [522, 122] on label "AI Tools" at bounding box center [537, 121] width 42 height 16
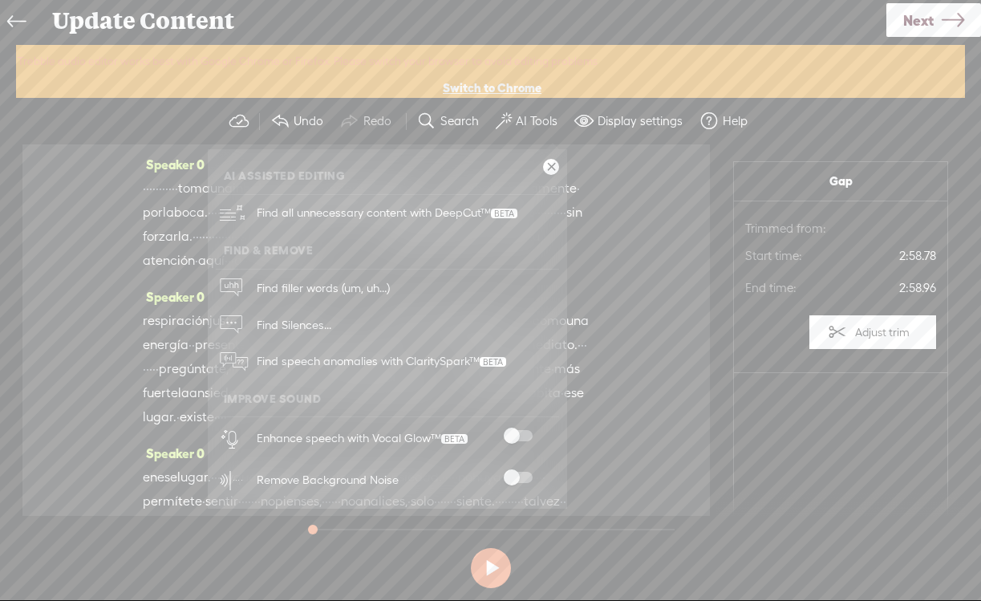
click at [525, 481] on div at bounding box center [518, 480] width 71 height 16
click at [513, 475] on span at bounding box center [518, 477] width 29 height 11
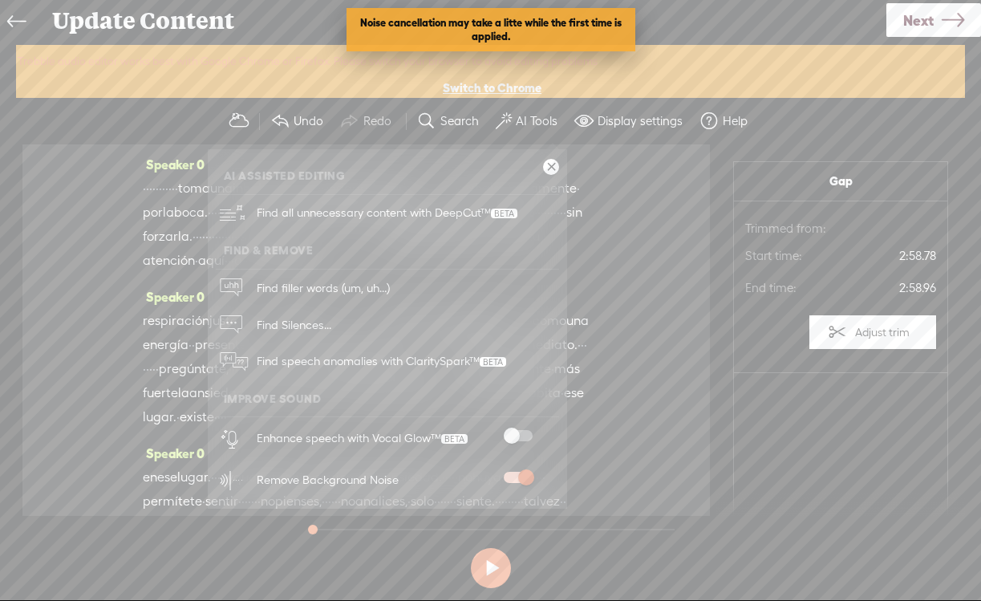
click at [638, 436] on div "Speaker 0 · · · · · · · · · · · toma una inhalación · profunda por la nariz · ·…" at bounding box center [366, 329] width 688 height 371
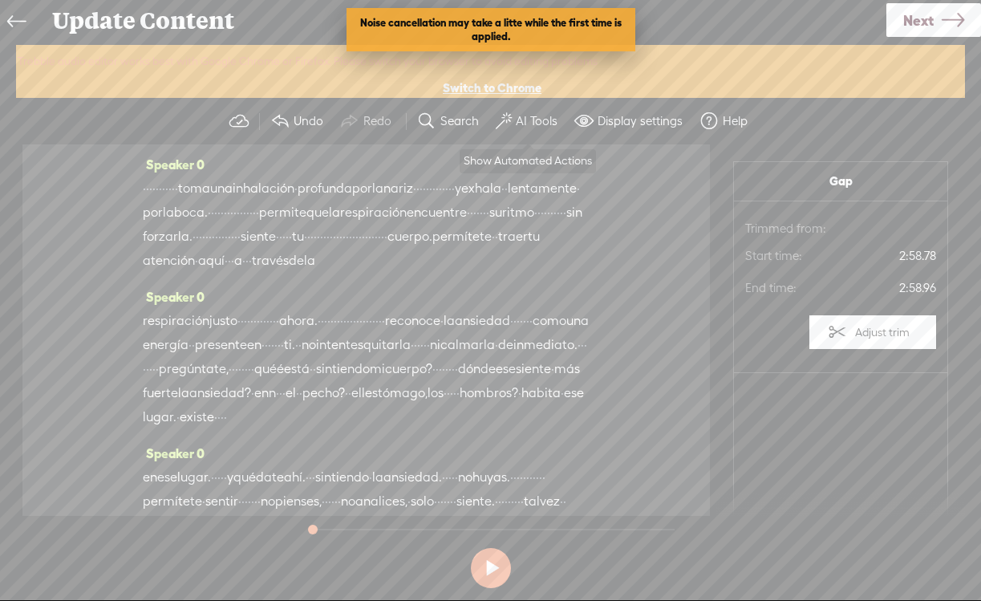
click at [548, 120] on label "AI Tools" at bounding box center [537, 121] width 42 height 16
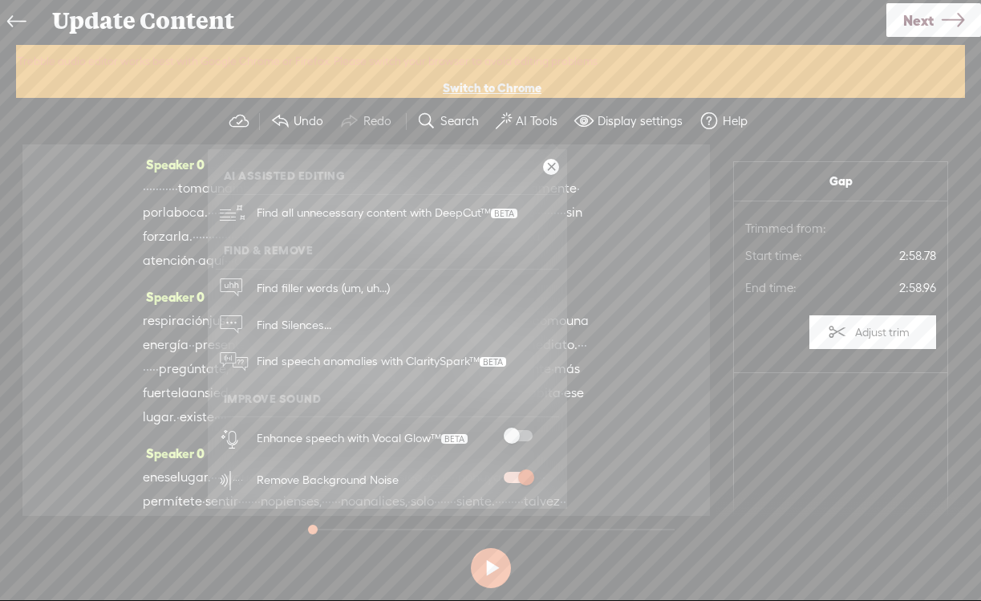
click at [521, 430] on span at bounding box center [518, 435] width 29 height 11
click at [549, 168] on link at bounding box center [551, 167] width 16 height 16
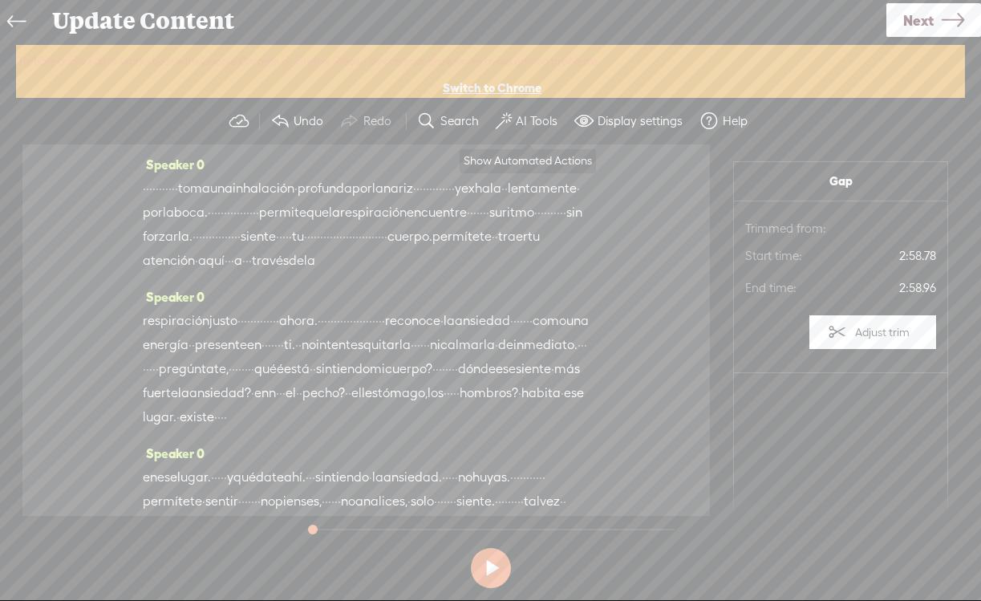
click at [530, 129] on button "AI Tools" at bounding box center [528, 121] width 79 height 32
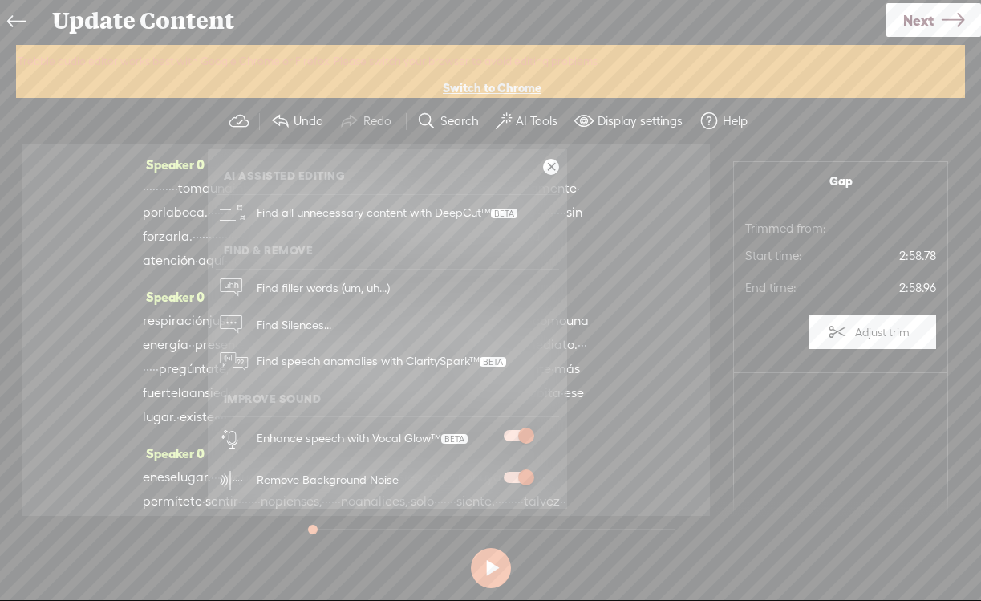
click at [509, 430] on span at bounding box center [518, 435] width 29 height 11
click at [515, 460] on div "Remove Background Noise" at bounding box center [405, 480] width 308 height 42
click at [516, 469] on div "Remove Background Noise" at bounding box center [405, 480] width 308 height 42
click at [520, 475] on span at bounding box center [518, 477] width 29 height 11
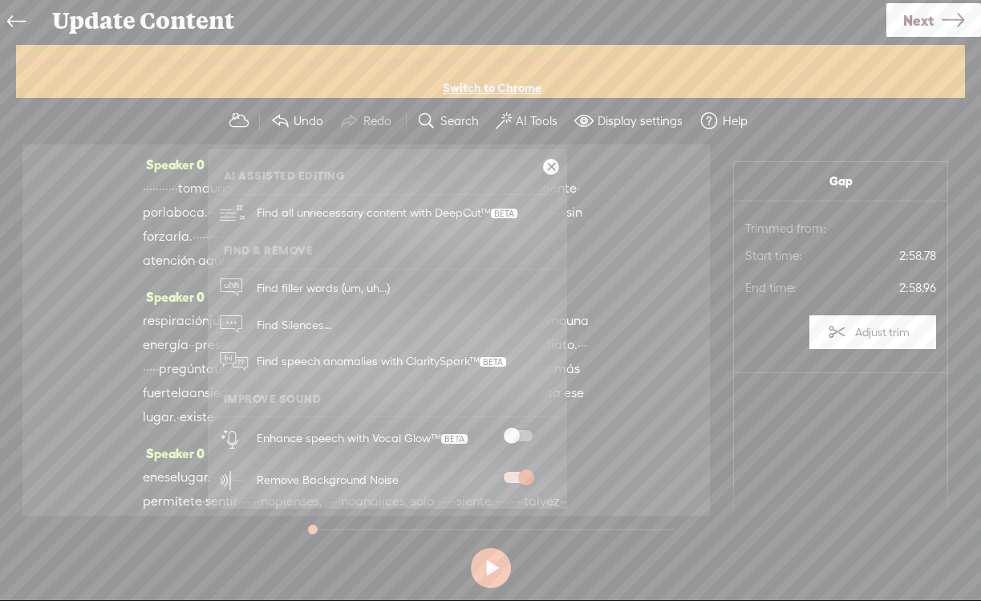
click at [650, 438] on div "Speaker 0 · · · · · · · · · · · toma una inhalación · profunda por la nariz · ·…" at bounding box center [366, 329] width 688 height 371
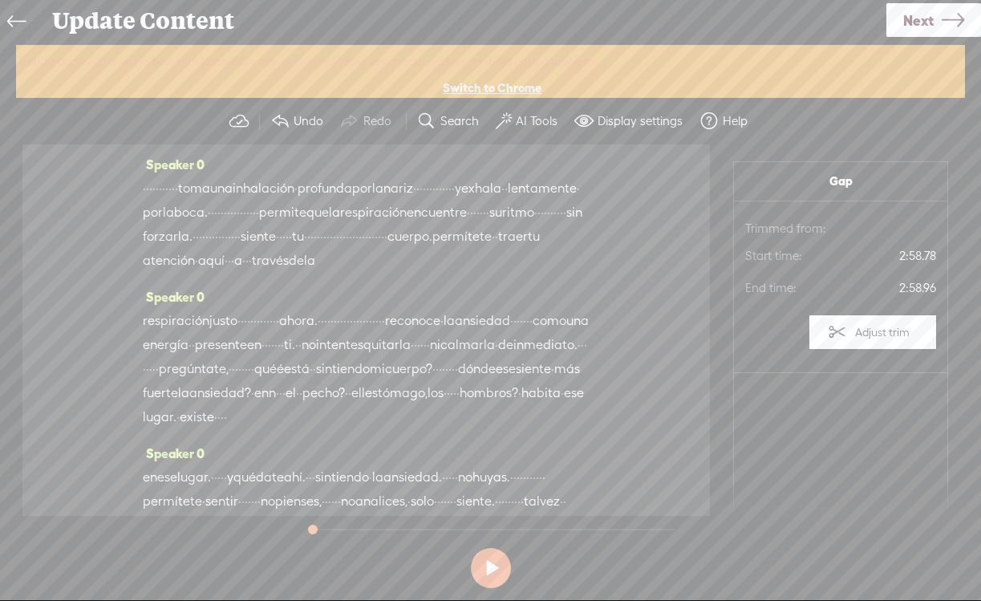
click at [650, 438] on div "Speaker 0 · · · · · · · · · · · toma una inhalación · profunda por la nariz · ·…" at bounding box center [366, 329] width 688 height 371
click at [510, 118] on span at bounding box center [504, 121] width 16 height 19
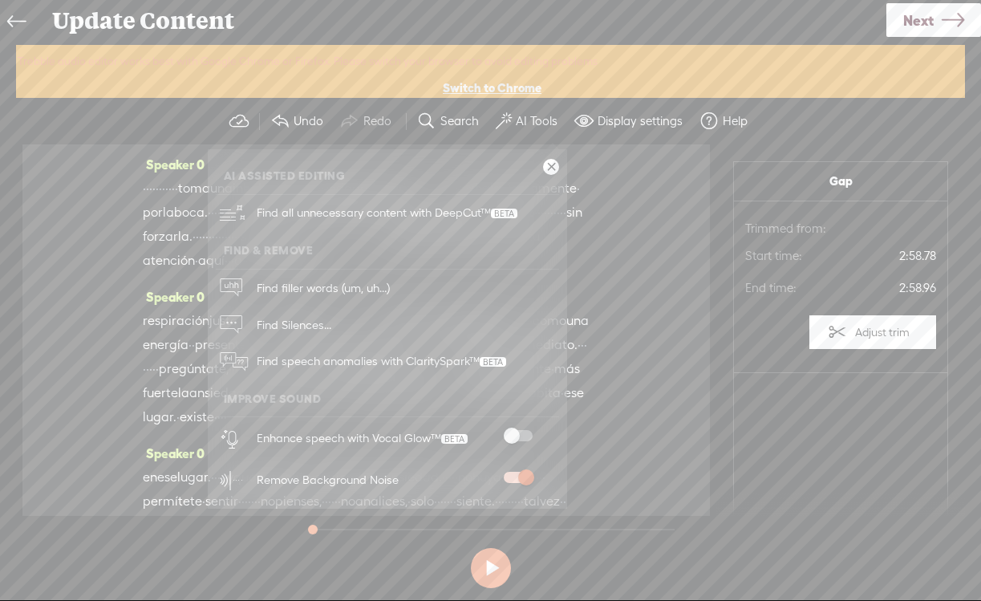
click at [517, 430] on span at bounding box center [518, 435] width 29 height 11
click at [765, 424] on section "Gap Audio source: Trimmed from: Start time: 2:58.78 End time: 2:58.96 Adjust tr…" at bounding box center [840, 346] width 213 height 369
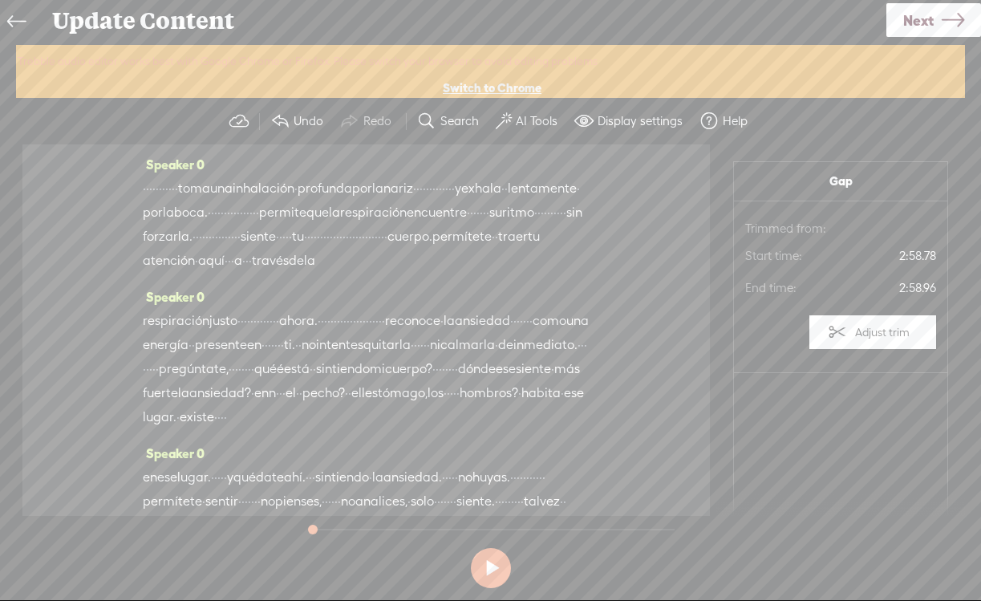
click at [526, 111] on button "AI Tools" at bounding box center [528, 121] width 79 height 32
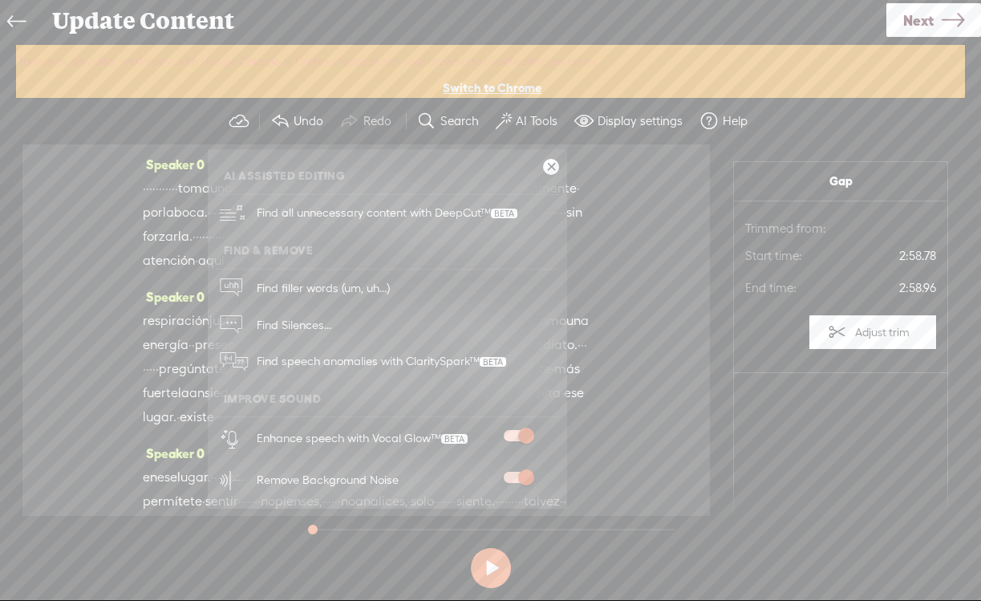
click at [518, 436] on span at bounding box center [518, 435] width 29 height 11
click at [562, 168] on ul "AI Assisted Editing Find all unnecessary content with DeepCut™ Find & Remove Fi…" at bounding box center [387, 328] width 359 height 343
click at [549, 165] on link at bounding box center [551, 167] width 16 height 16
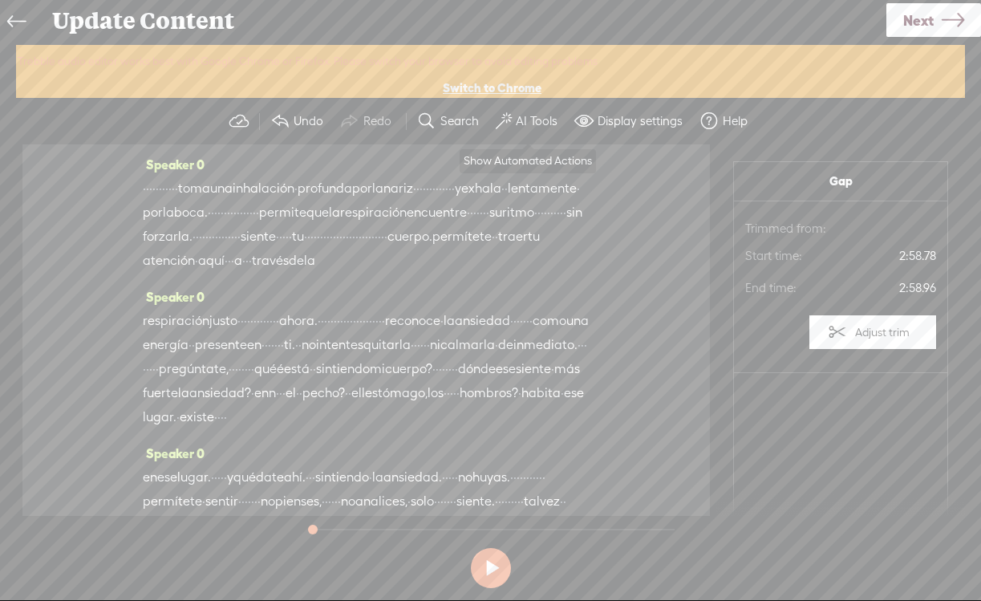
click at [534, 128] on button "AI Tools" at bounding box center [528, 121] width 79 height 32
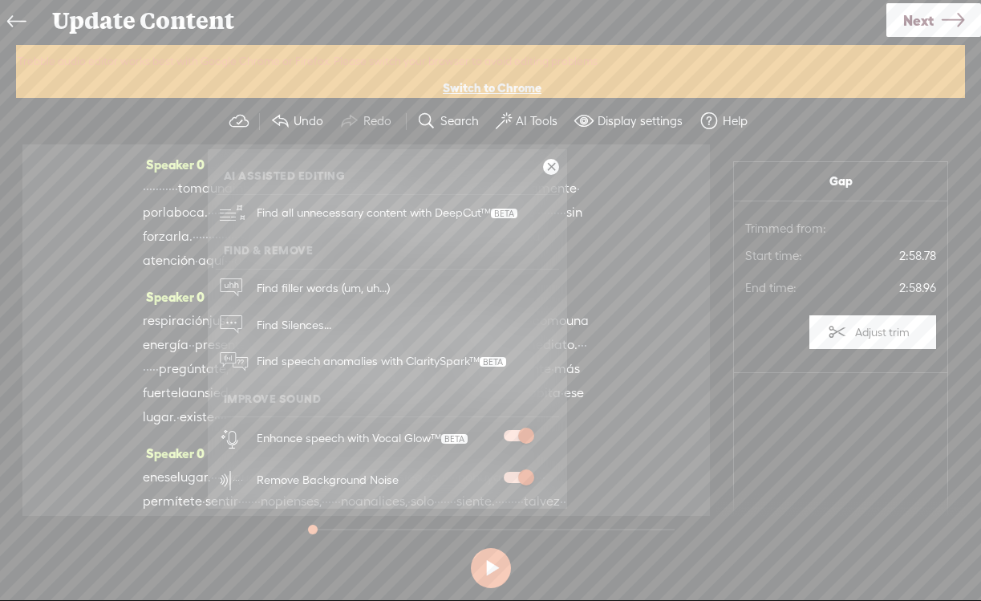
click at [826, 476] on section "Gap Audio source: Trimmed from: Start time: 2:58.78 End time: 2:58.96 Adjust tr…" at bounding box center [840, 346] width 213 height 369
